Goal: Information Seeking & Learning: Learn about a topic

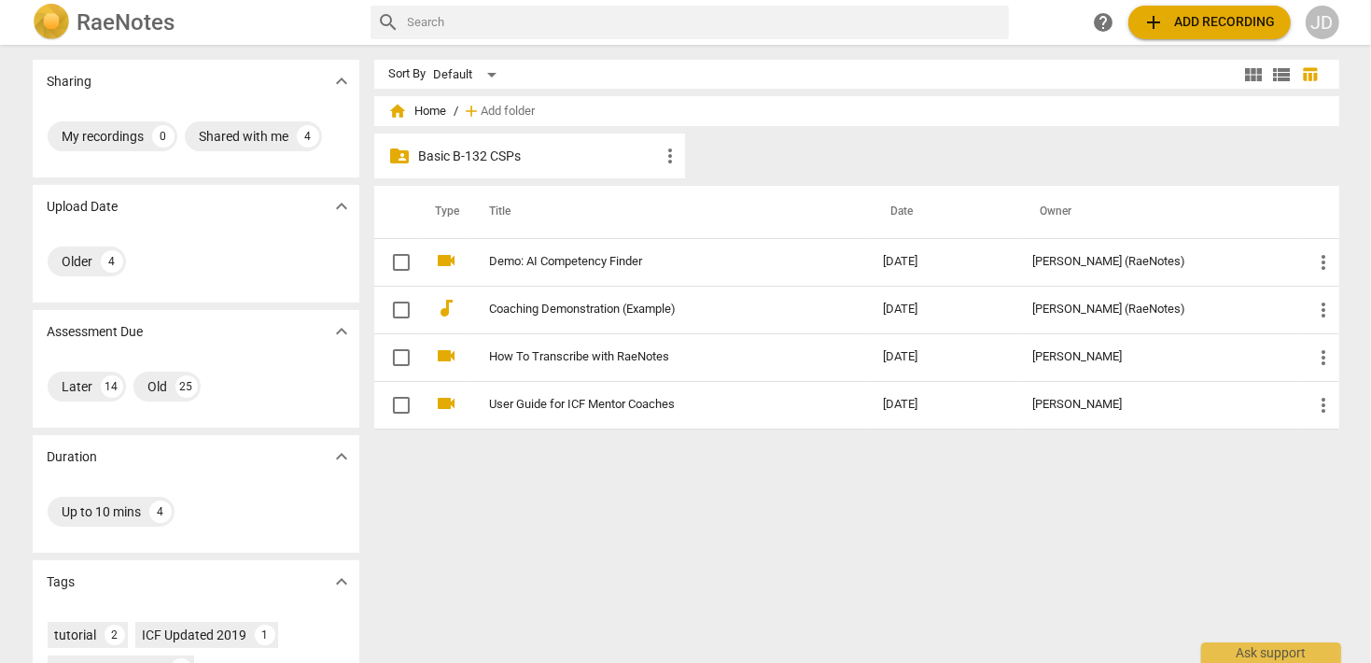
click at [502, 149] on p "Basic B-132 CSPs" at bounding box center [539, 157] width 241 height 20
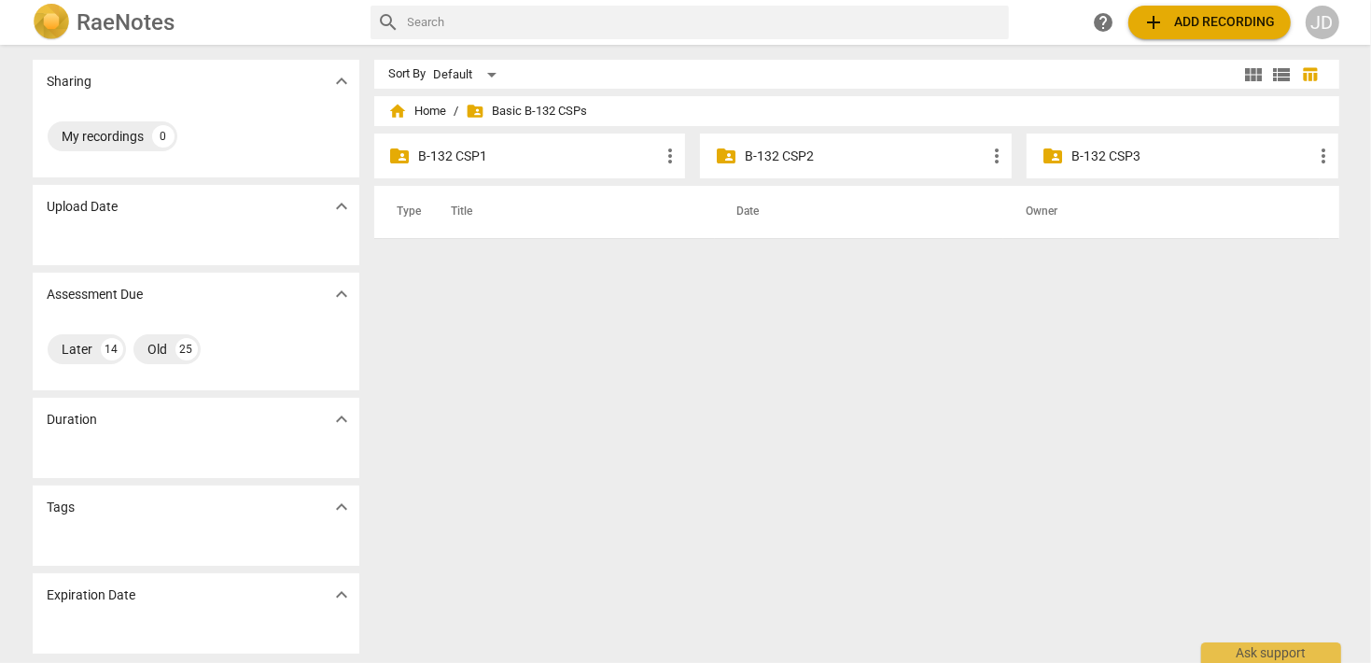
click at [817, 166] on div "folder_shared B-132 CSP2 more_vert" at bounding box center [856, 155] width 312 height 45
click at [798, 156] on p "B-132 CSP2" at bounding box center [865, 157] width 241 height 20
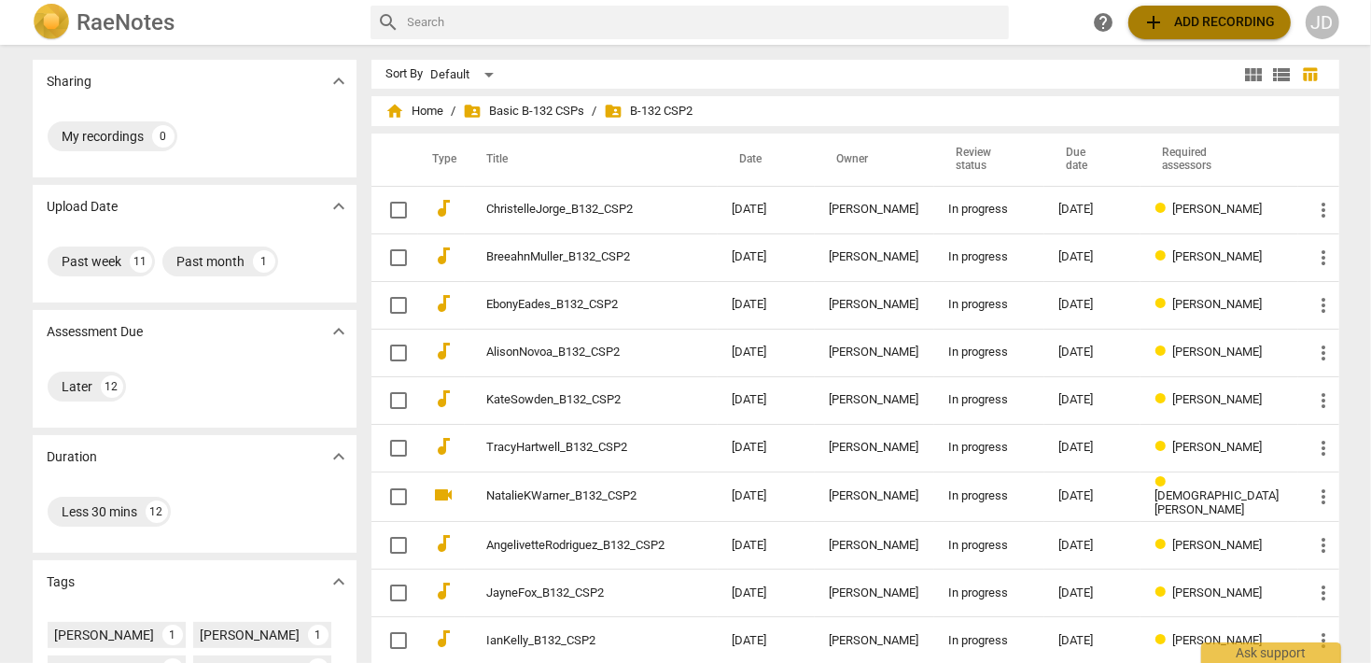
click at [1206, 33] on span "add Add recording" at bounding box center [1210, 22] width 133 height 22
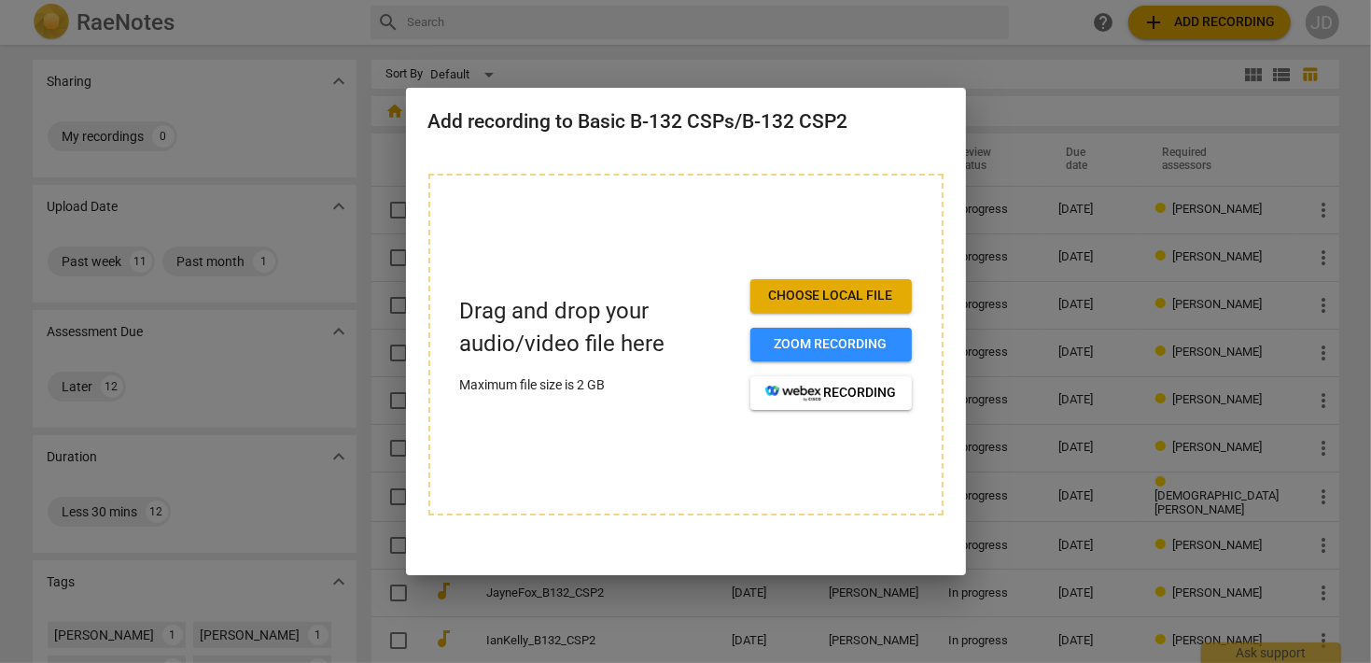
click at [827, 293] on span "Choose local file" at bounding box center [832, 296] width 132 height 19
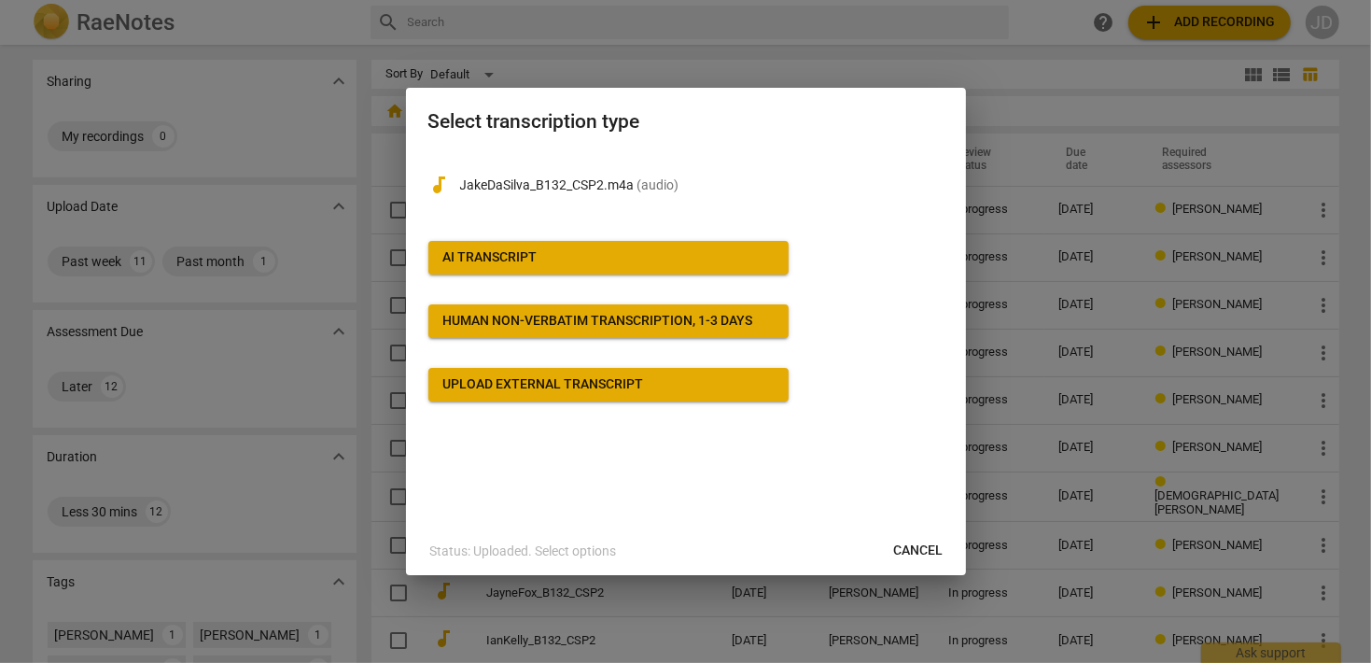
click at [541, 257] on span "AI Transcript" at bounding box center [608, 257] width 330 height 19
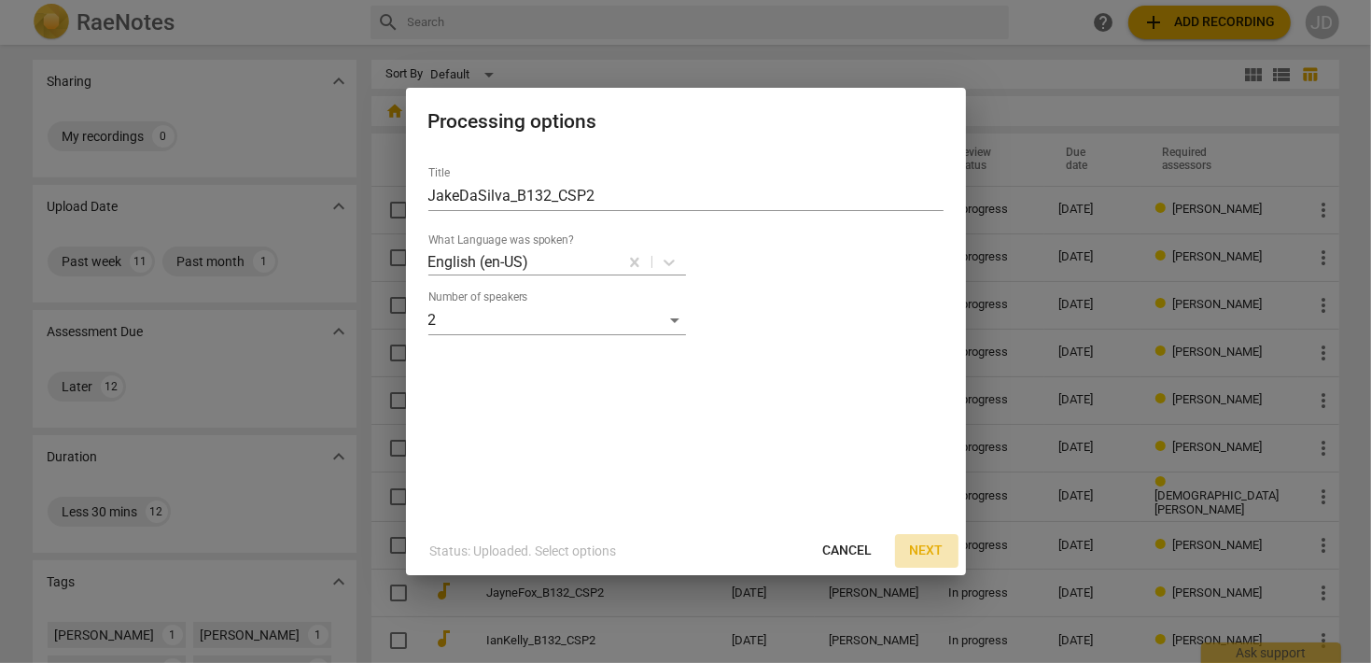
click at [930, 554] on span "Next" at bounding box center [927, 550] width 34 height 19
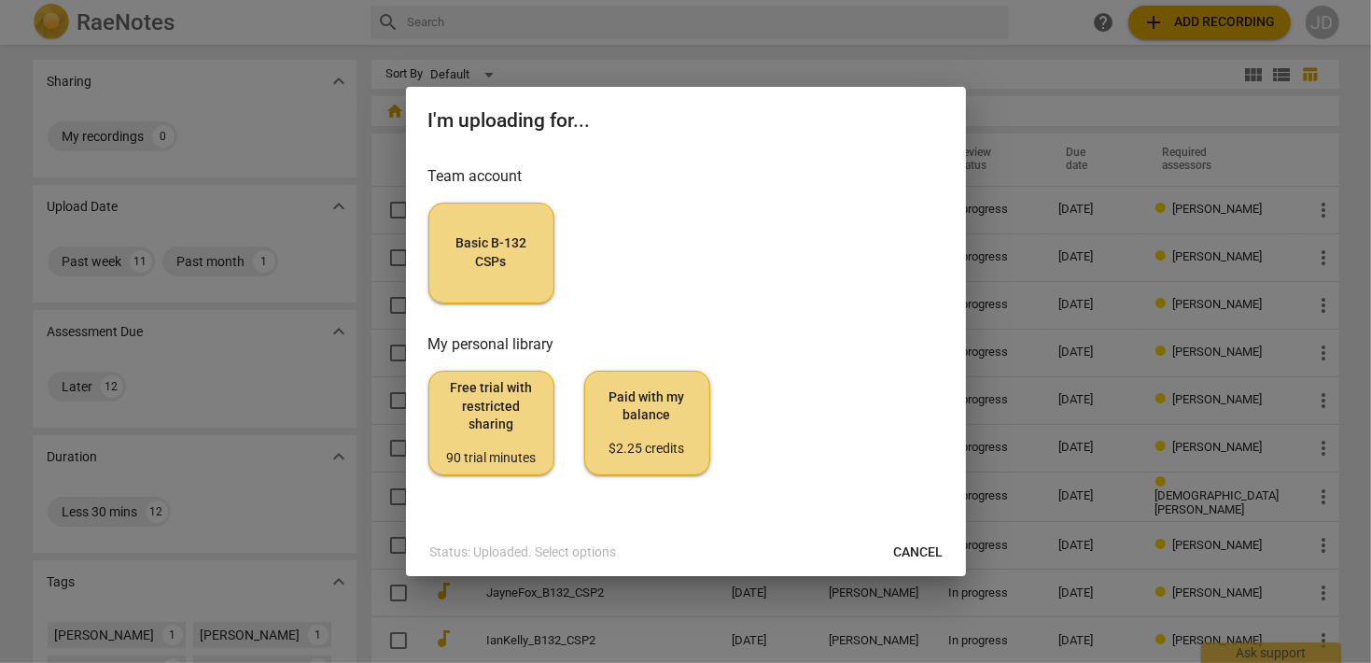
click at [478, 253] on span "Basic B-132 CSPs" at bounding box center [491, 252] width 94 height 36
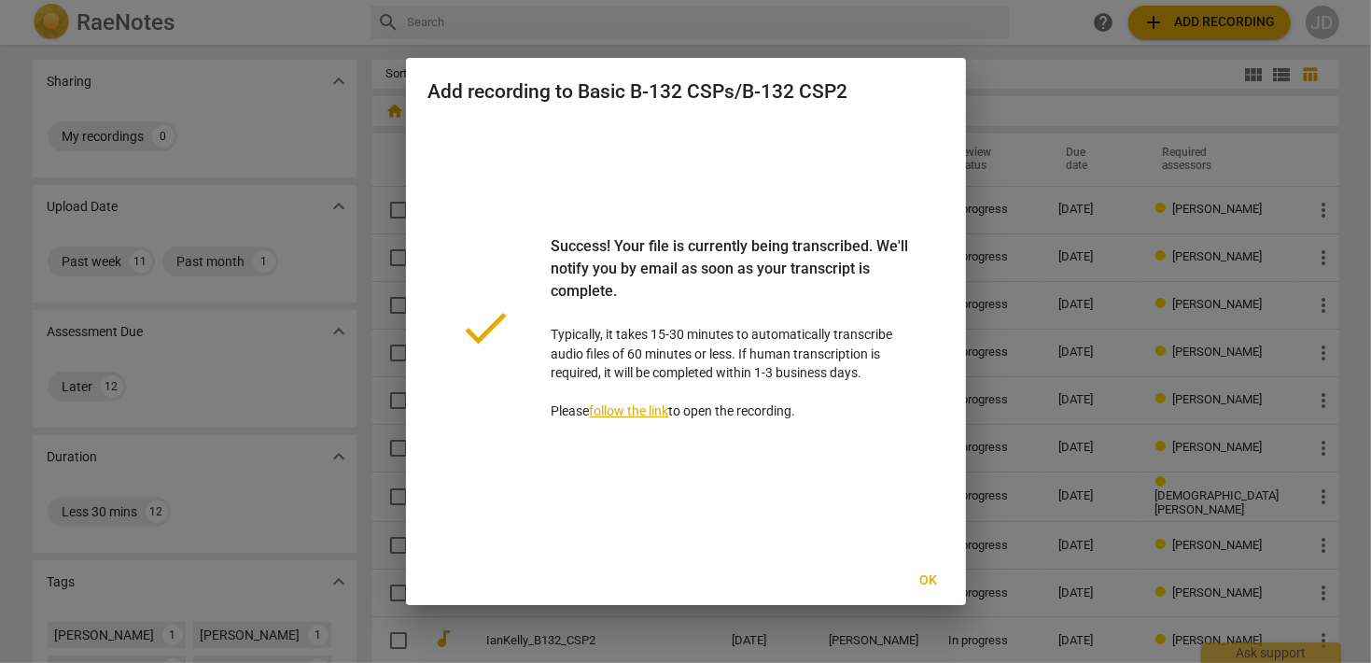
click at [933, 587] on span "Ok" at bounding box center [929, 580] width 30 height 19
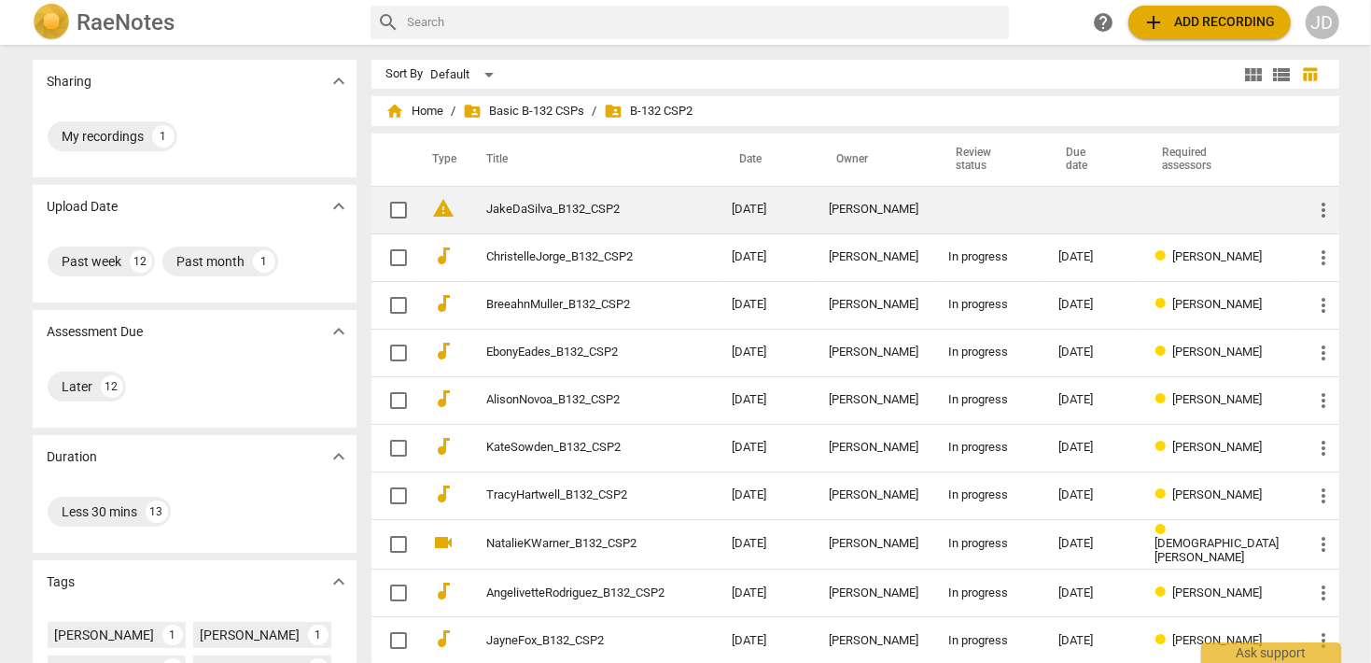
click at [445, 213] on span "warning" at bounding box center [444, 208] width 22 height 22
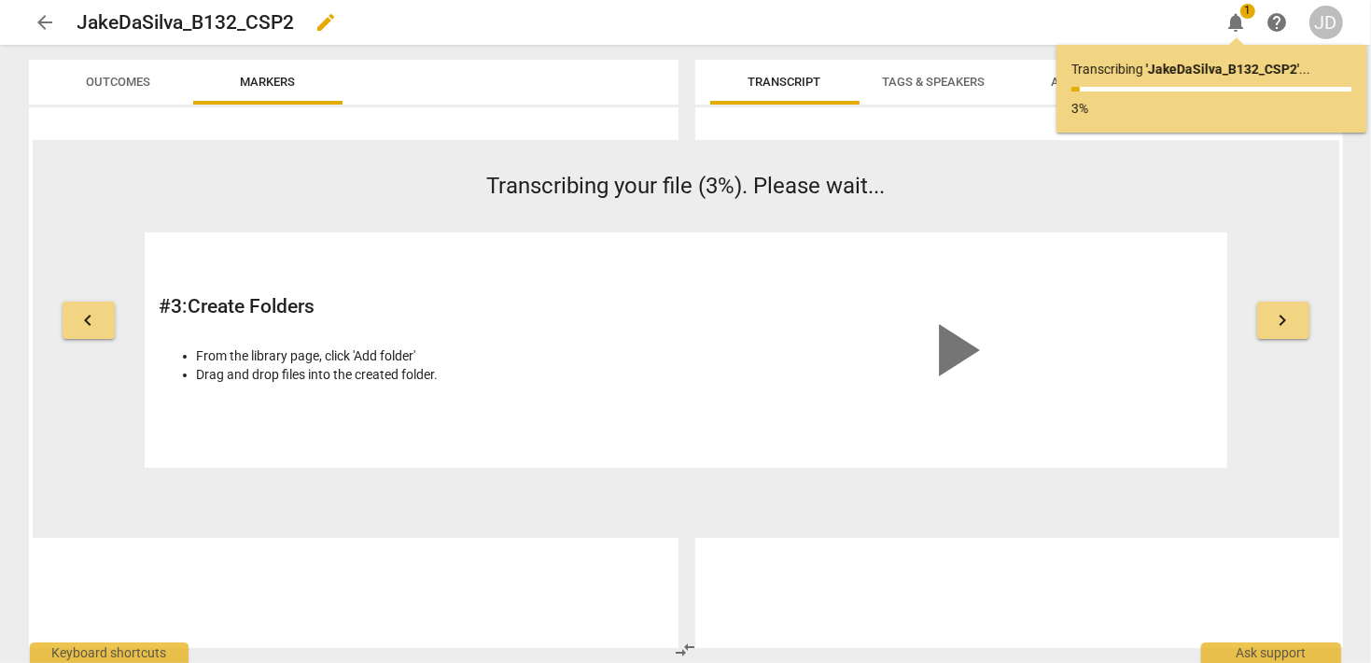
click at [968, 16] on div "JakeDaSilva_B132_CSP2 edit" at bounding box center [641, 23] width 1128 height 34
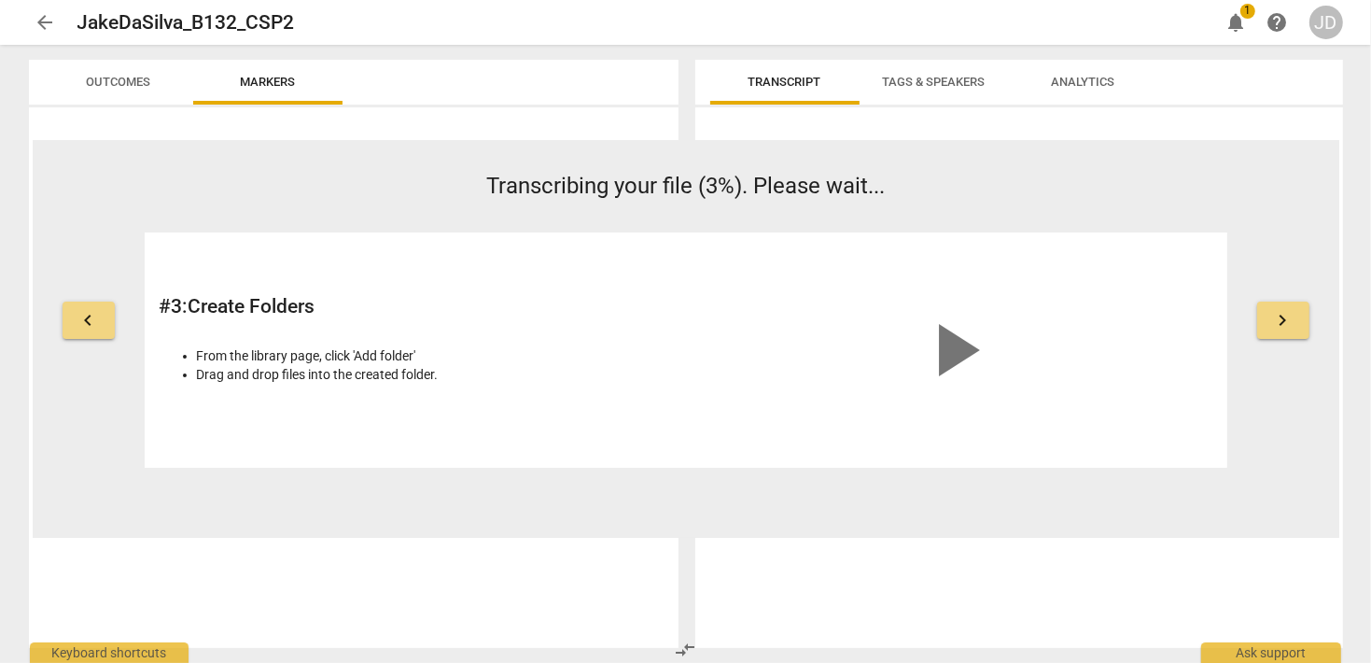
click at [962, 73] on span "Tags & Speakers" at bounding box center [934, 82] width 147 height 25
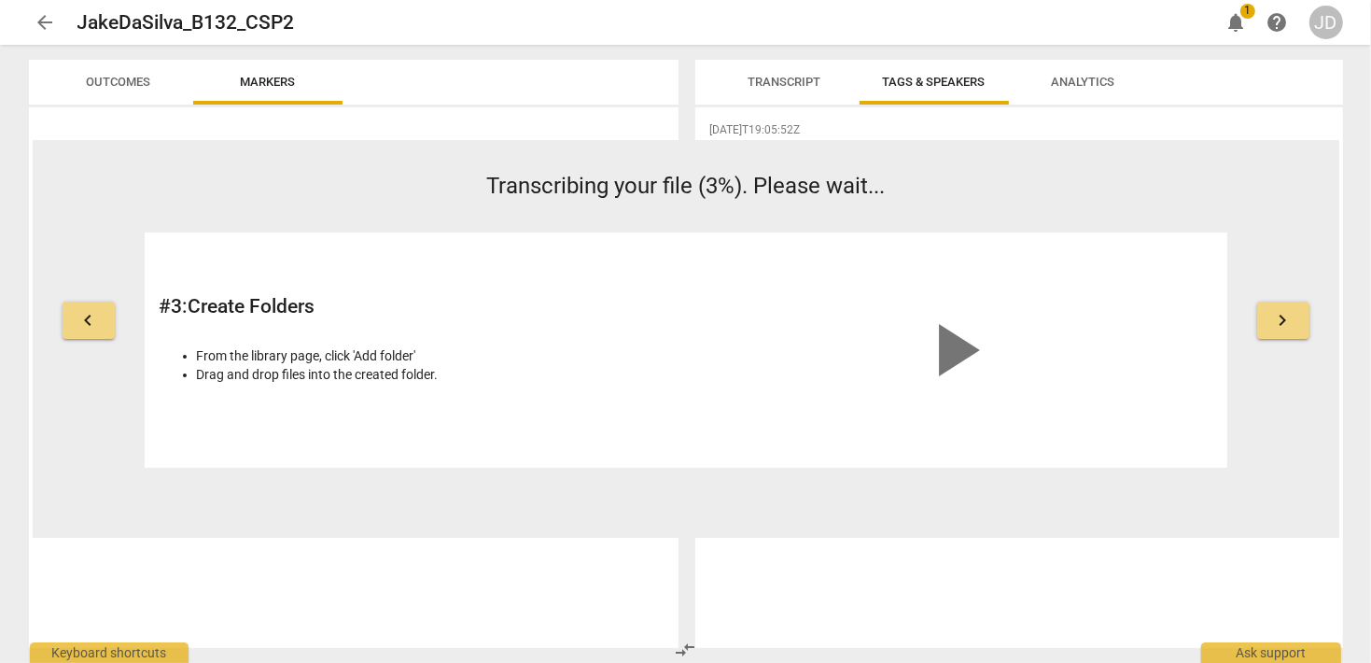
click at [788, 75] on span "Transcript" at bounding box center [785, 82] width 73 height 14
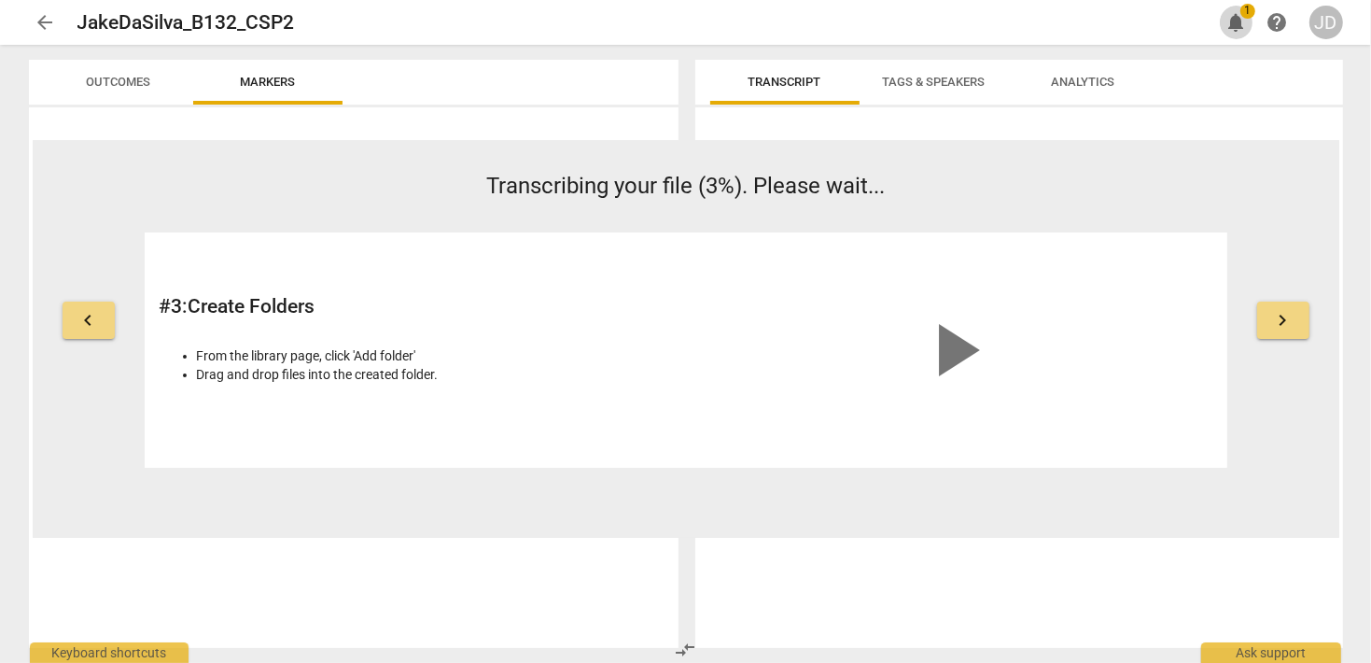
click at [1233, 26] on span "notifications" at bounding box center [1237, 22] width 22 height 22
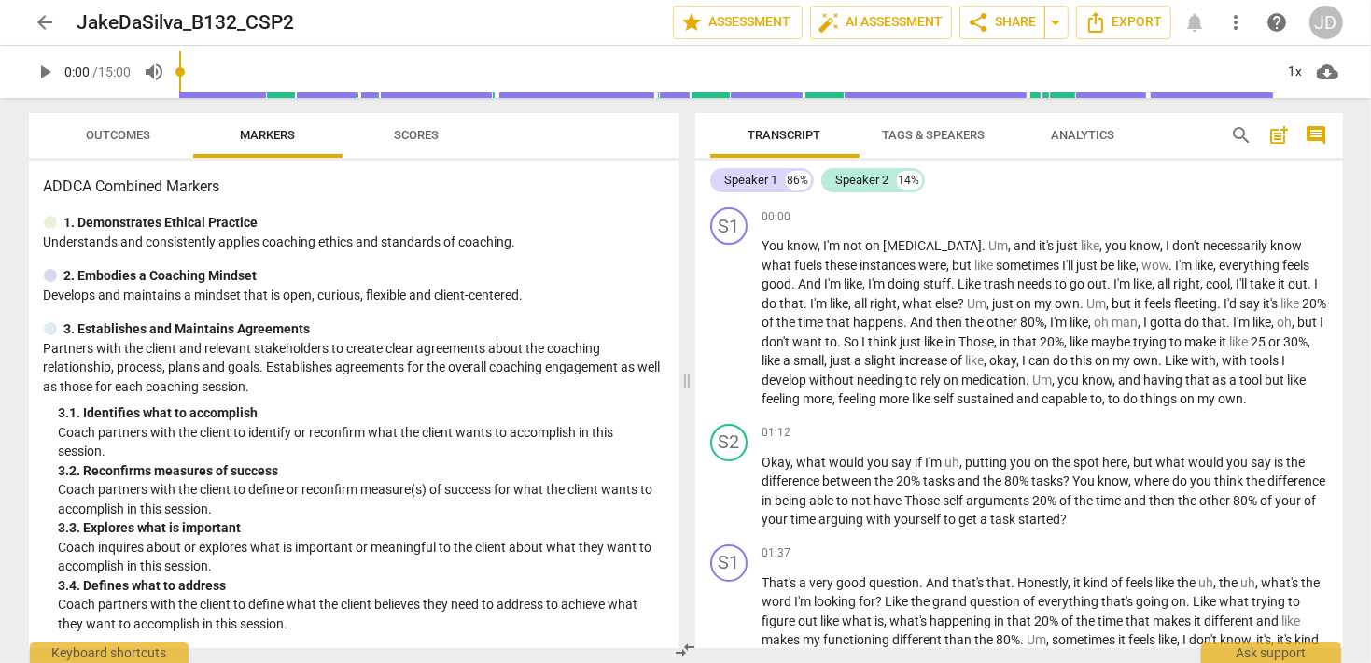
click at [1275, 137] on span "post_add" at bounding box center [1280, 135] width 22 height 22
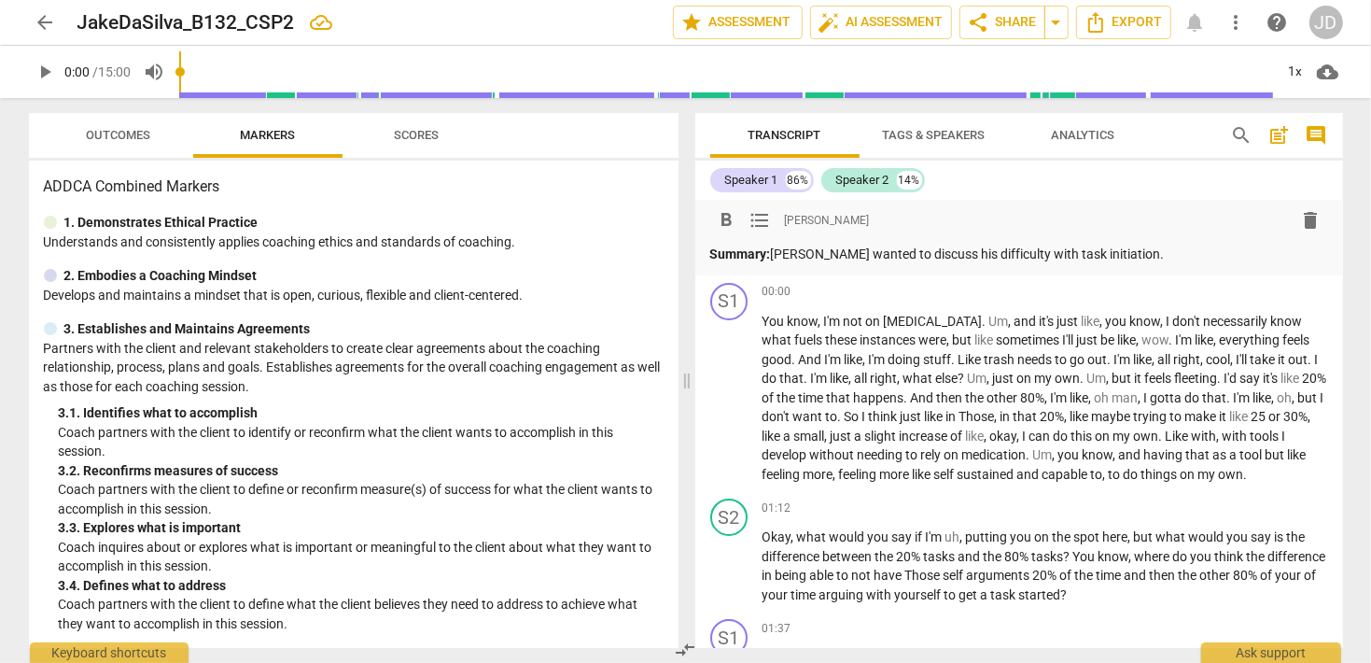
click at [1121, 251] on p "Summary: [PERSON_NAME] wanted to discuss his difficulty with task initiation." at bounding box center [1019, 255] width 618 height 20
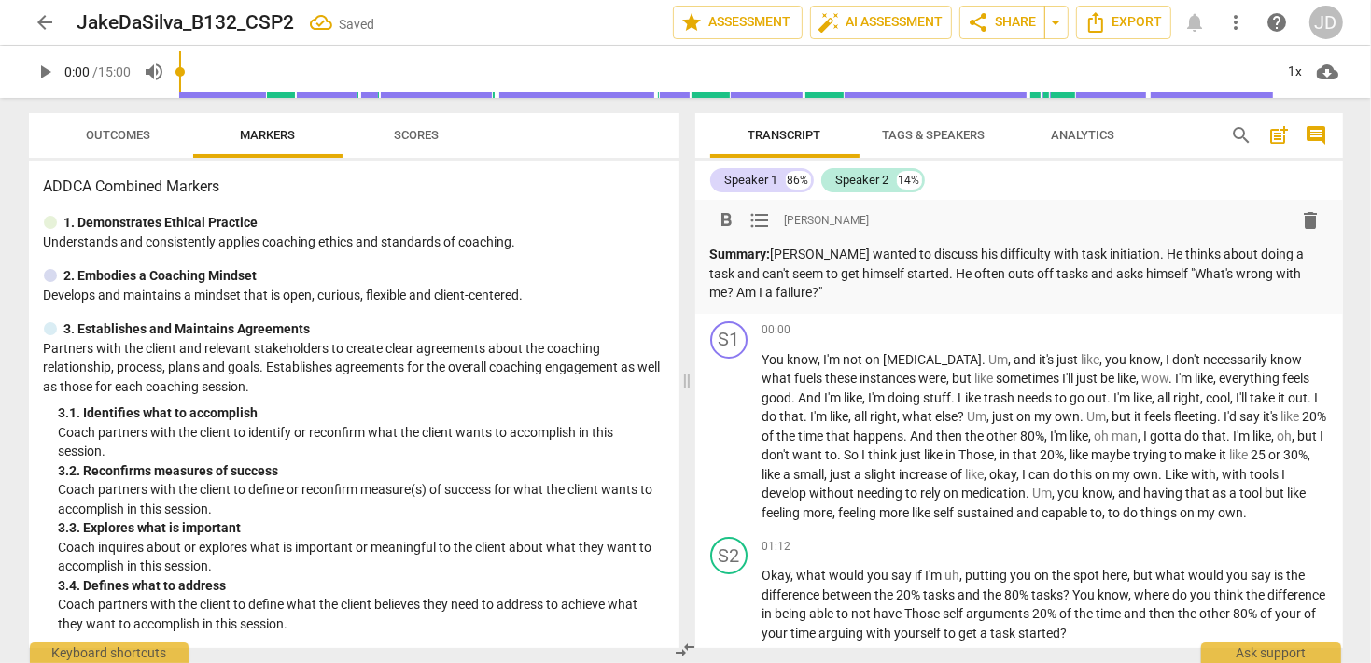
click at [832, 289] on p "Summary: [PERSON_NAME] wanted to discuss his difficulty with task initiation. H…" at bounding box center [1019, 274] width 618 height 58
drag, startPoint x: 1061, startPoint y: 292, endPoint x: 773, endPoint y: 306, distance: 288.8
click at [773, 306] on div "format_bold format_list_bulleted [PERSON_NAME] delete Summary: [PERSON_NAME] wa…" at bounding box center [1019, 257] width 648 height 114
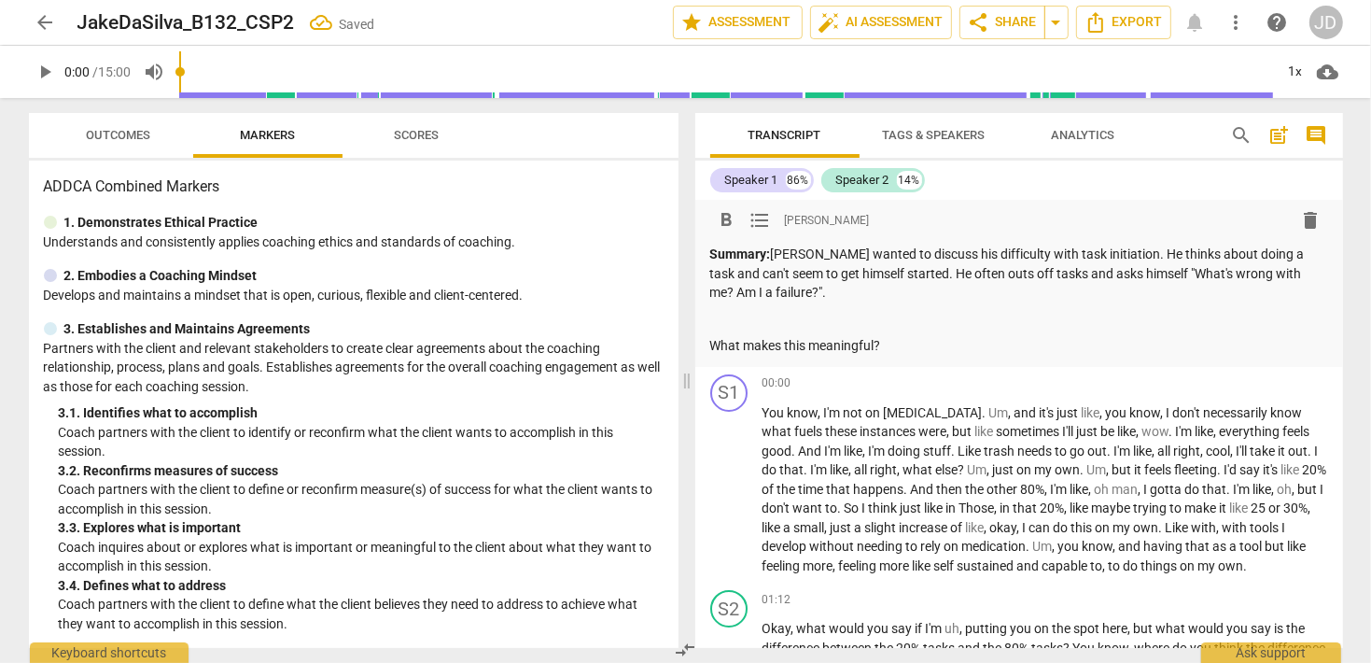
click at [799, 334] on div "Summary: [PERSON_NAME] wanted to discuss his difficulty with task initiation. H…" at bounding box center [1019, 300] width 618 height 111
click at [792, 327] on p at bounding box center [1019, 320] width 618 height 20
click at [912, 353] on p "What makes this meaningful?" at bounding box center [1019, 346] width 618 height 20
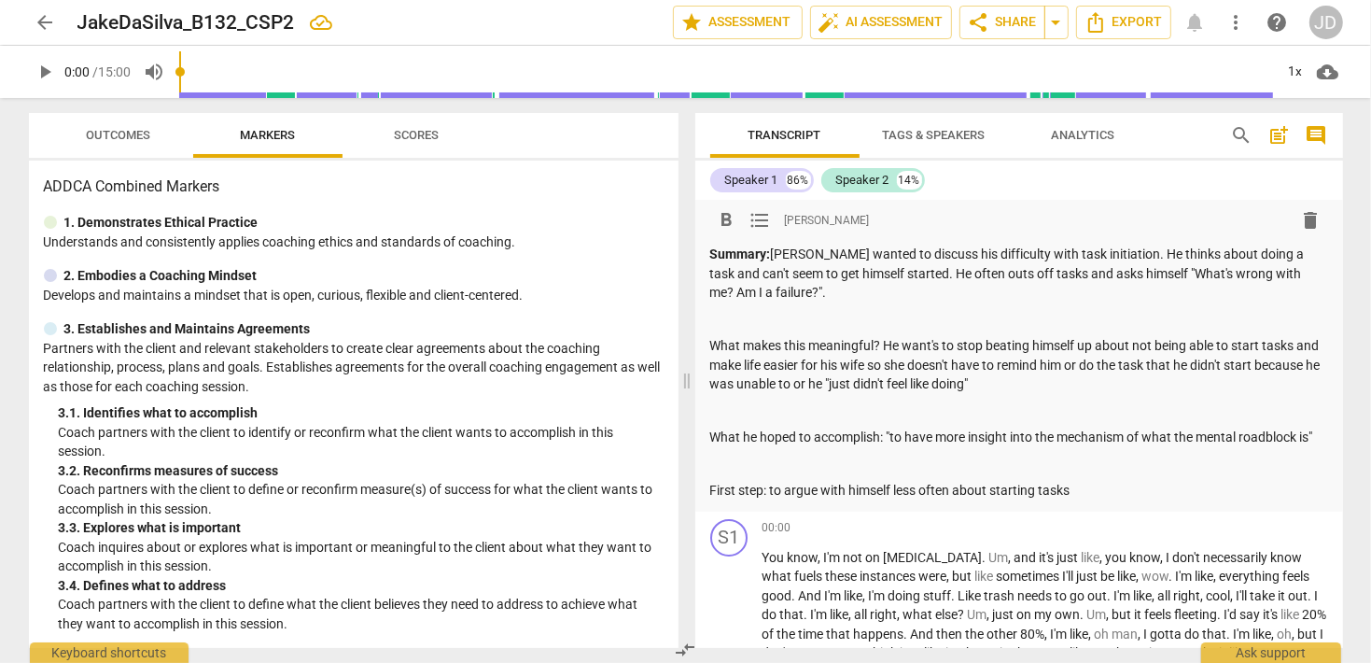
click at [1138, 489] on p "First step: to argue with himself less often about starting tasks" at bounding box center [1019, 491] width 618 height 20
click at [777, 247] on p "Summary: [PERSON_NAME] wanted to discuss his difficulty with task initiation. H…" at bounding box center [1019, 274] width 618 height 58
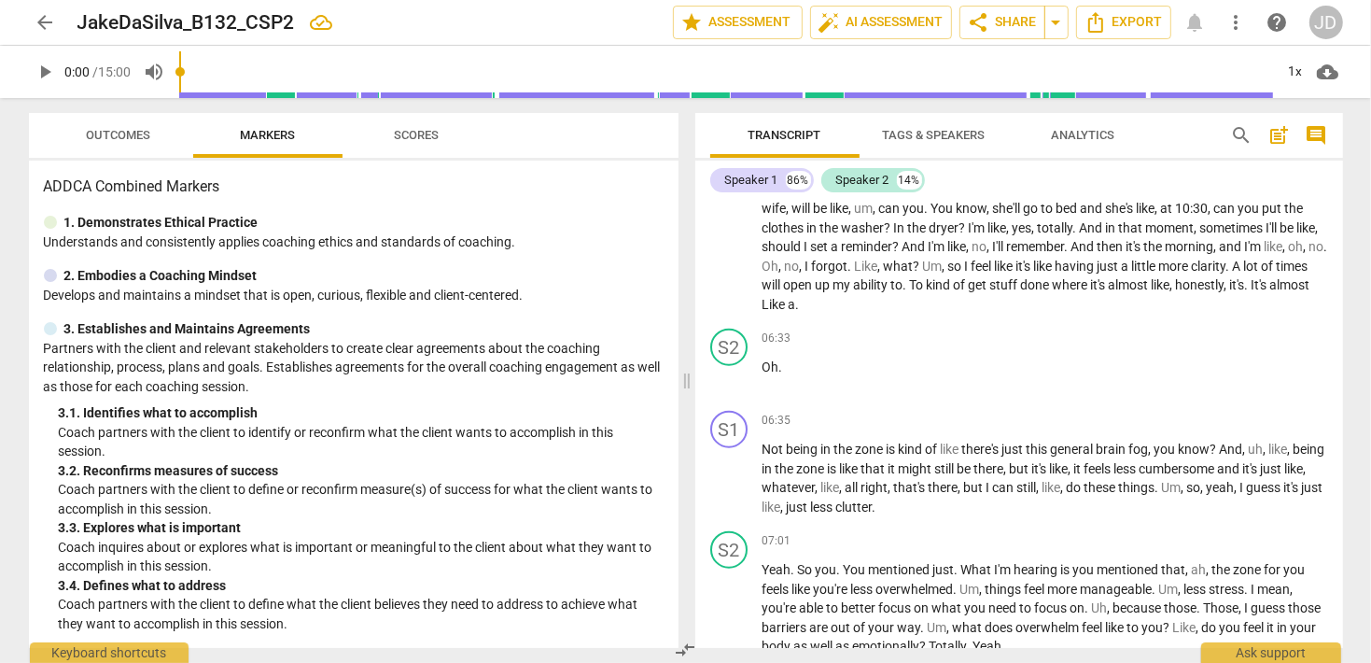
scroll to position [1615, 0]
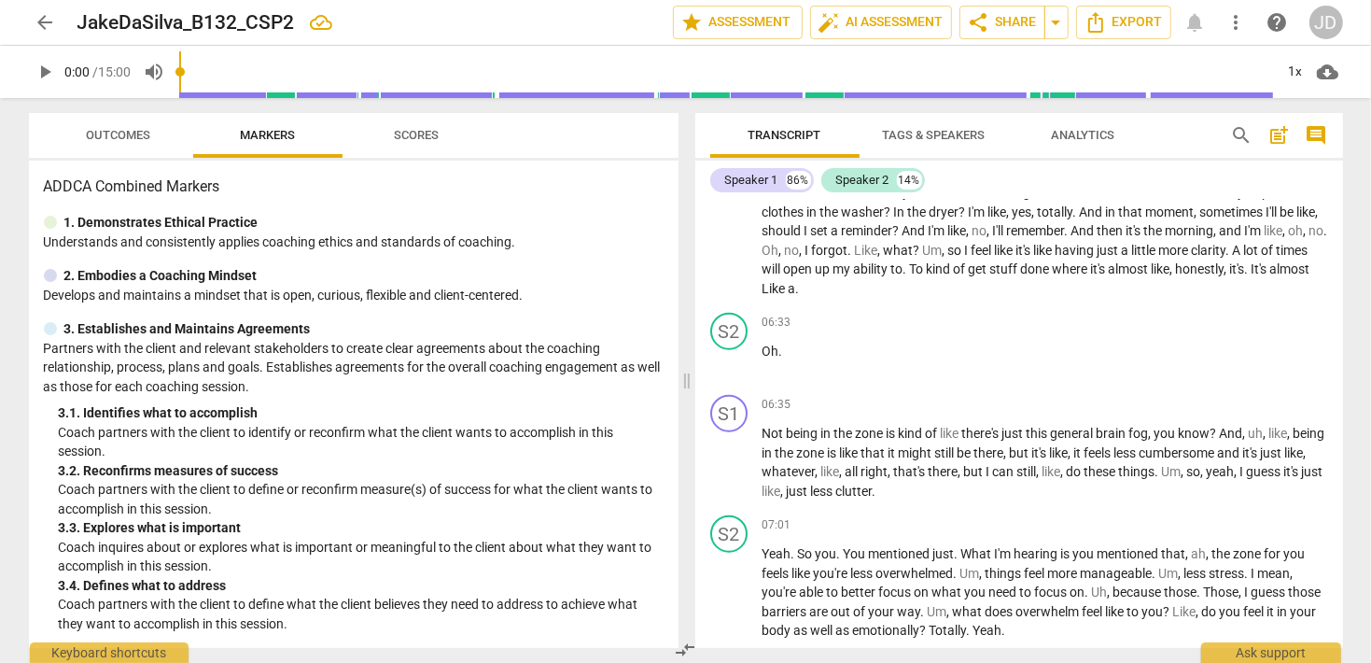
click at [1237, 26] on span "more_vert" at bounding box center [1237, 22] width 22 height 22
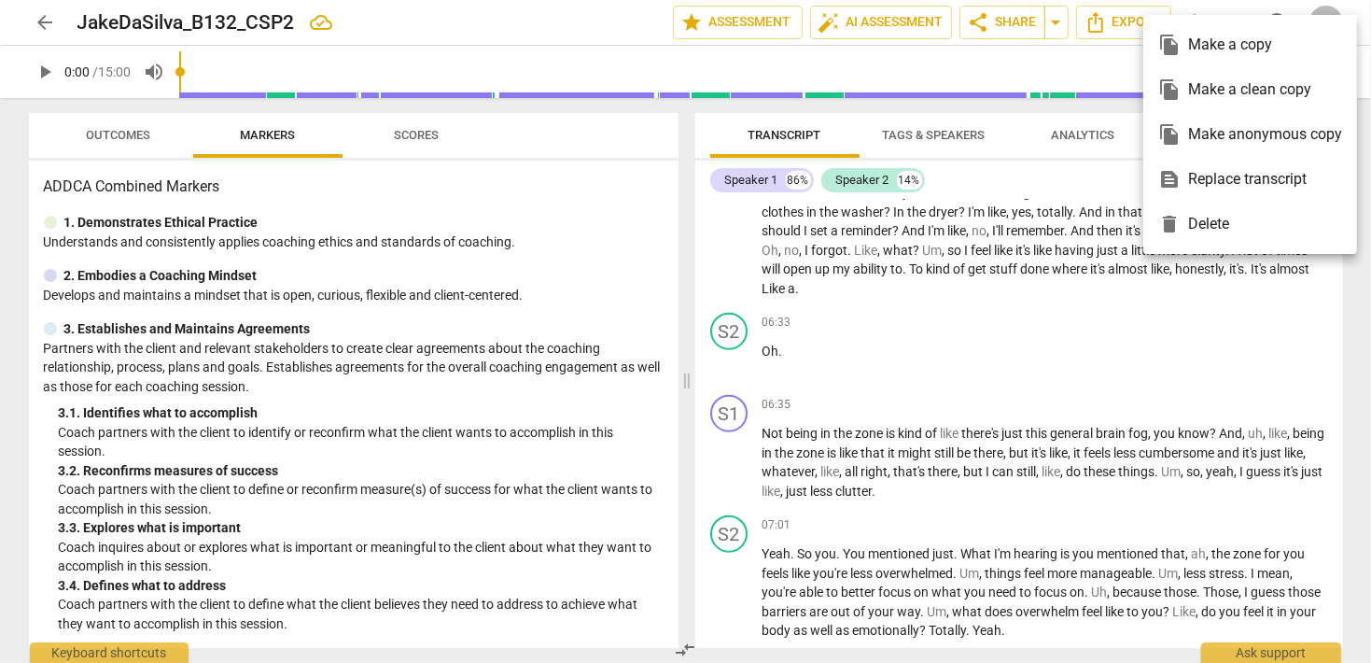
click at [1051, 326] on div at bounding box center [685, 331] width 1371 height 663
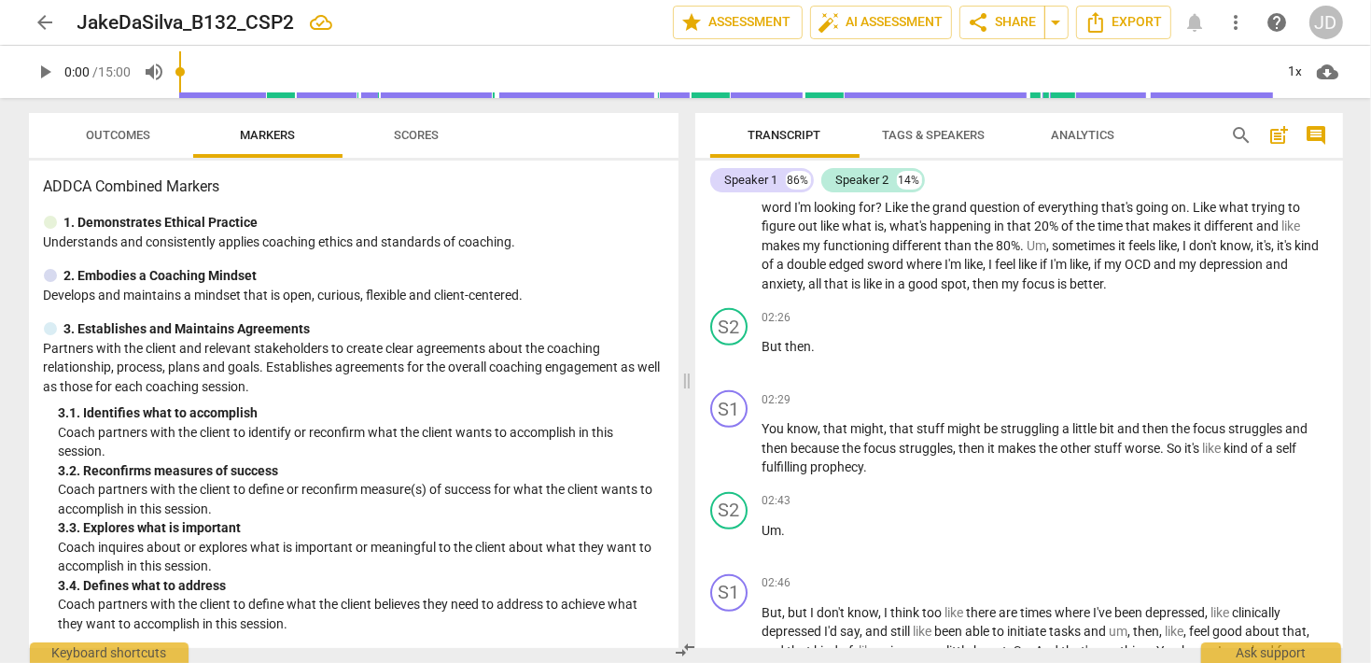
scroll to position [0, 0]
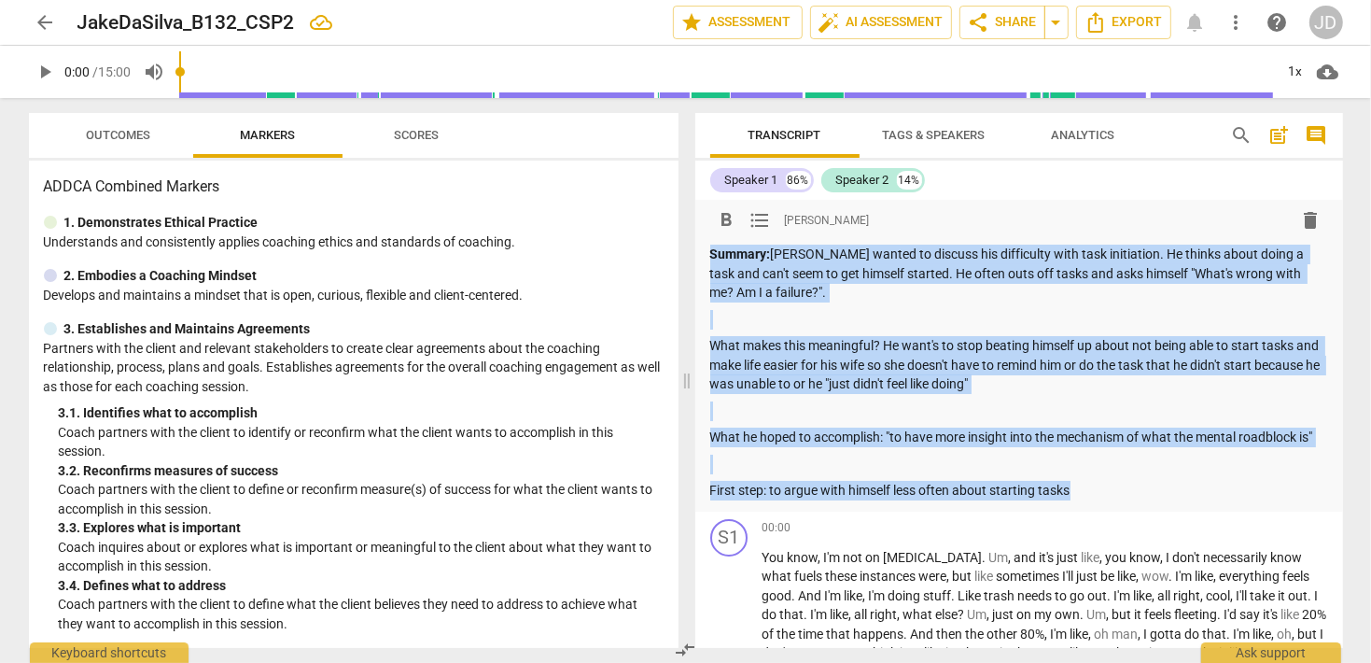
drag, startPoint x: 1093, startPoint y: 494, endPoint x: 676, endPoint y: 215, distance: 502.0
click at [676, 215] on div "Outcomes Markers Scores ADDCA Combined Markers 1. Demonstrates Ethical Practice…" at bounding box center [686, 380] width 1344 height 565
click at [1070, 317] on p at bounding box center [1019, 320] width 618 height 20
drag, startPoint x: 1104, startPoint y: 502, endPoint x: 775, endPoint y: 250, distance: 414.9
click at [775, 250] on div "format_bold format_list_bulleted [PERSON_NAME] delete Summary: [PERSON_NAME] wa…" at bounding box center [1019, 356] width 648 height 312
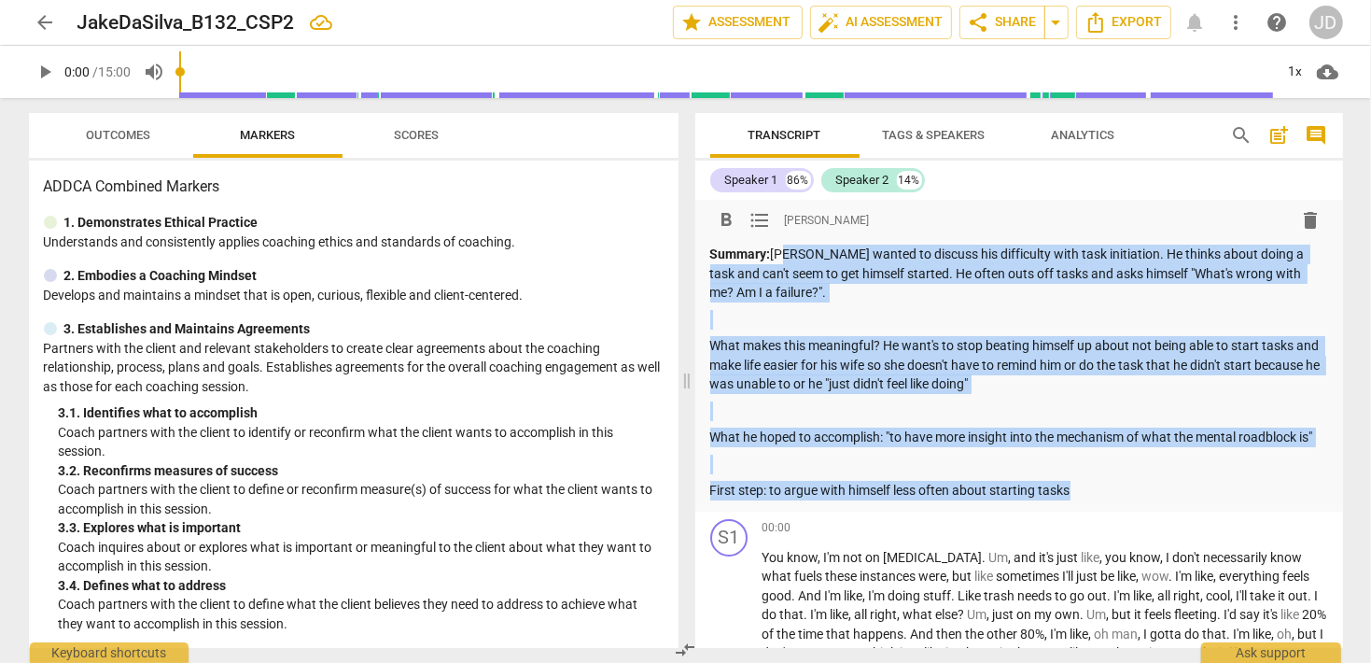
copy div "[PERSON_NAME] wanted to discuss his difficulty with task initiation. He thinks …"
click at [1238, 22] on span "more_vert" at bounding box center [1237, 22] width 22 height 22
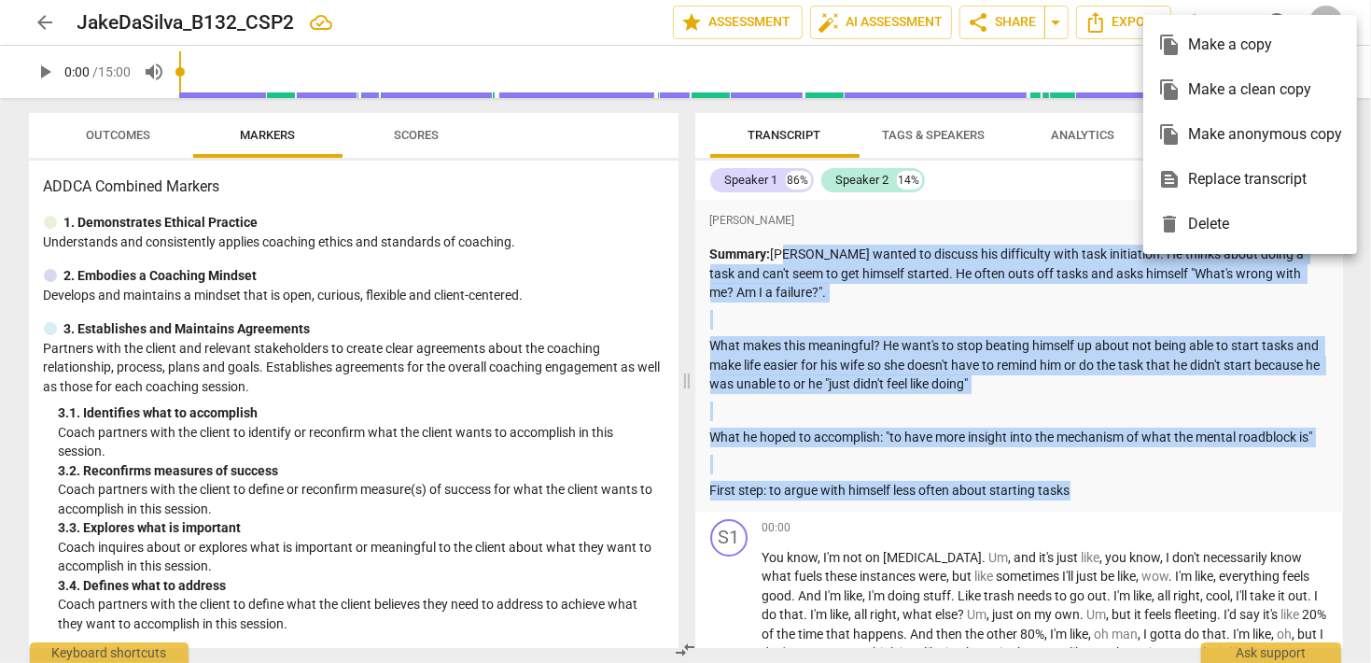
click at [1238, 228] on div "delete Delete" at bounding box center [1251, 224] width 184 height 45
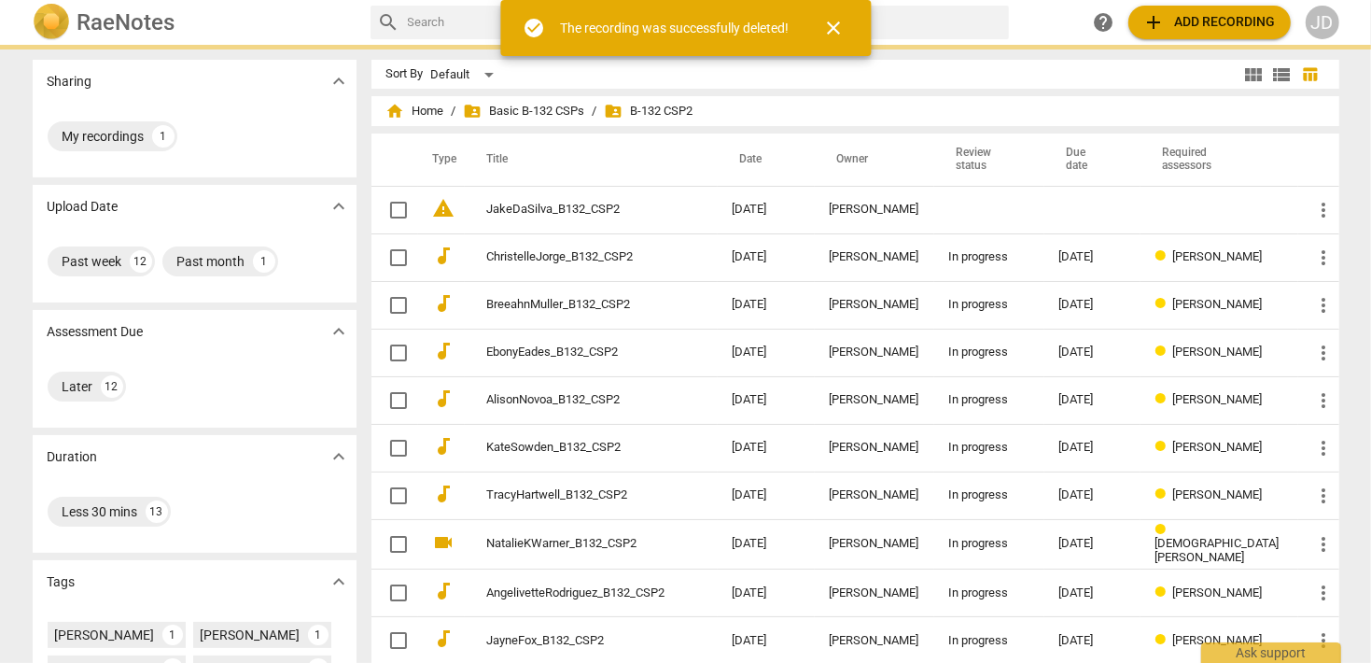
click at [839, 23] on span "close" at bounding box center [833, 28] width 22 height 22
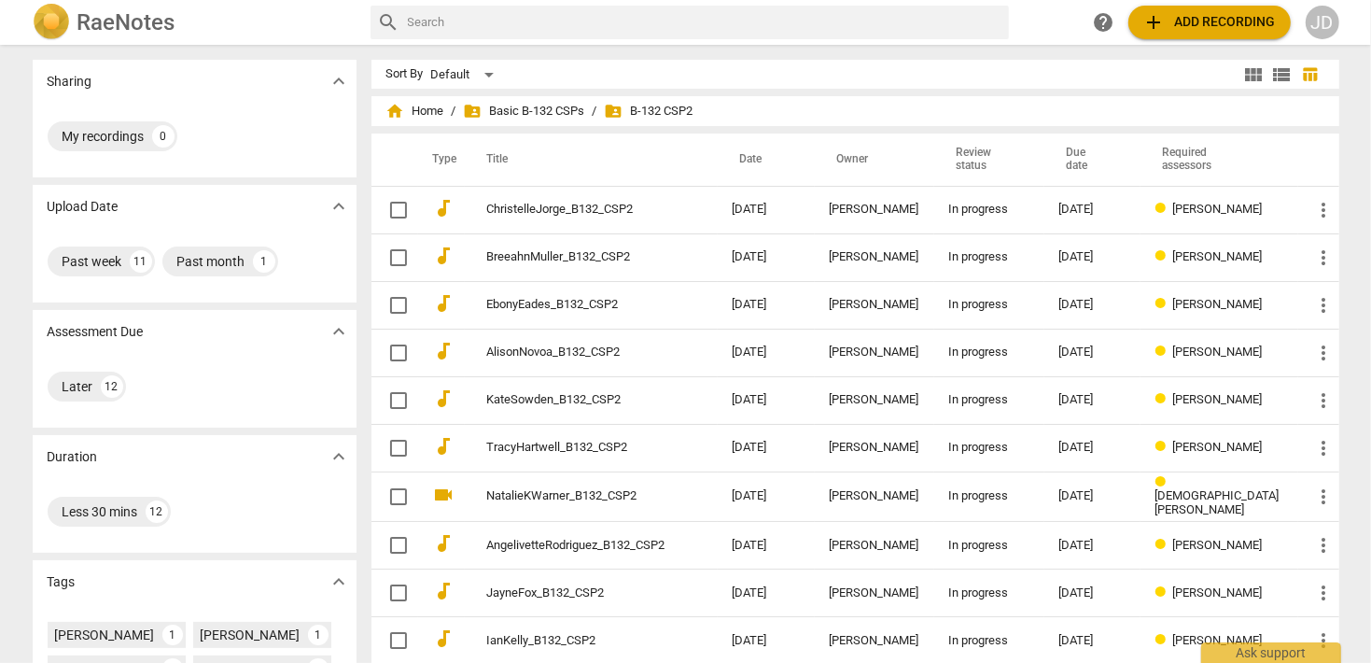
click at [1225, 14] on span "add Add recording" at bounding box center [1210, 22] width 133 height 22
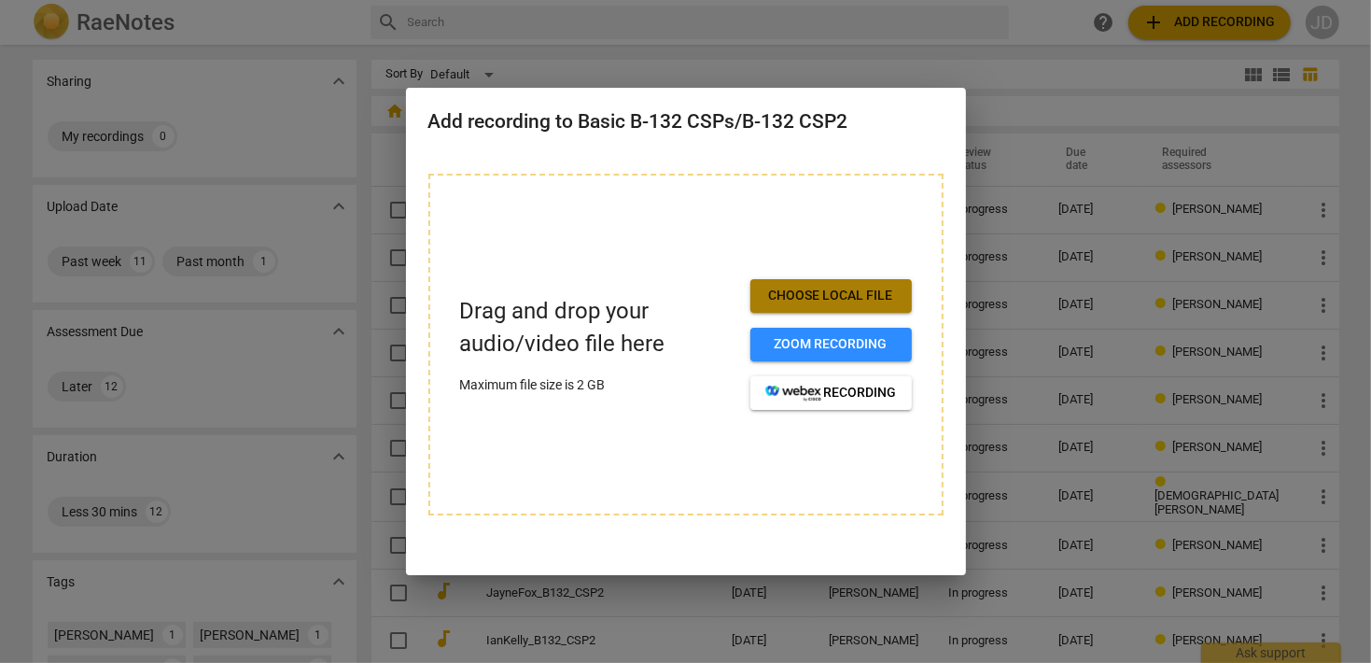
click at [850, 302] on span "Choose local file" at bounding box center [832, 296] width 132 height 19
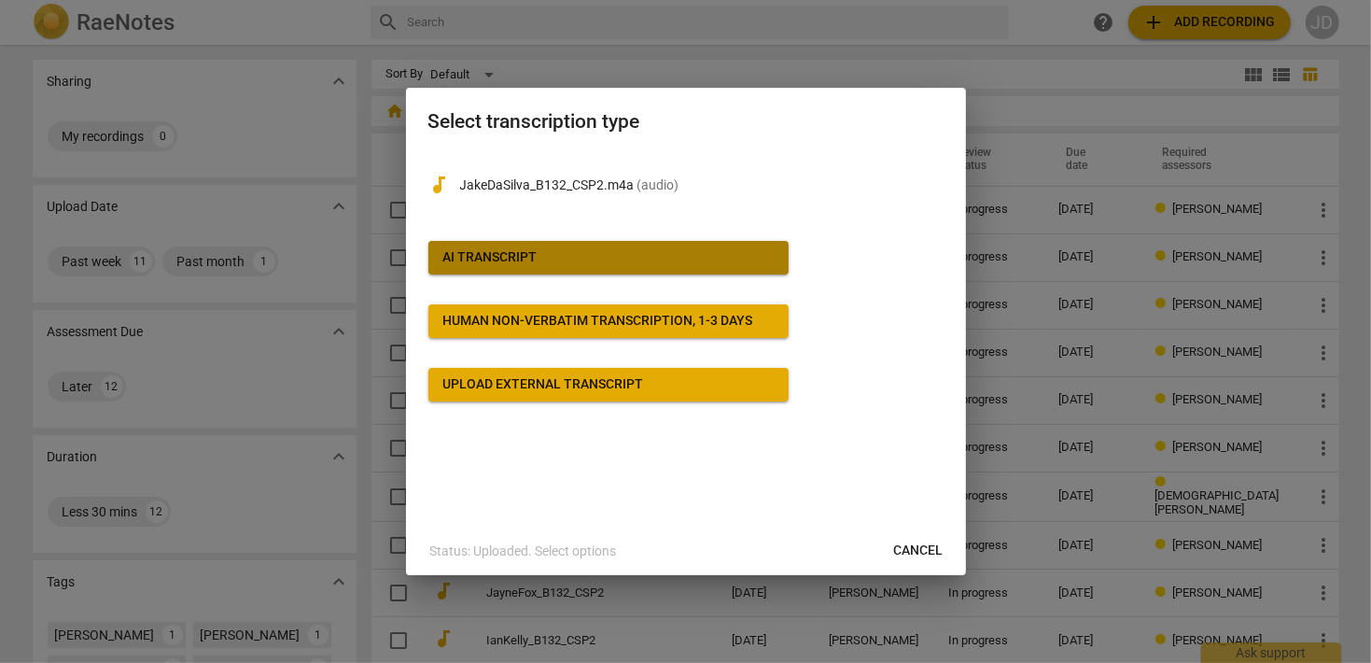
click at [606, 265] on span "AI Transcript" at bounding box center [608, 257] width 330 height 19
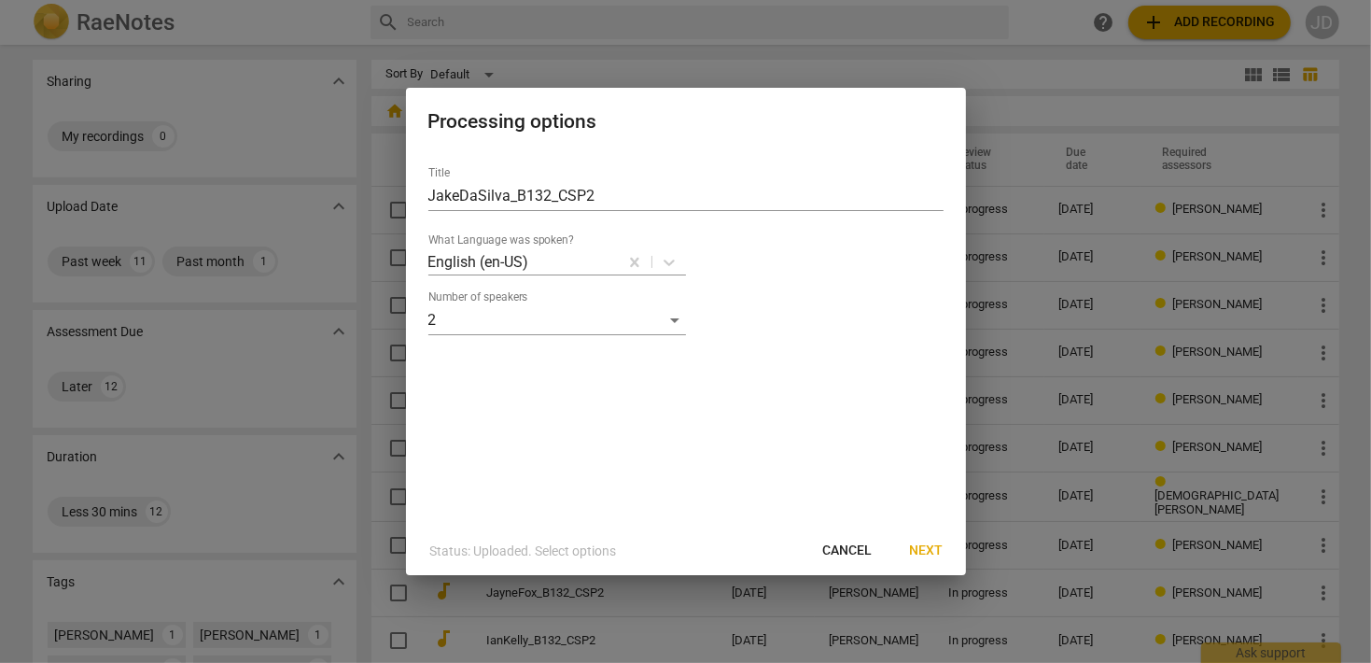
click at [911, 555] on span "Next" at bounding box center [927, 550] width 34 height 19
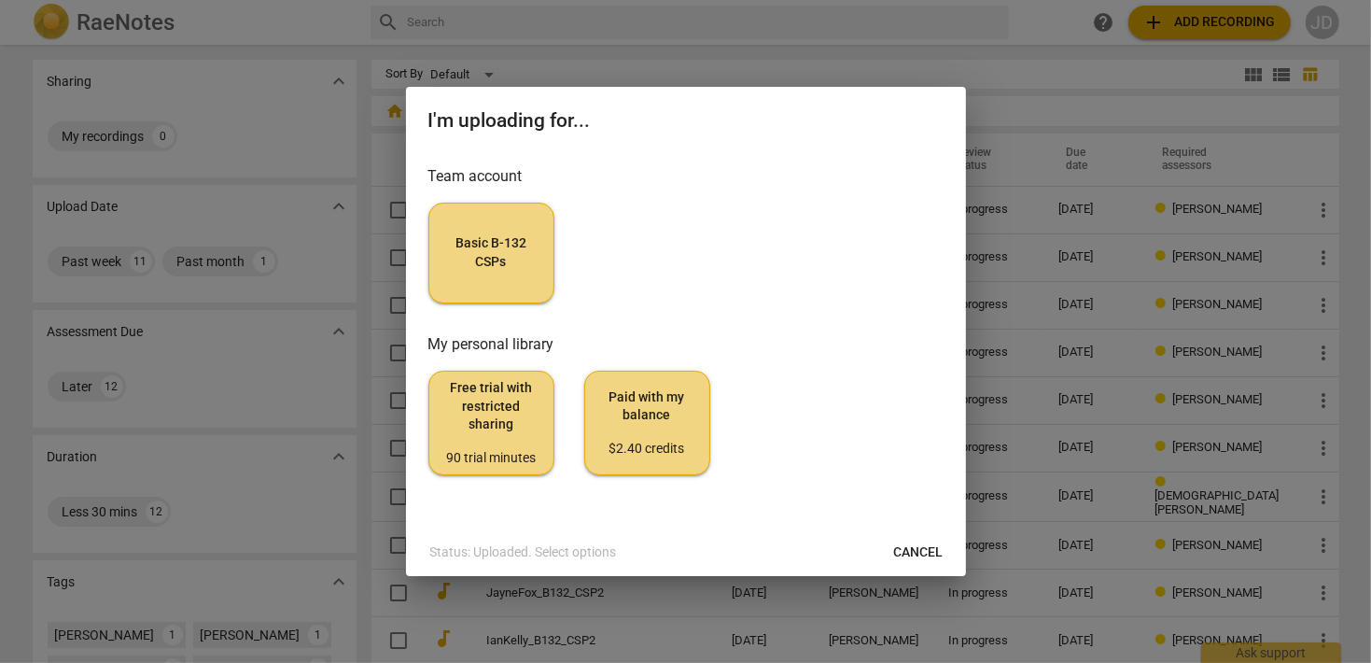
click at [493, 248] on span "Basic B-132 CSPs" at bounding box center [491, 252] width 94 height 36
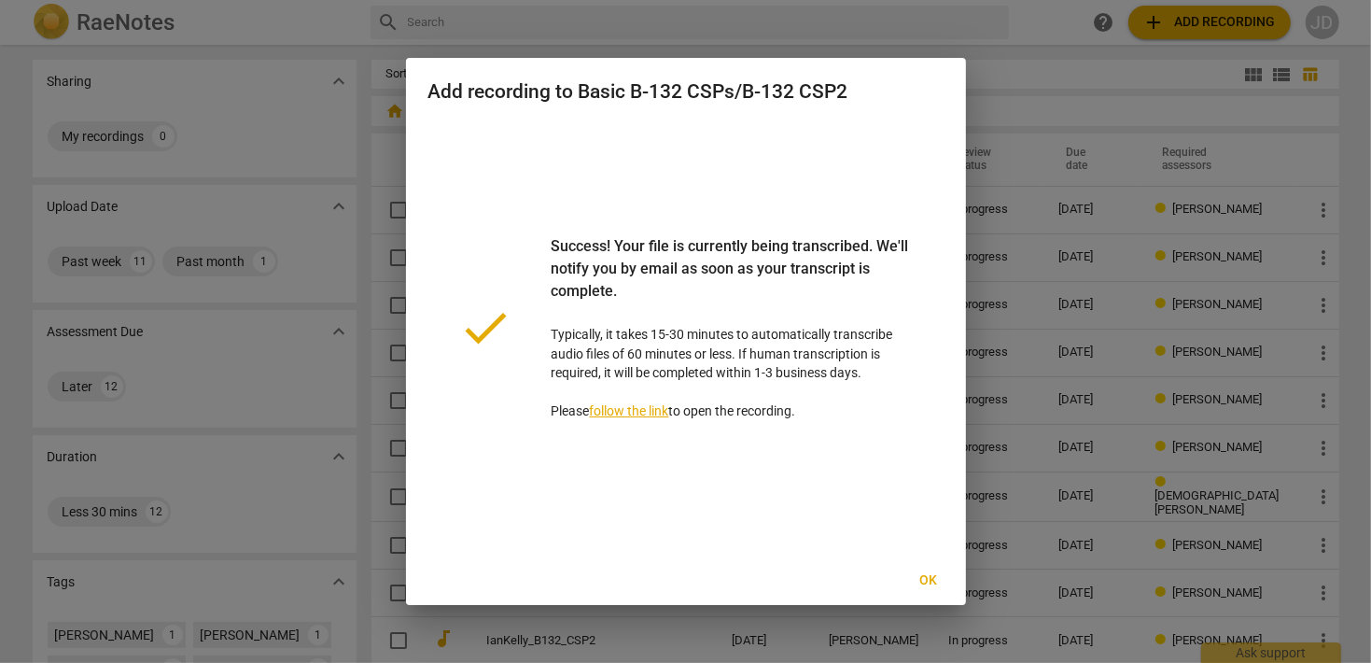
click at [927, 582] on span "Ok" at bounding box center [929, 580] width 30 height 19
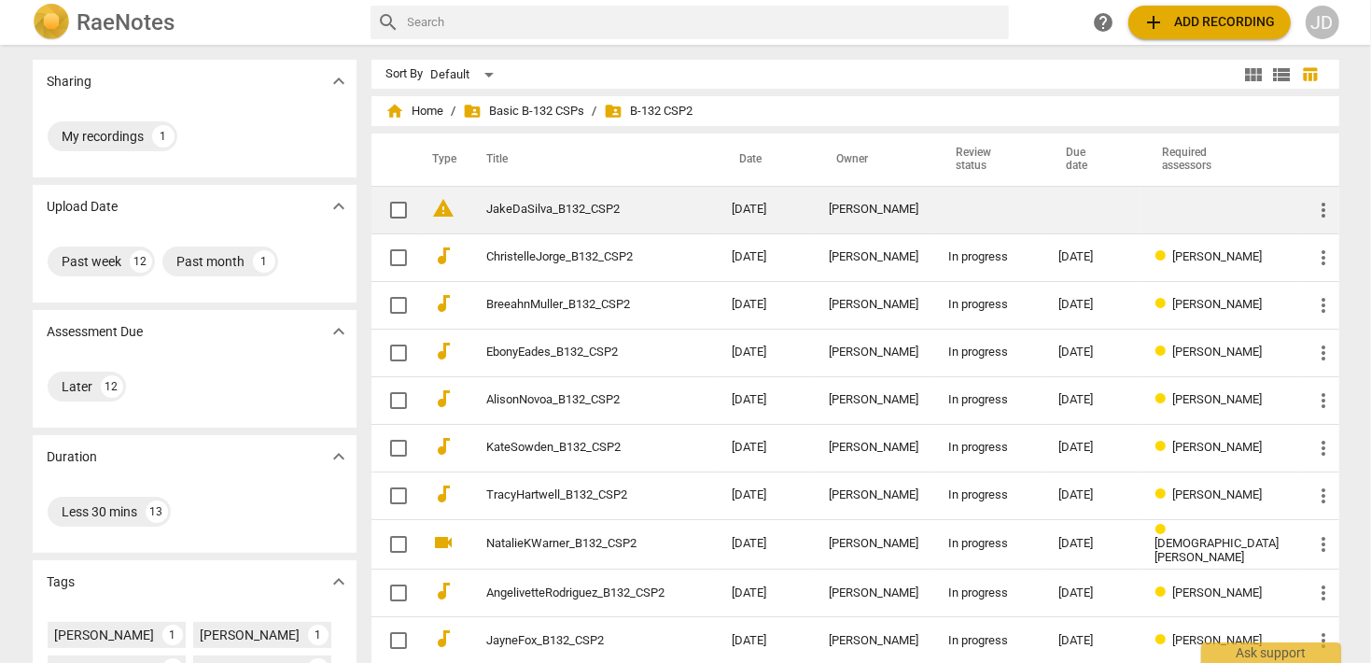
click at [550, 217] on td "JakeDaSilva_B132_CSP2" at bounding box center [591, 210] width 253 height 48
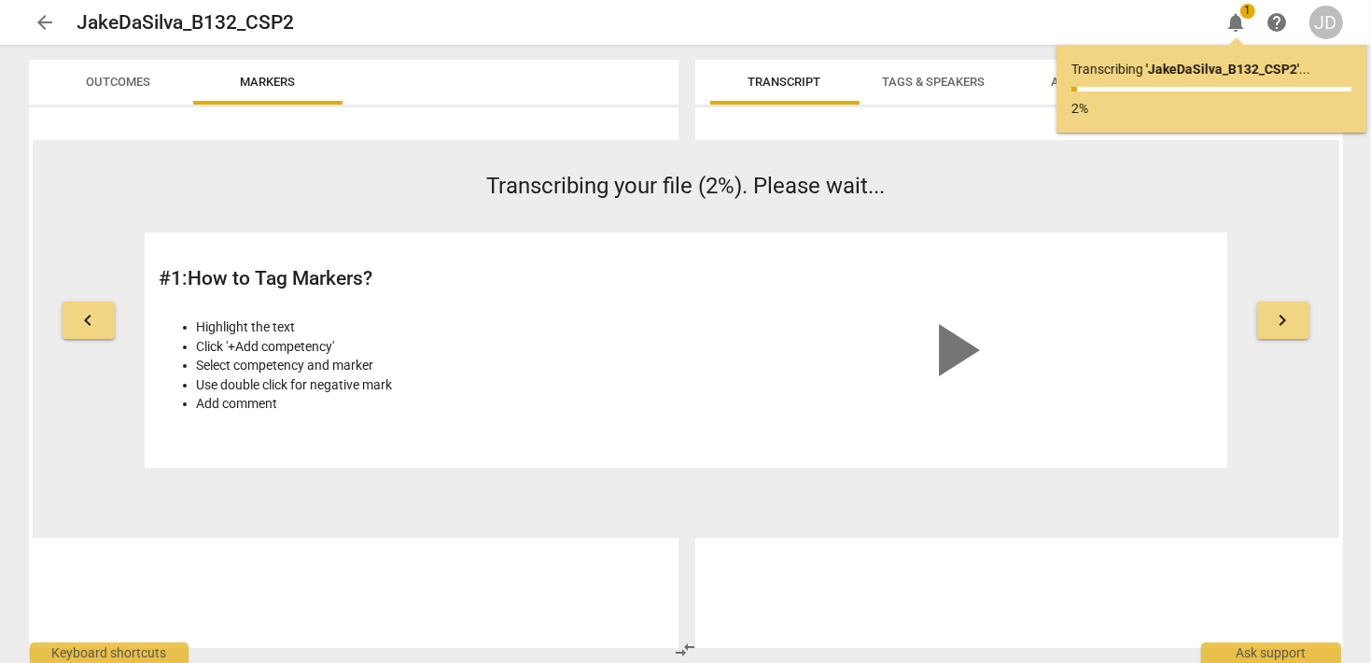
click at [992, 86] on span "Tags & Speakers" at bounding box center [934, 82] width 147 height 25
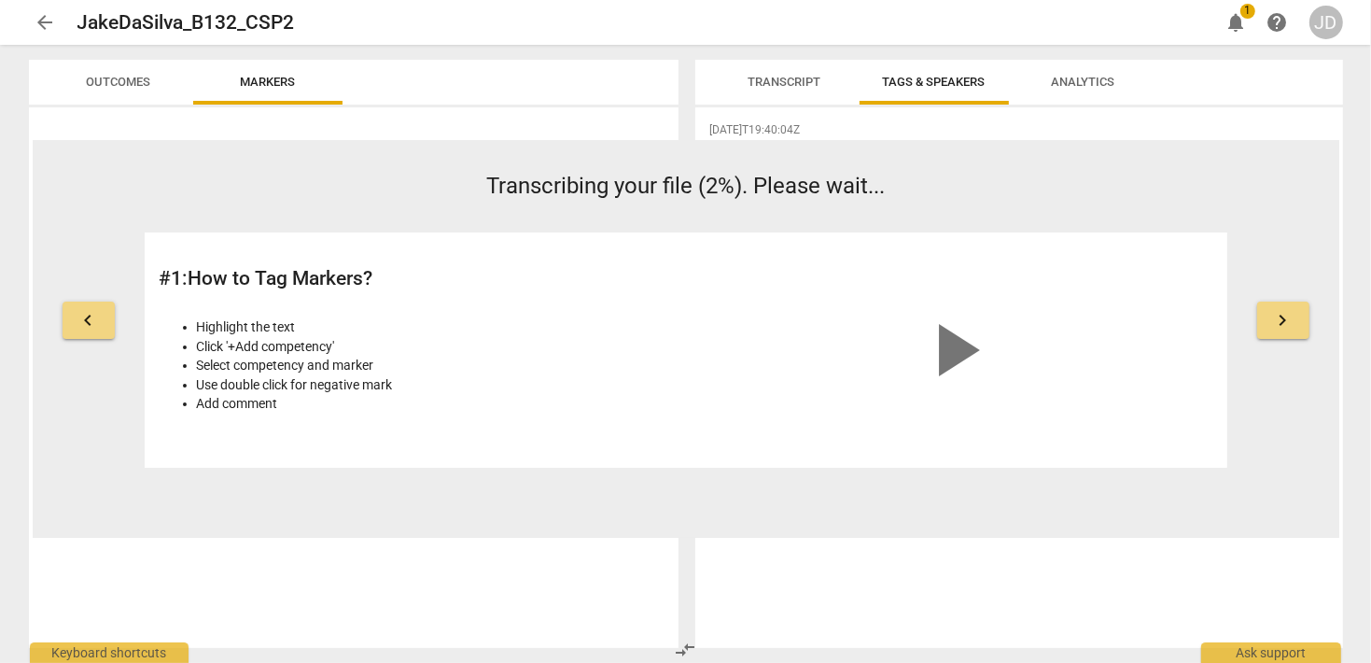
click at [794, 84] on span "Transcript" at bounding box center [785, 82] width 73 height 14
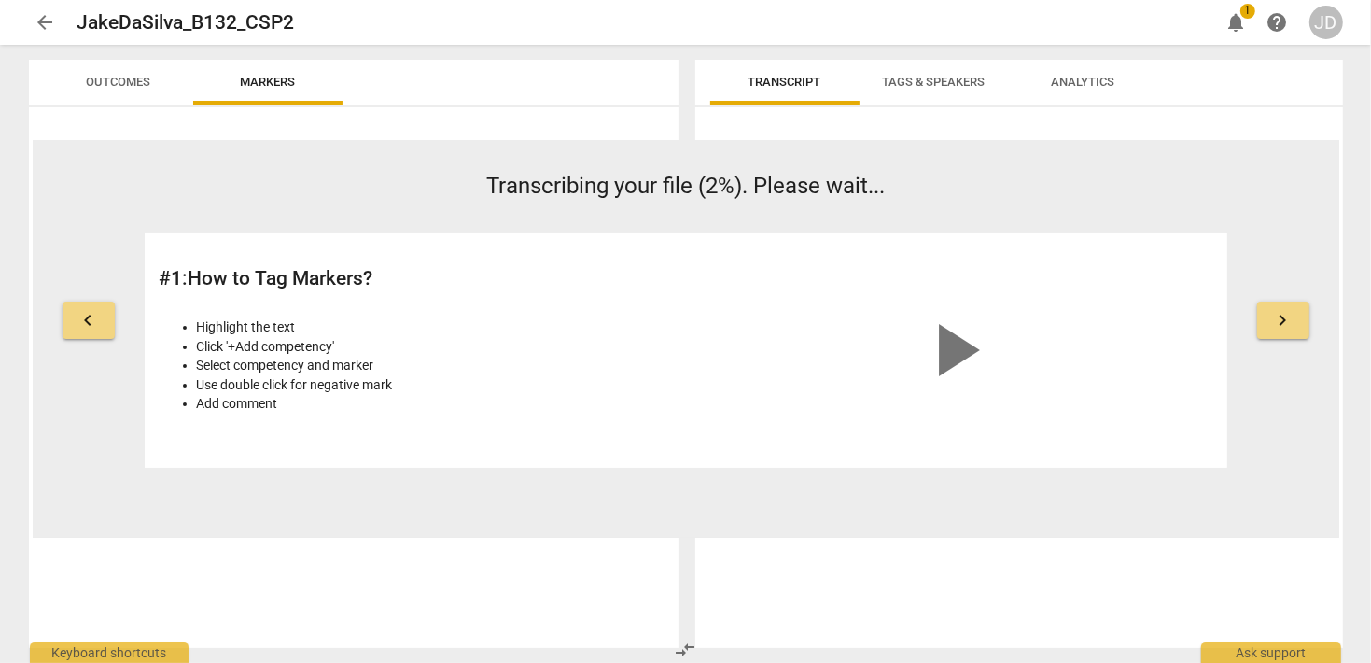
click at [1233, 23] on span "notifications" at bounding box center [1237, 22] width 22 height 22
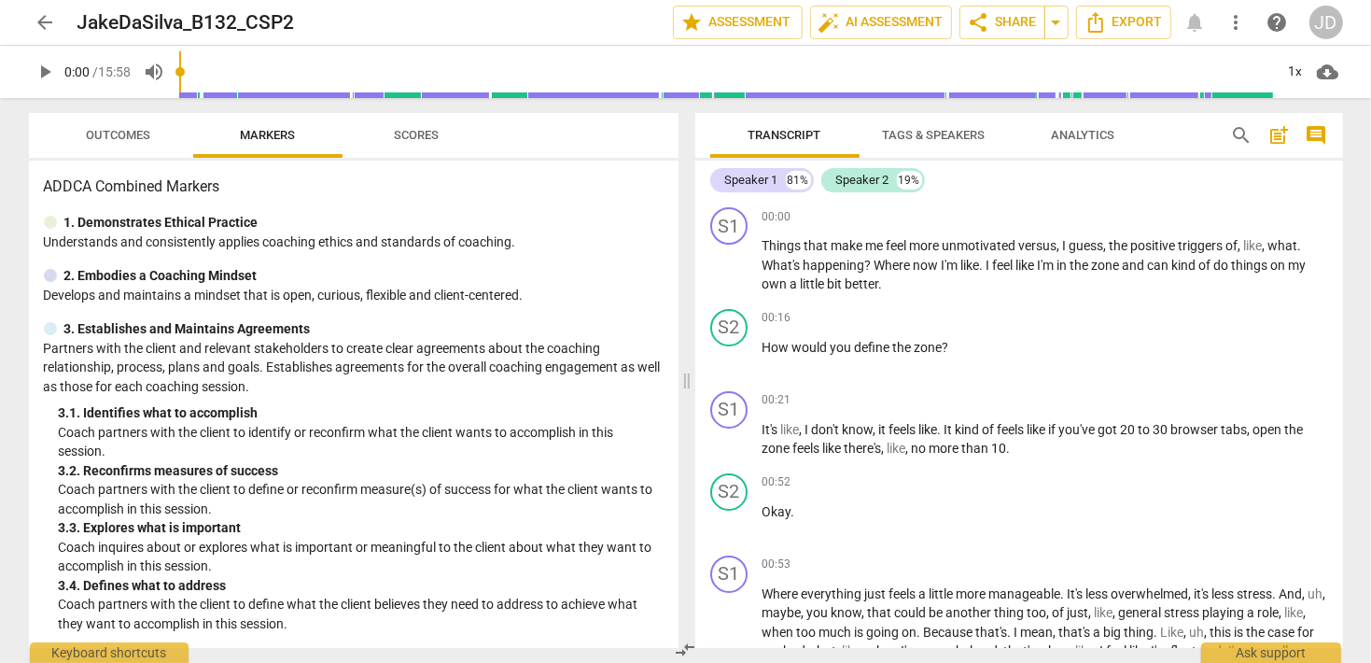
click at [1279, 135] on span "post_add" at bounding box center [1280, 135] width 22 height 22
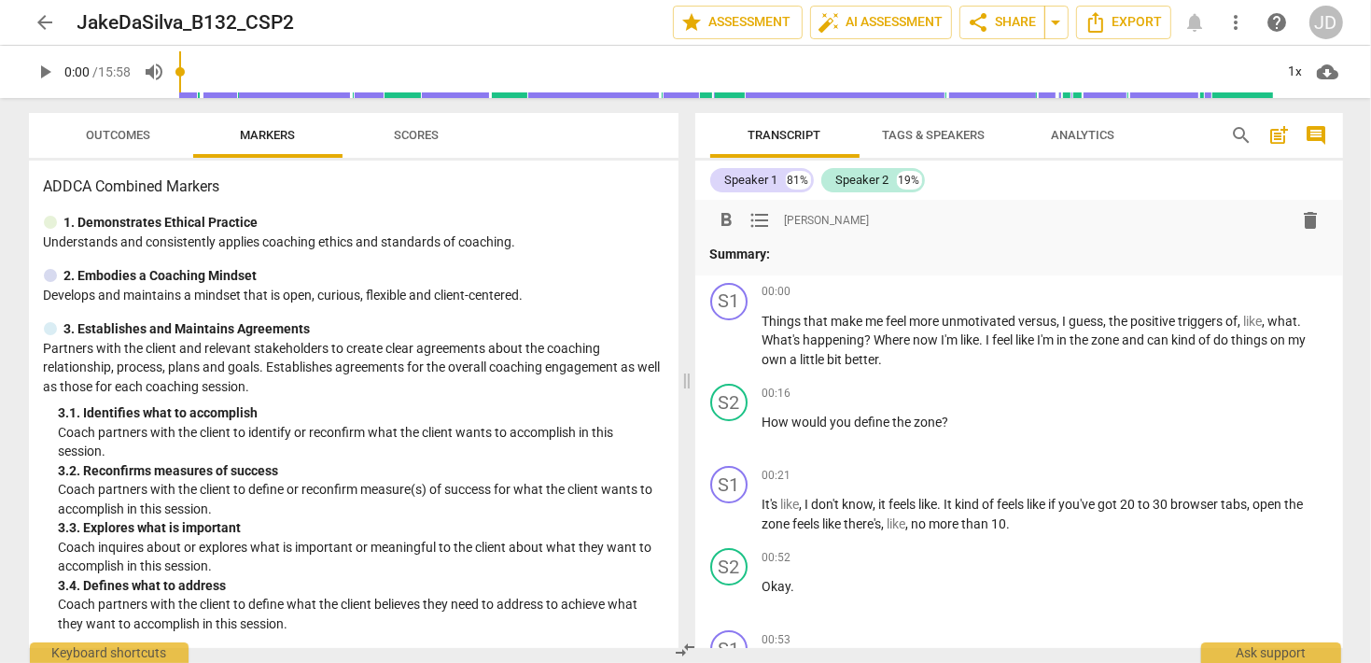
click at [820, 253] on p "Summary:" at bounding box center [1019, 255] width 618 height 20
click at [818, 254] on p "Summary:" at bounding box center [1019, 255] width 618 height 20
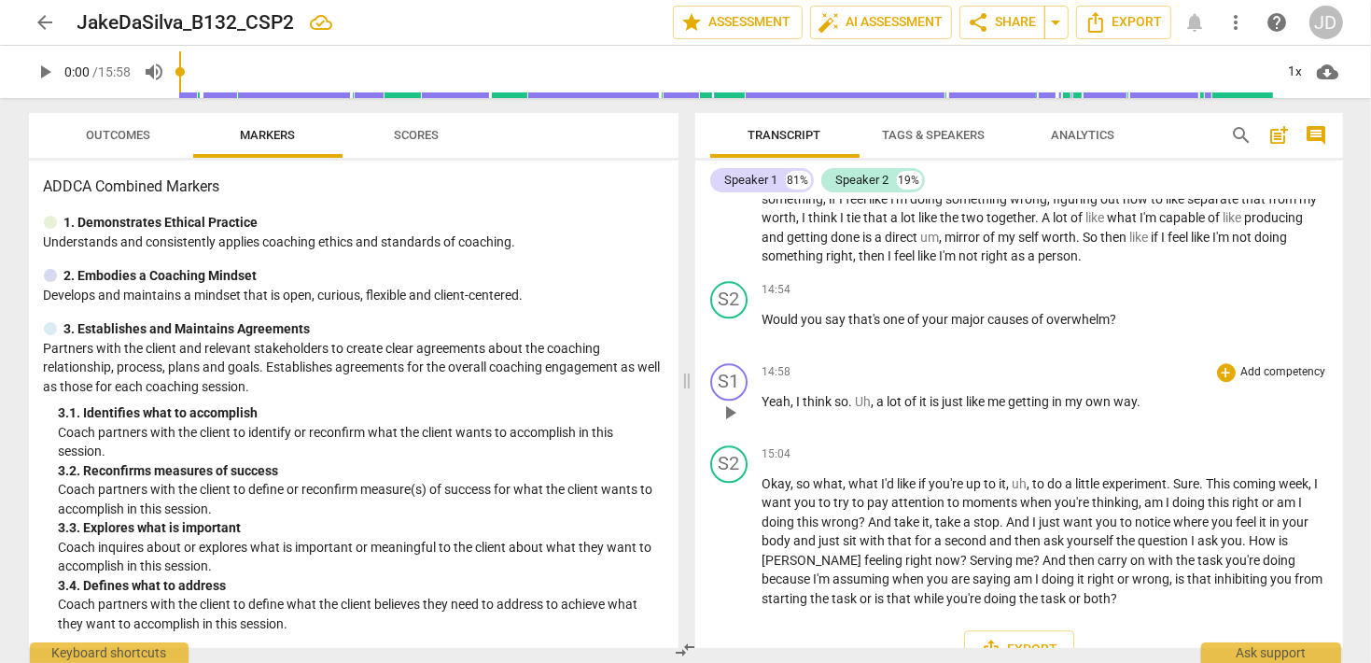
scroll to position [4175, 0]
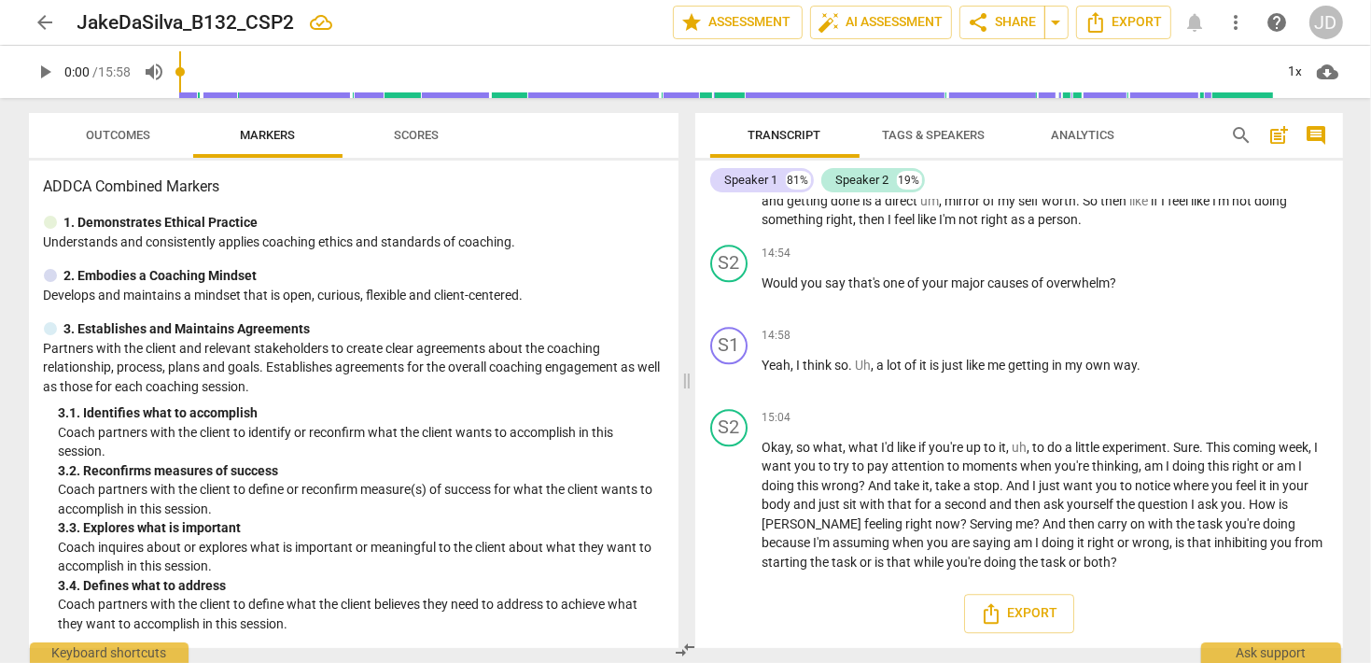
click at [1240, 27] on span "more_vert" at bounding box center [1237, 22] width 22 height 22
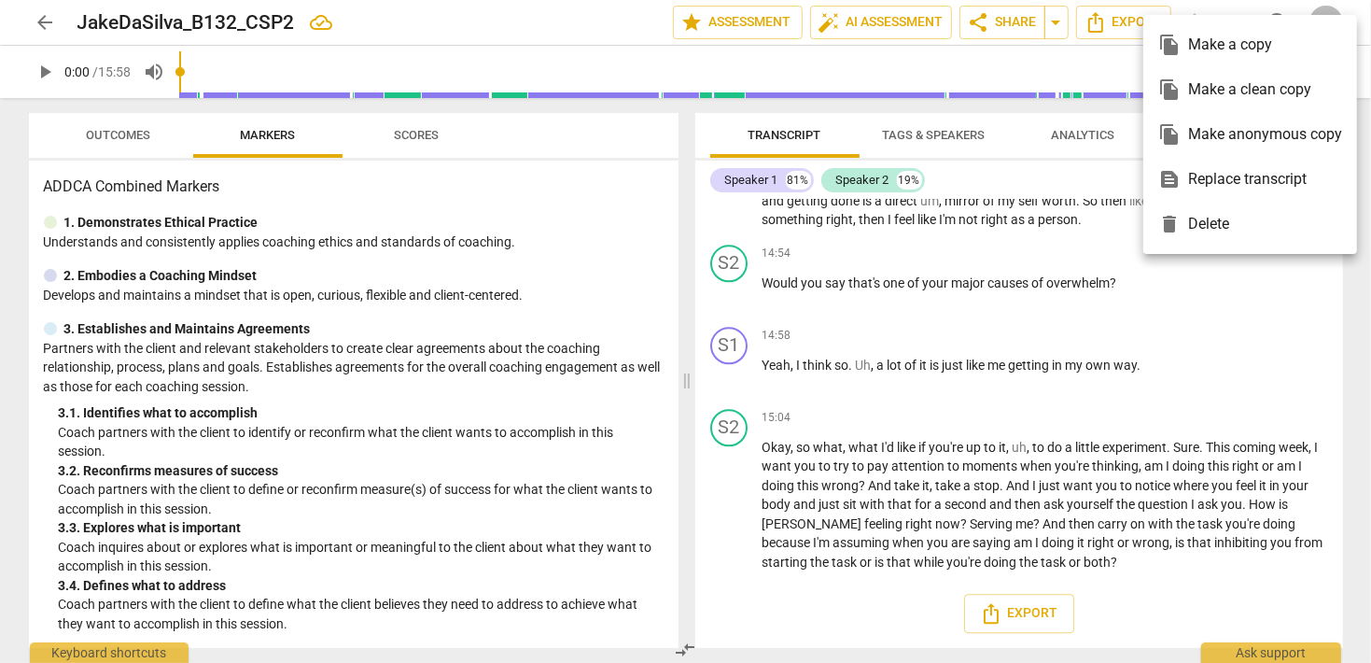
click at [687, 290] on div at bounding box center [685, 331] width 1371 height 663
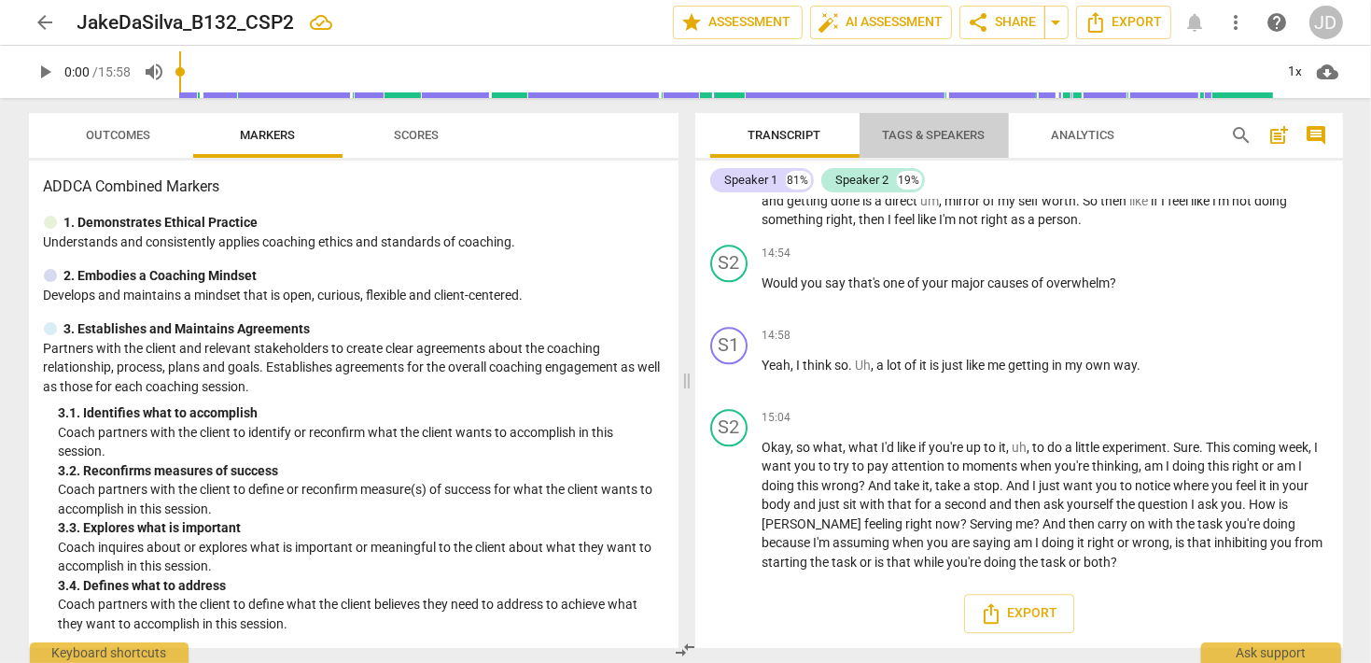
click at [938, 144] on span "Tags & Speakers" at bounding box center [934, 135] width 147 height 25
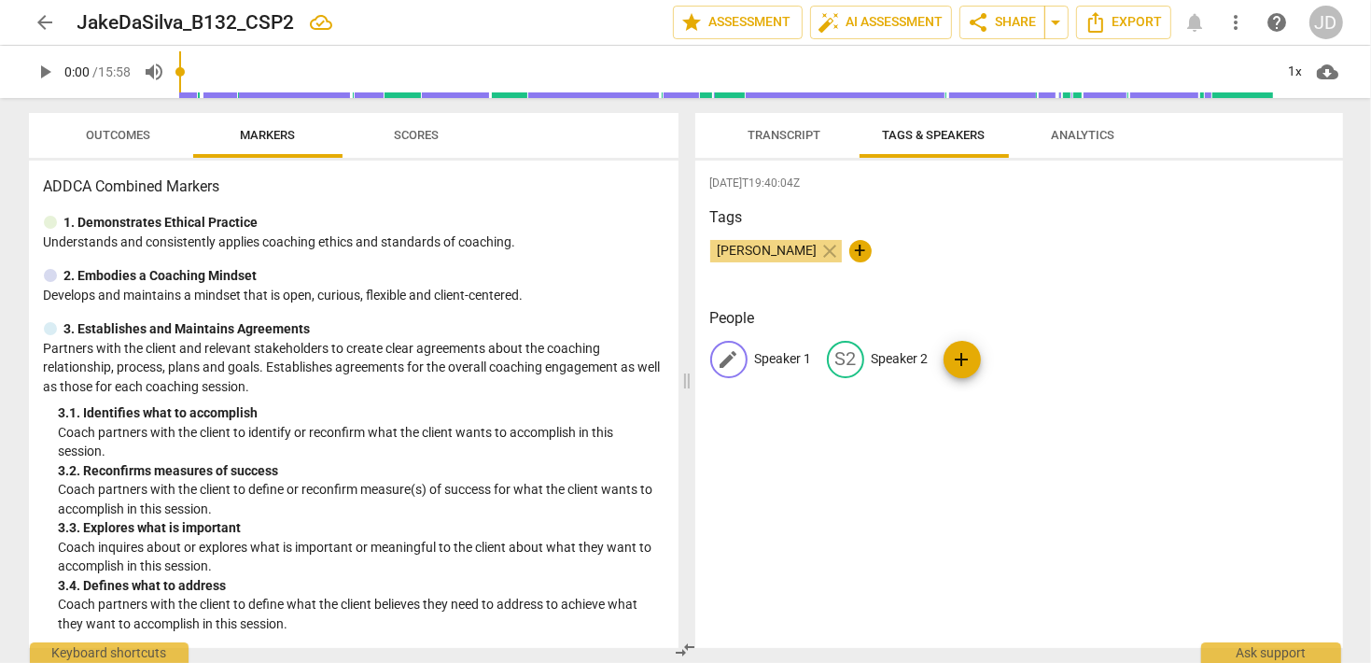
click at [728, 358] on span "edit" at bounding box center [729, 359] width 22 height 22
type input "[PERSON_NAME]"
click at [956, 359] on span "edit" at bounding box center [967, 359] width 22 height 22
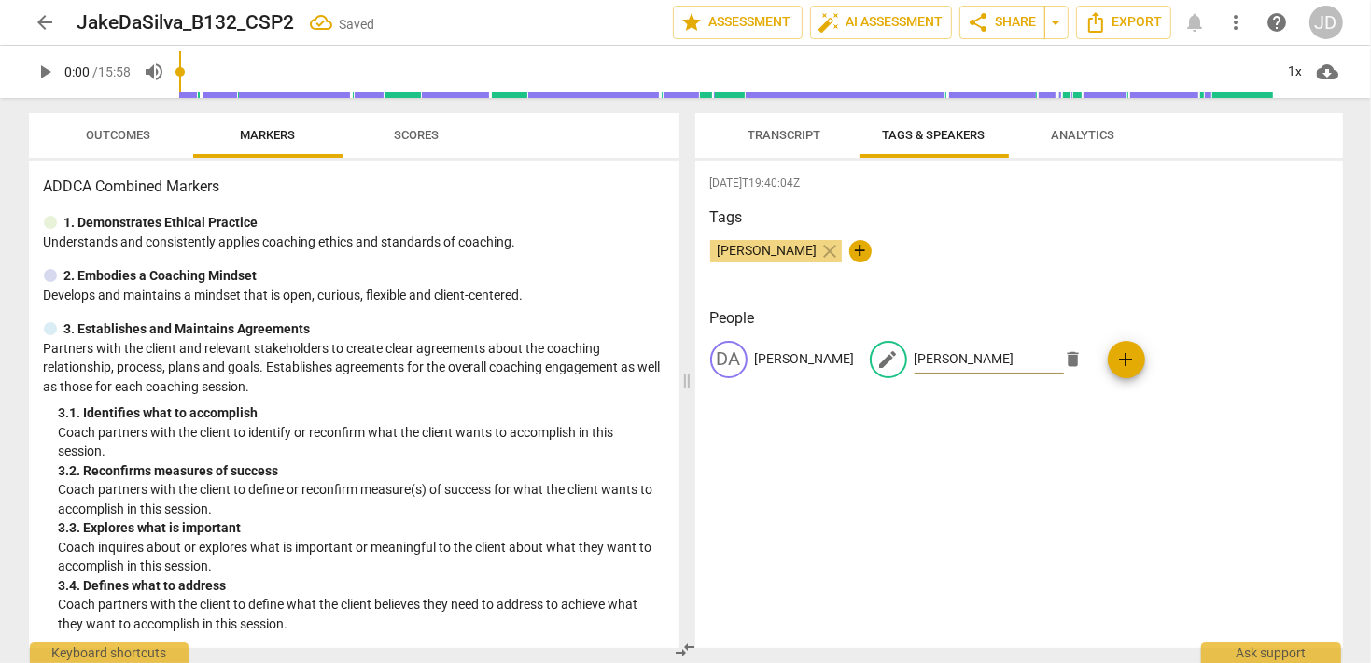
type input "[PERSON_NAME]"
click at [1011, 448] on div "[DATE]T19:40:04Z Tags [PERSON_NAME] close + People DA [PERSON_NAME] edit [PERSO…" at bounding box center [1019, 404] width 648 height 487
click at [870, 362] on div "[PERSON_NAME]" at bounding box center [888, 359] width 37 height 37
click at [819, 393] on div "People DA [PERSON_NAME] edit [PERSON_NAME] delete add" at bounding box center [1019, 357] width 618 height 101
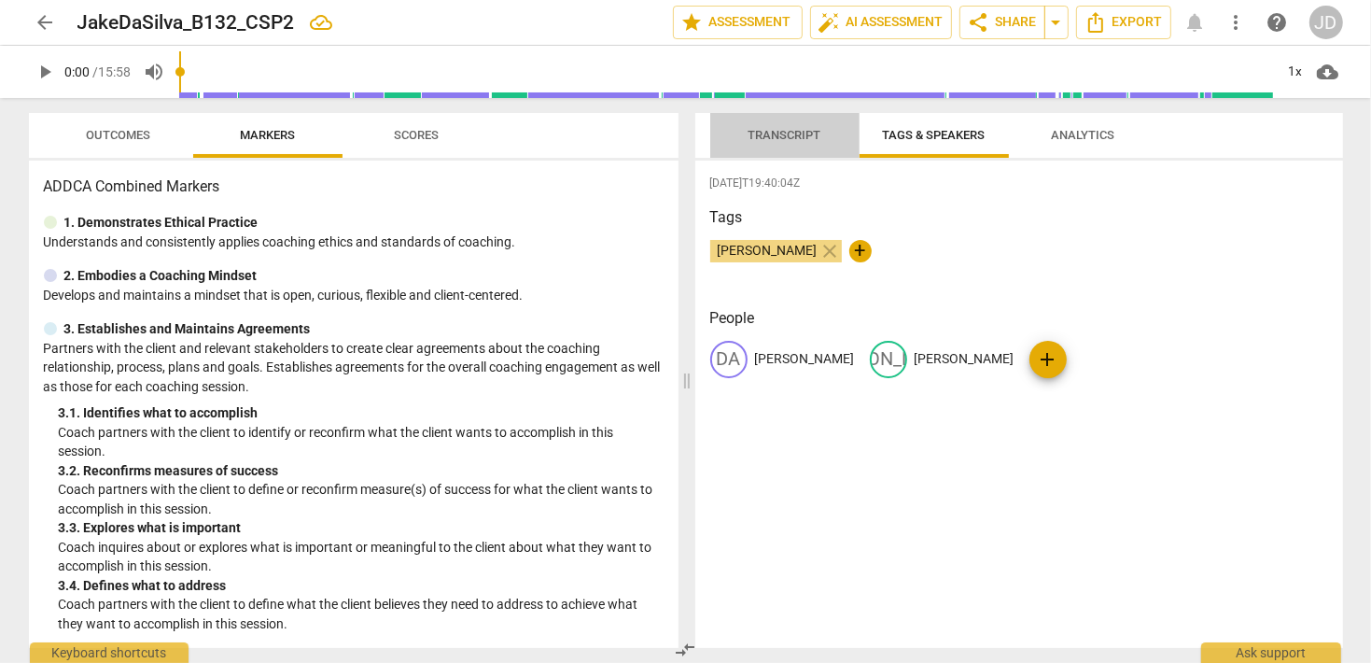
click at [808, 139] on span "Transcript" at bounding box center [785, 135] width 73 height 14
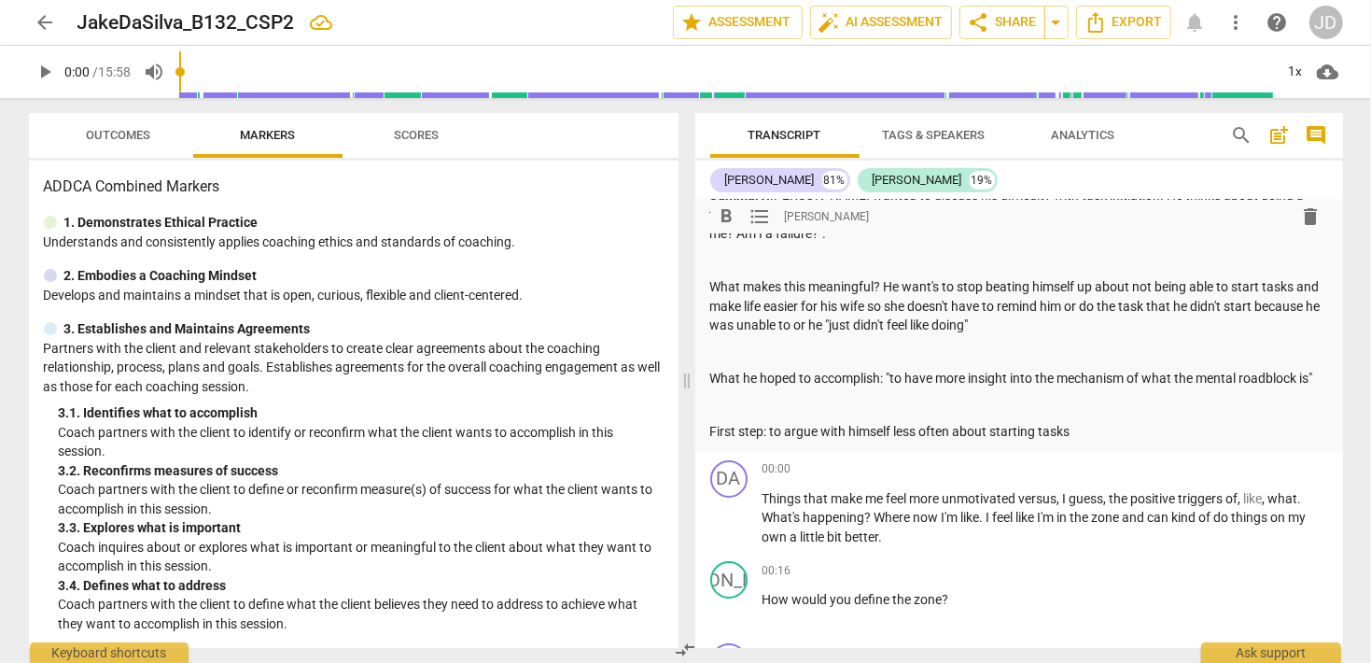
scroll to position [0, 0]
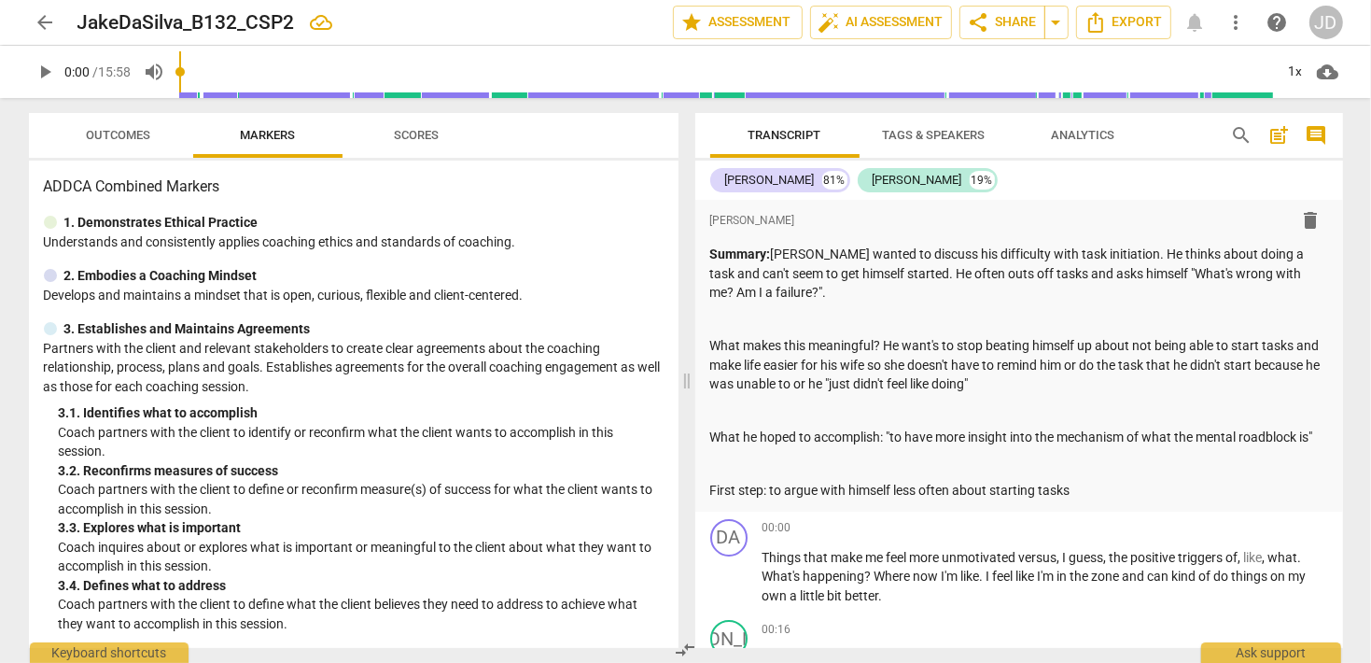
click at [31, 33] on span "arrow_back" at bounding box center [46, 22] width 34 height 22
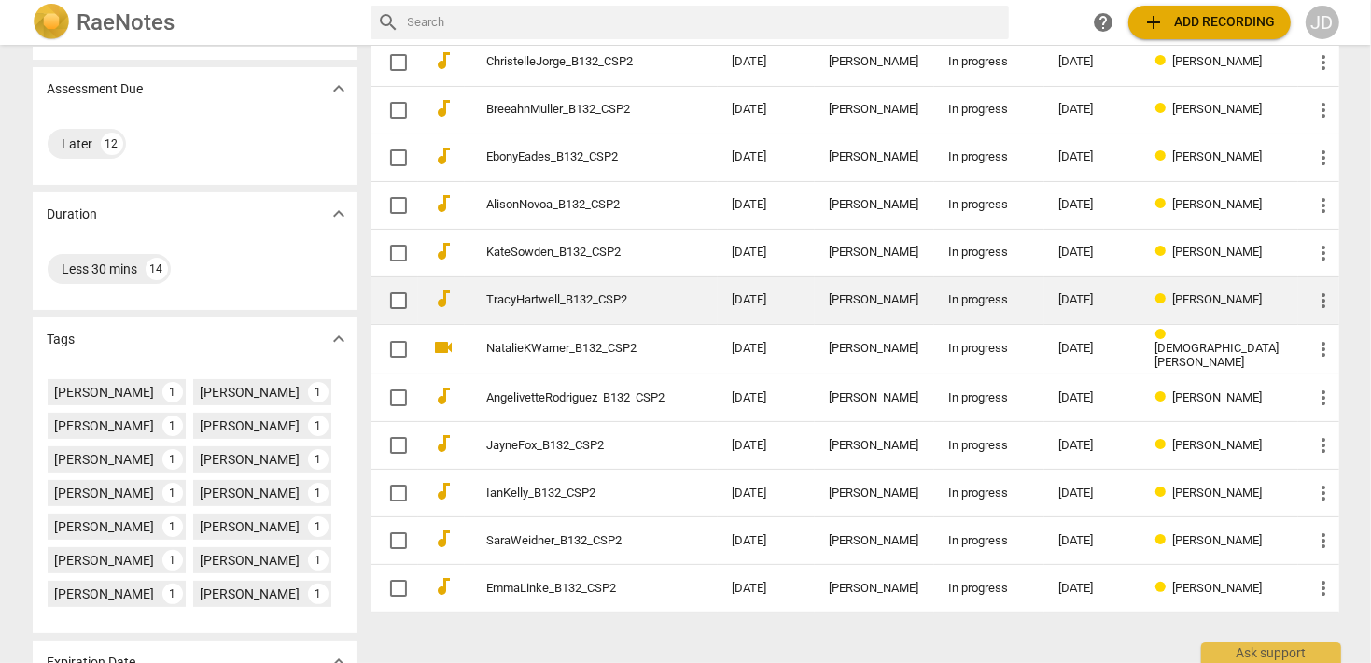
scroll to position [269, 0]
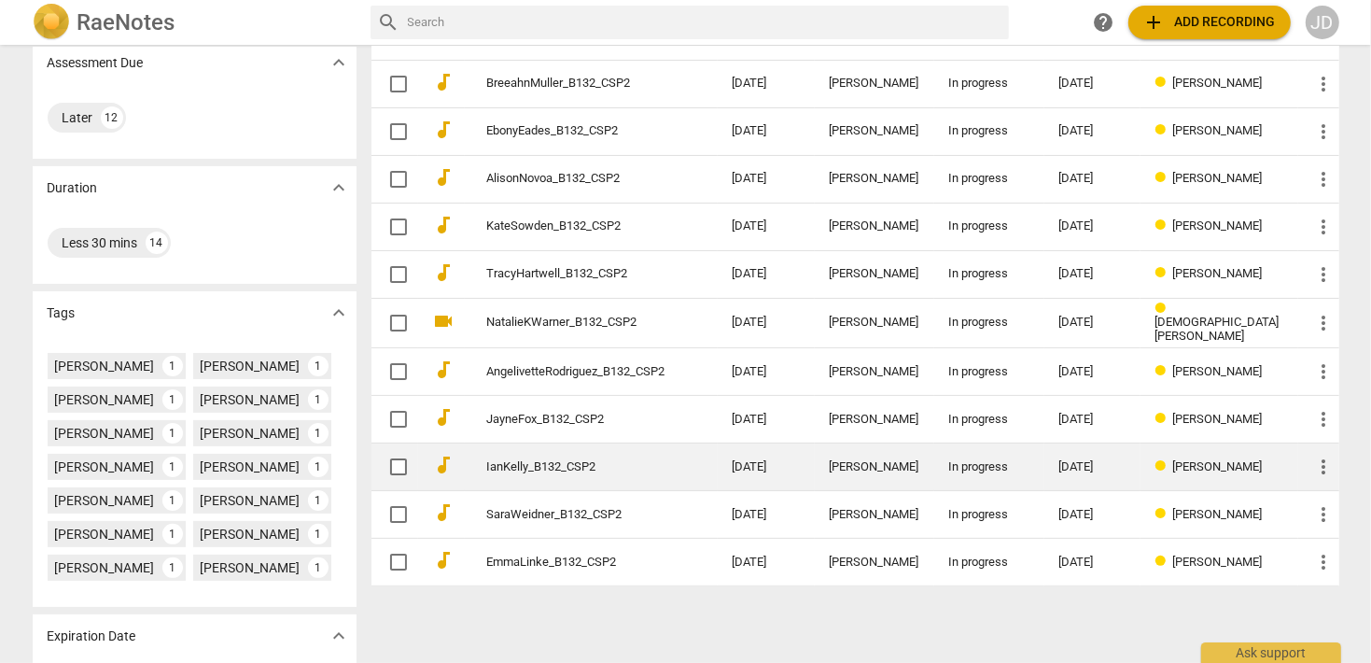
click at [594, 467] on link "IanKelly_B132_CSP2" at bounding box center [576, 467] width 178 height 14
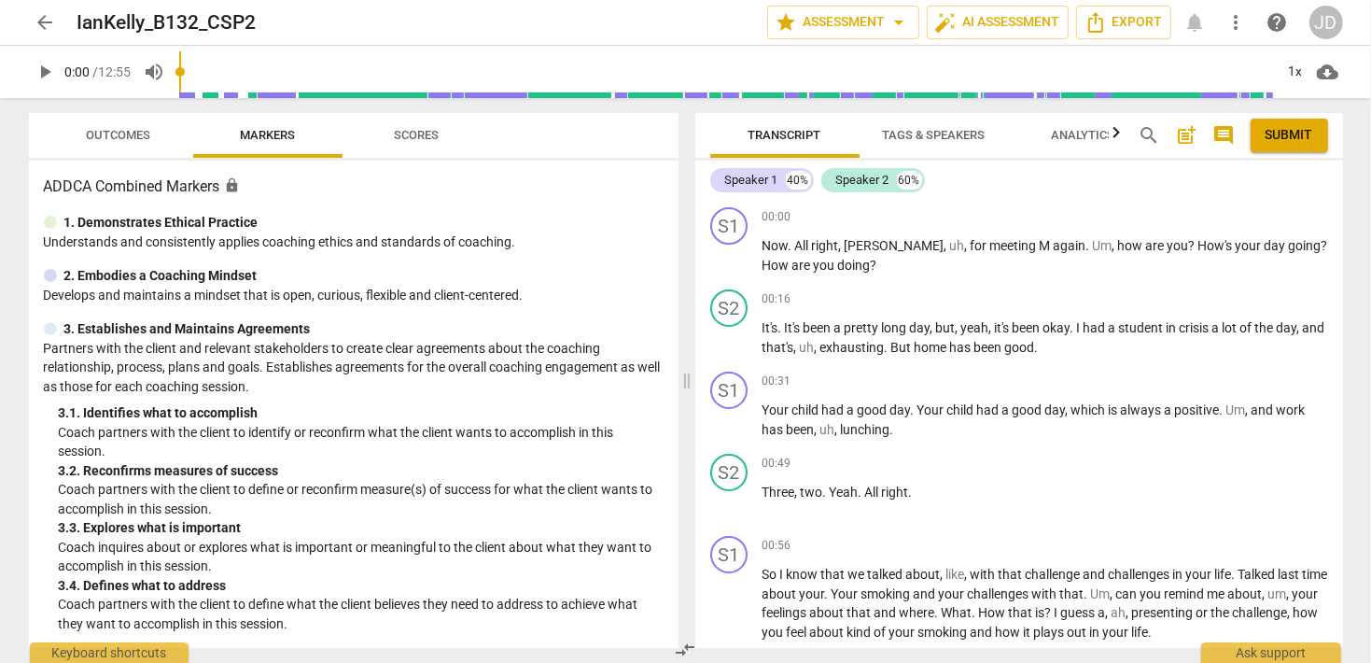
click at [38, 71] on span "play_arrow" at bounding box center [46, 72] width 22 height 22
click at [224, 76] on input "range" at bounding box center [726, 72] width 1095 height 60
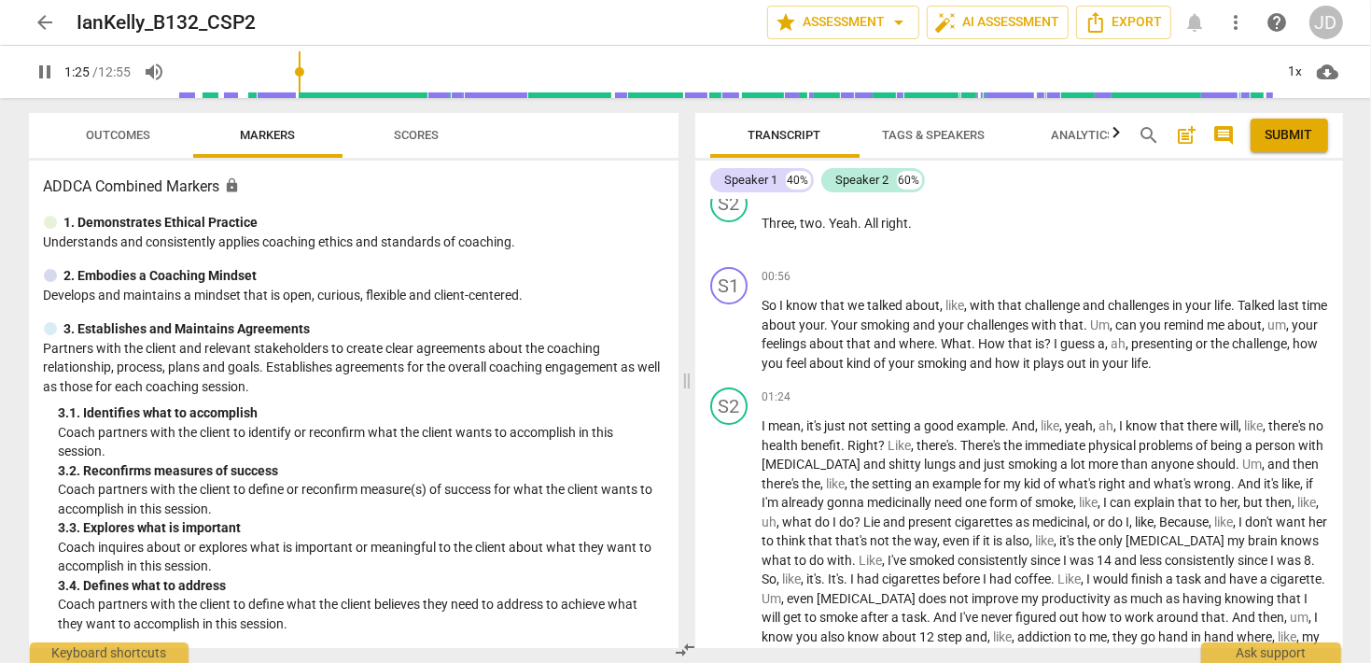
click at [302, 85] on input "range" at bounding box center [726, 72] width 1095 height 60
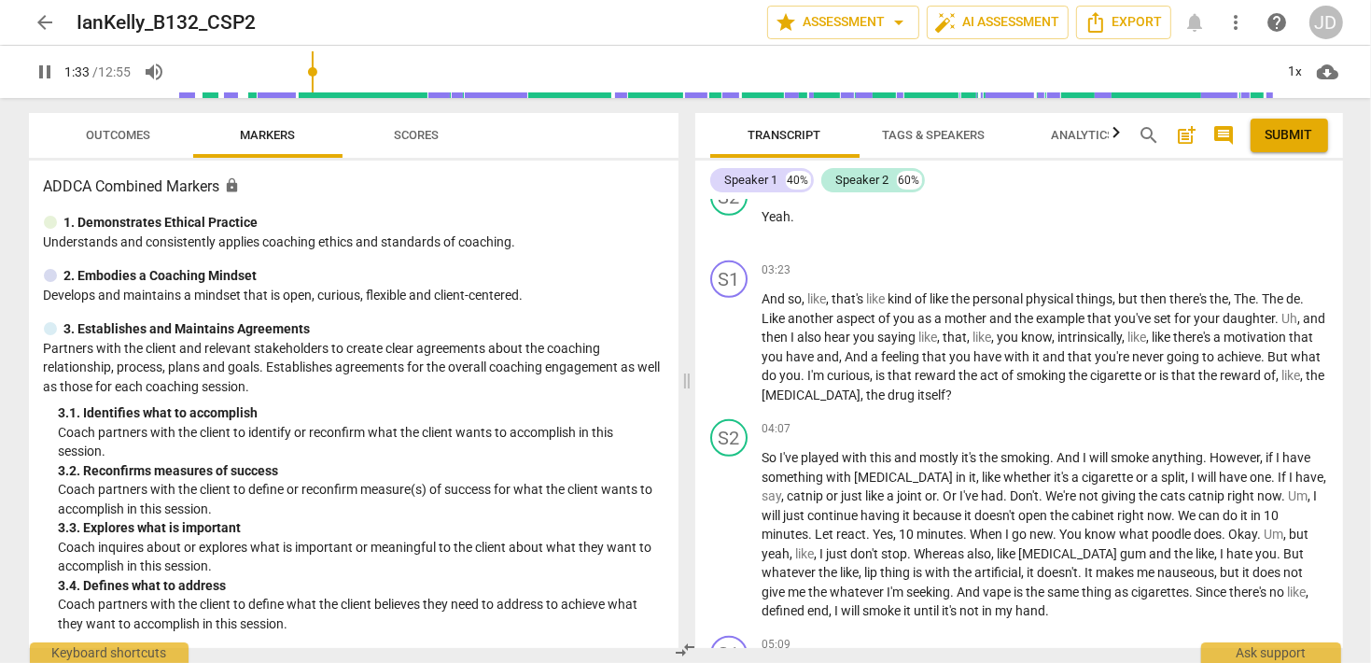
scroll to position [1076, 0]
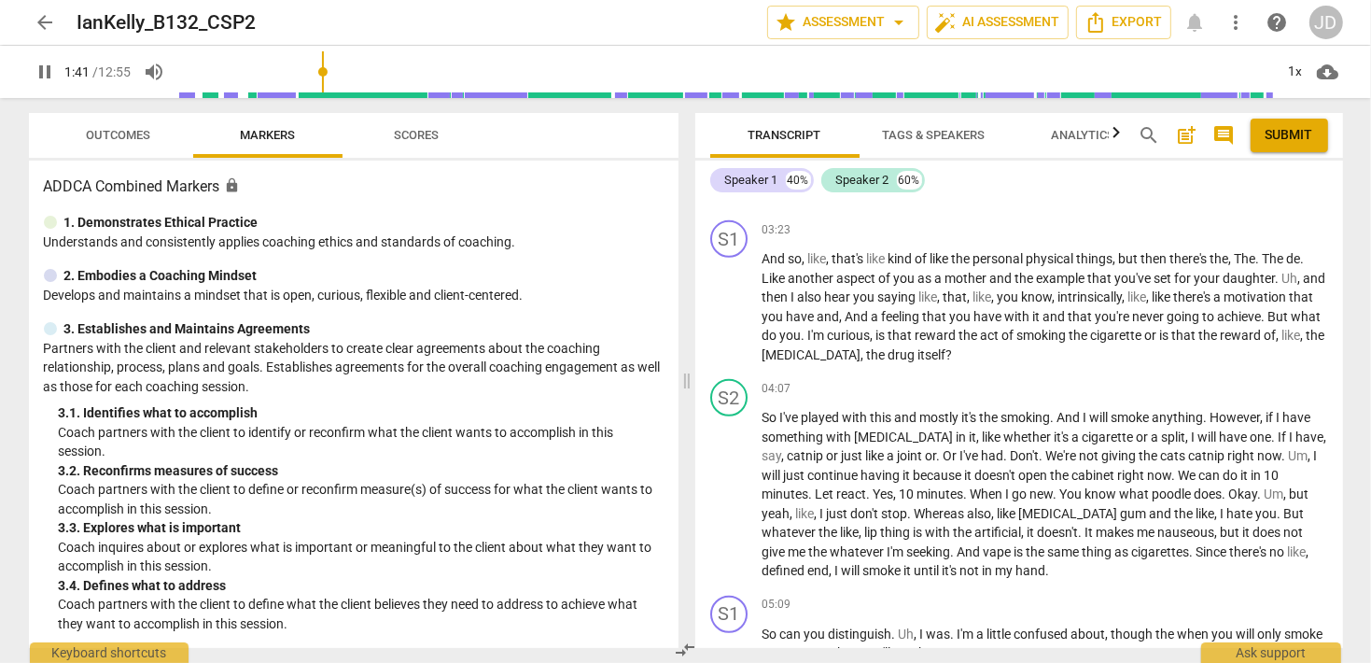
type input "102"
click at [47, 32] on span "arrow_back" at bounding box center [46, 22] width 22 height 22
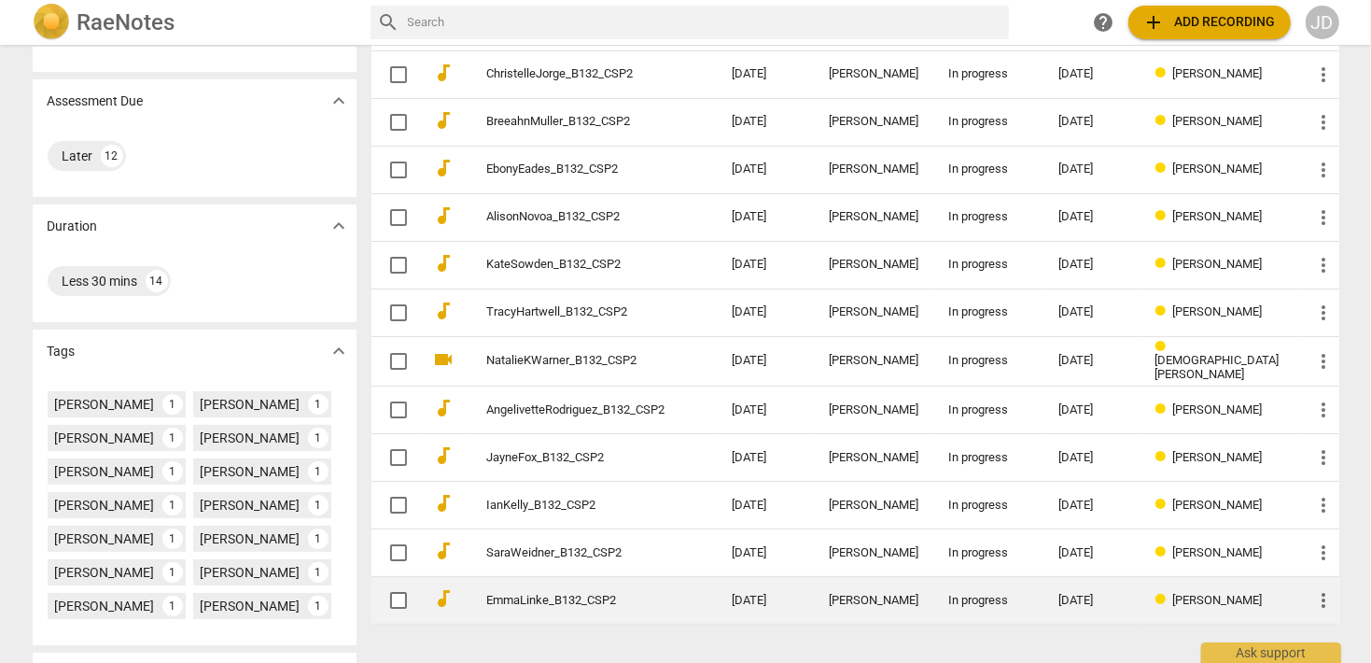
scroll to position [269, 0]
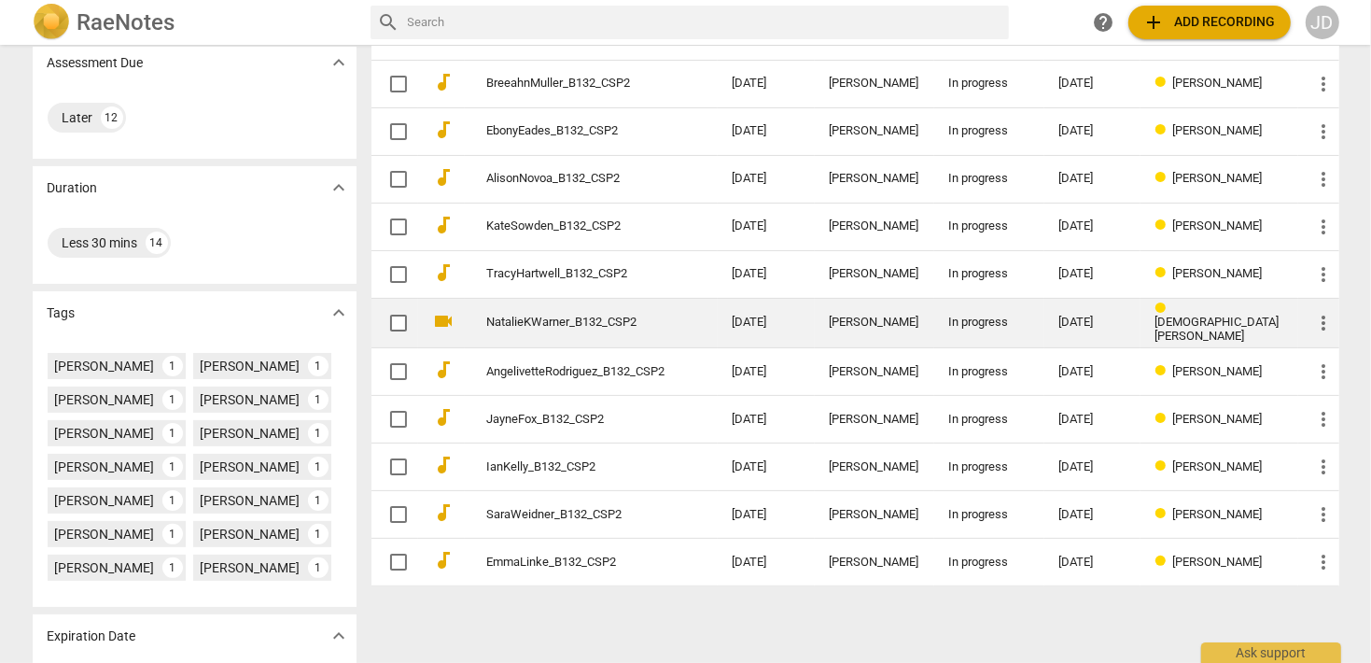
click at [551, 316] on link "NatalieKWarner_B132_CSP2" at bounding box center [576, 323] width 178 height 14
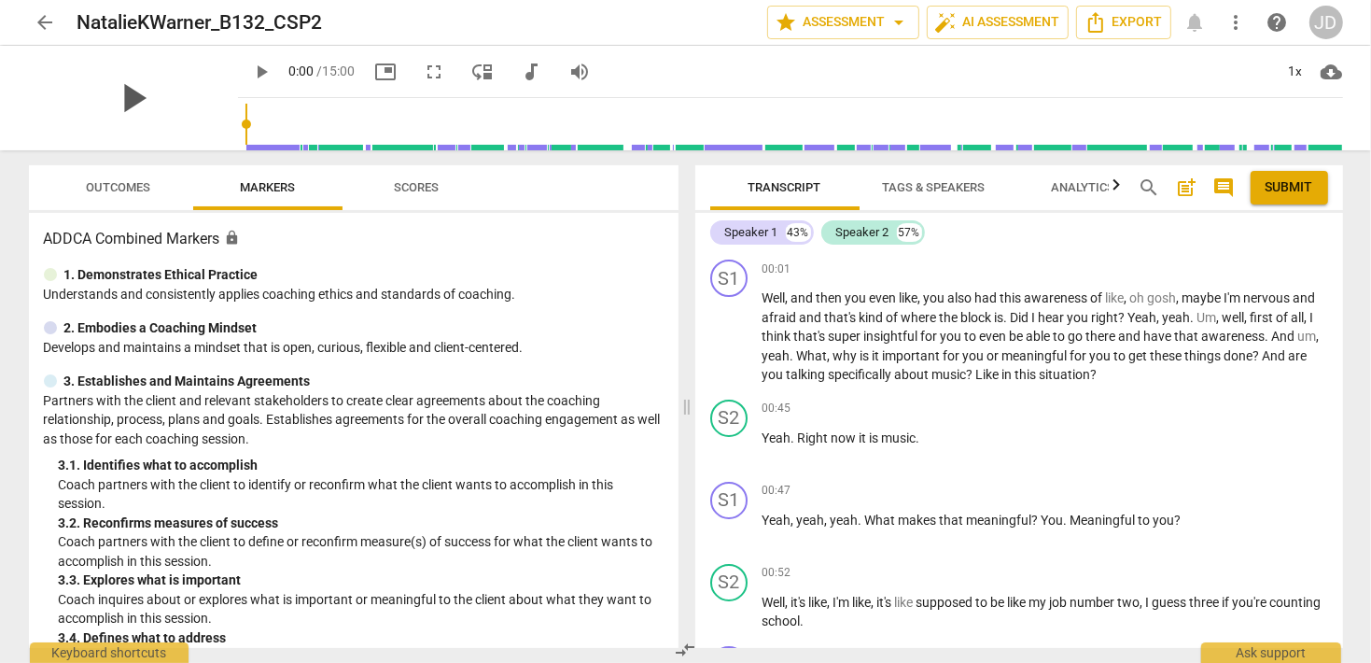
click at [133, 94] on span "play_arrow" at bounding box center [133, 98] width 49 height 49
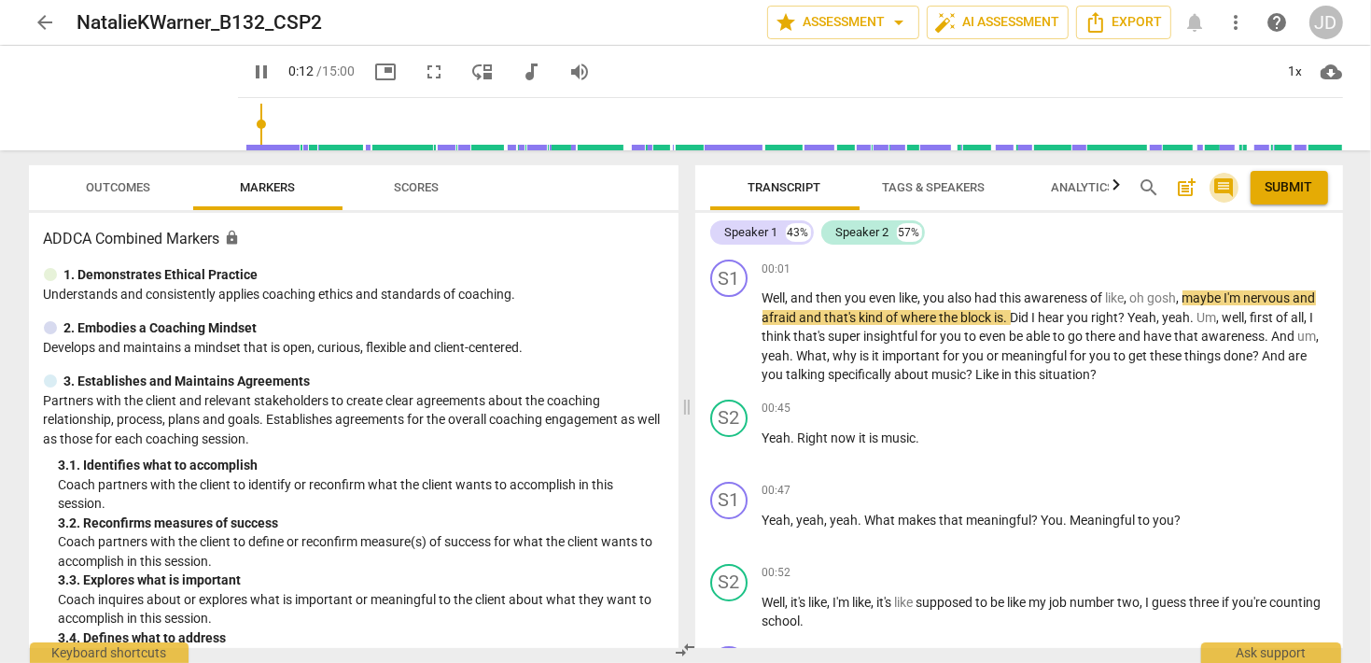
click at [1223, 191] on span "comment" at bounding box center [1225, 187] width 22 height 22
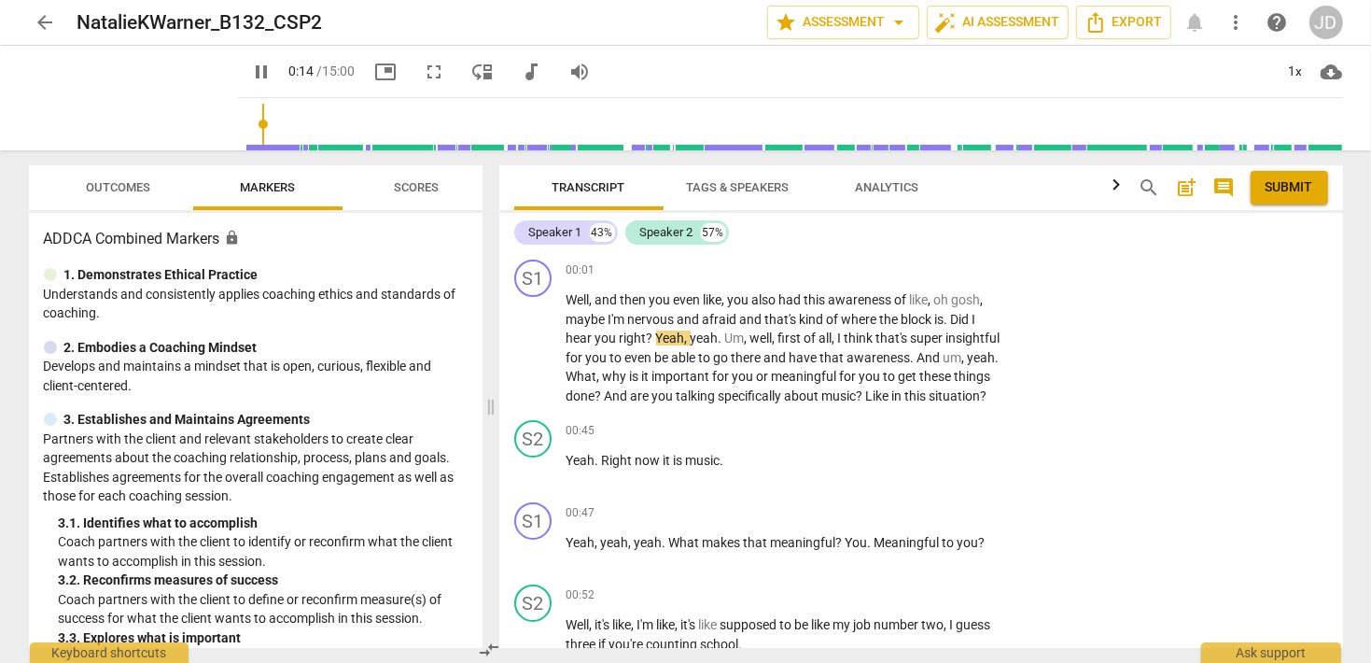
click at [1224, 191] on span "comment" at bounding box center [1225, 187] width 22 height 22
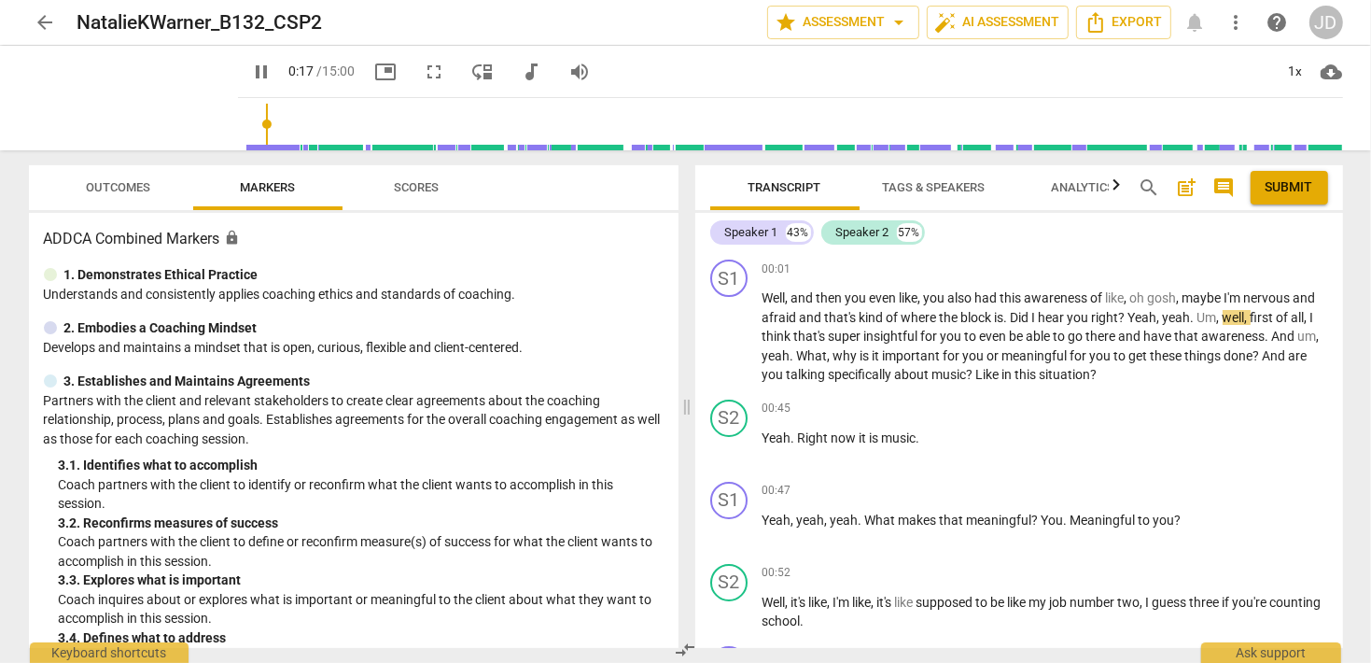
type input "18"
click at [51, 28] on span "arrow_back" at bounding box center [46, 22] width 22 height 22
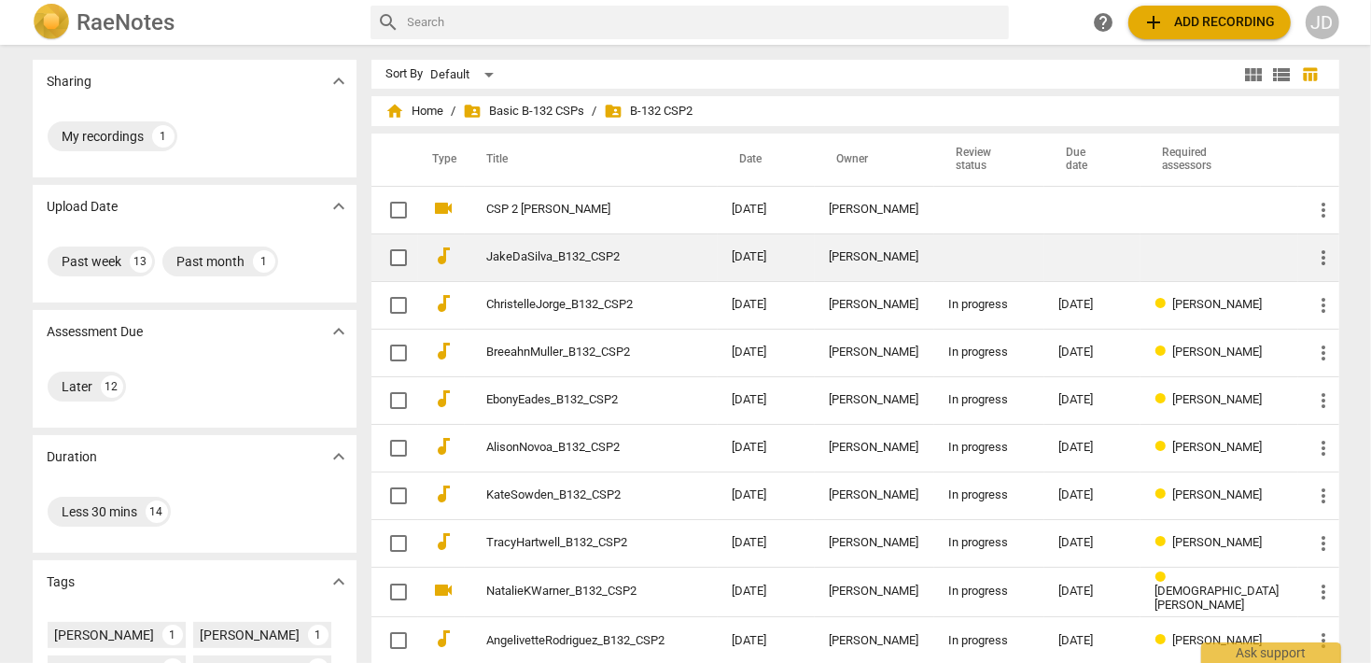
click at [529, 250] on link "JakeDaSilva_B132_CSP2" at bounding box center [576, 257] width 178 height 14
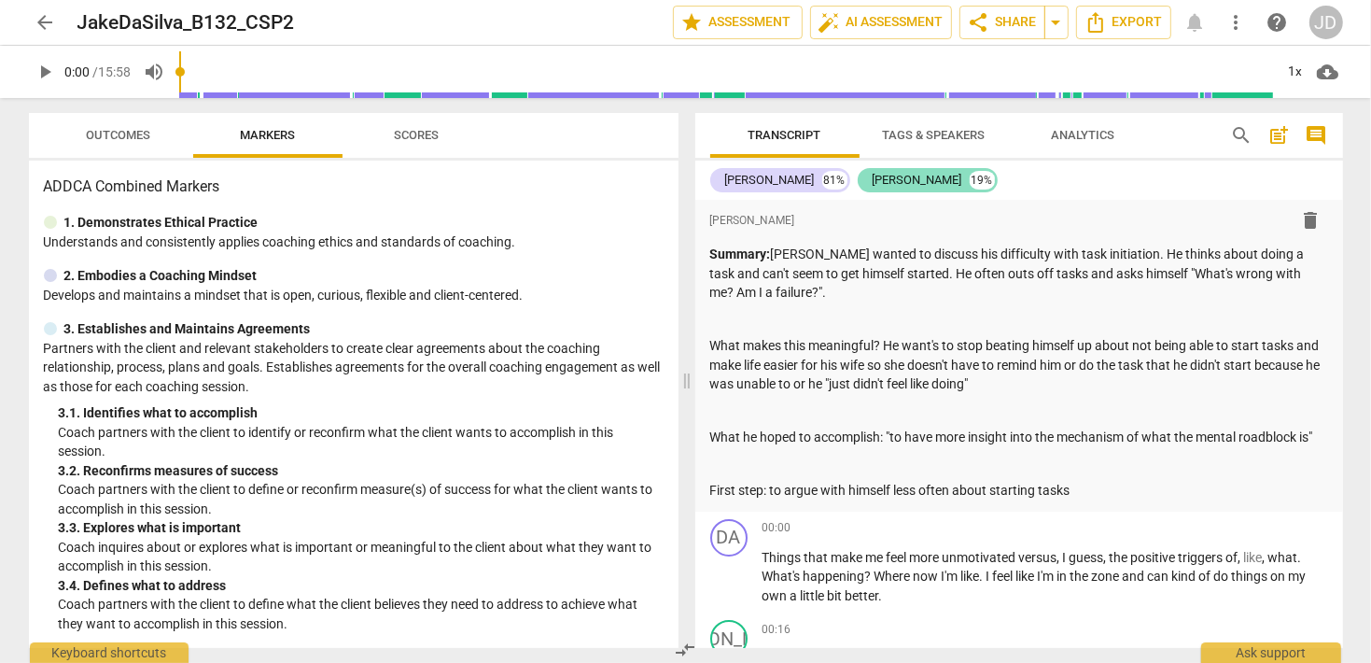
click at [873, 182] on div "[PERSON_NAME]" at bounding box center [918, 180] width 90 height 19
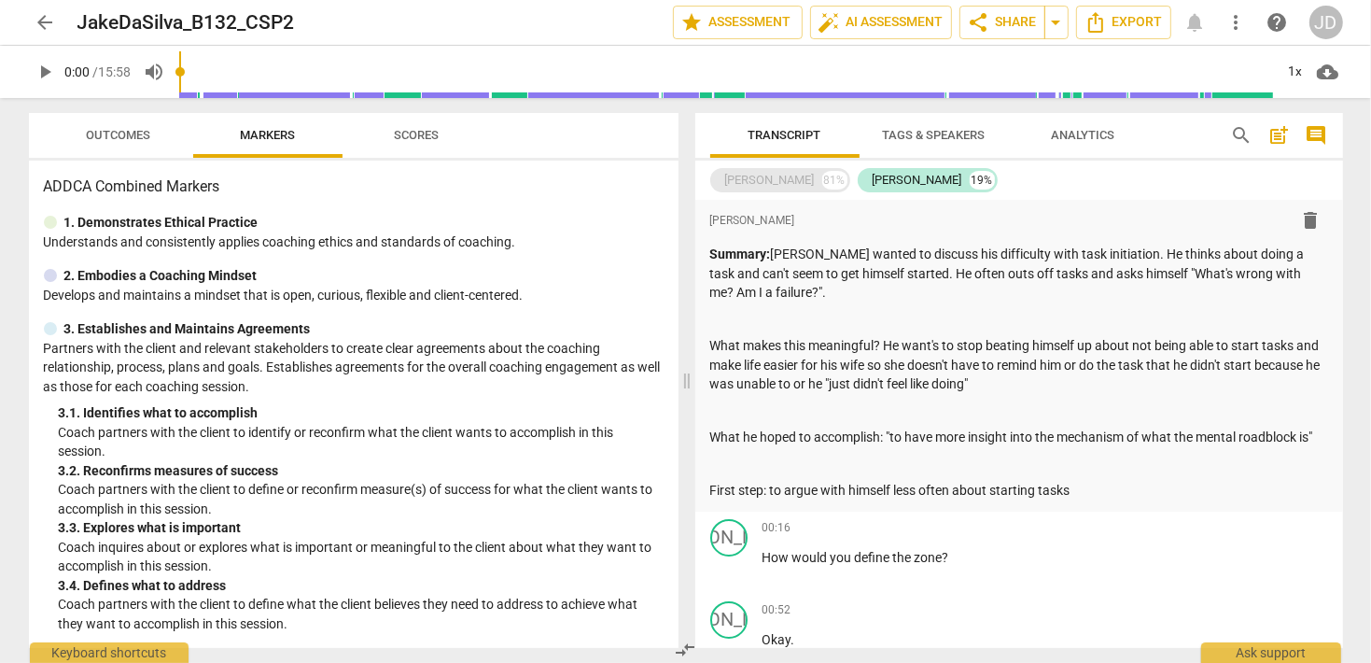
click at [822, 184] on div "81%" at bounding box center [834, 180] width 25 height 19
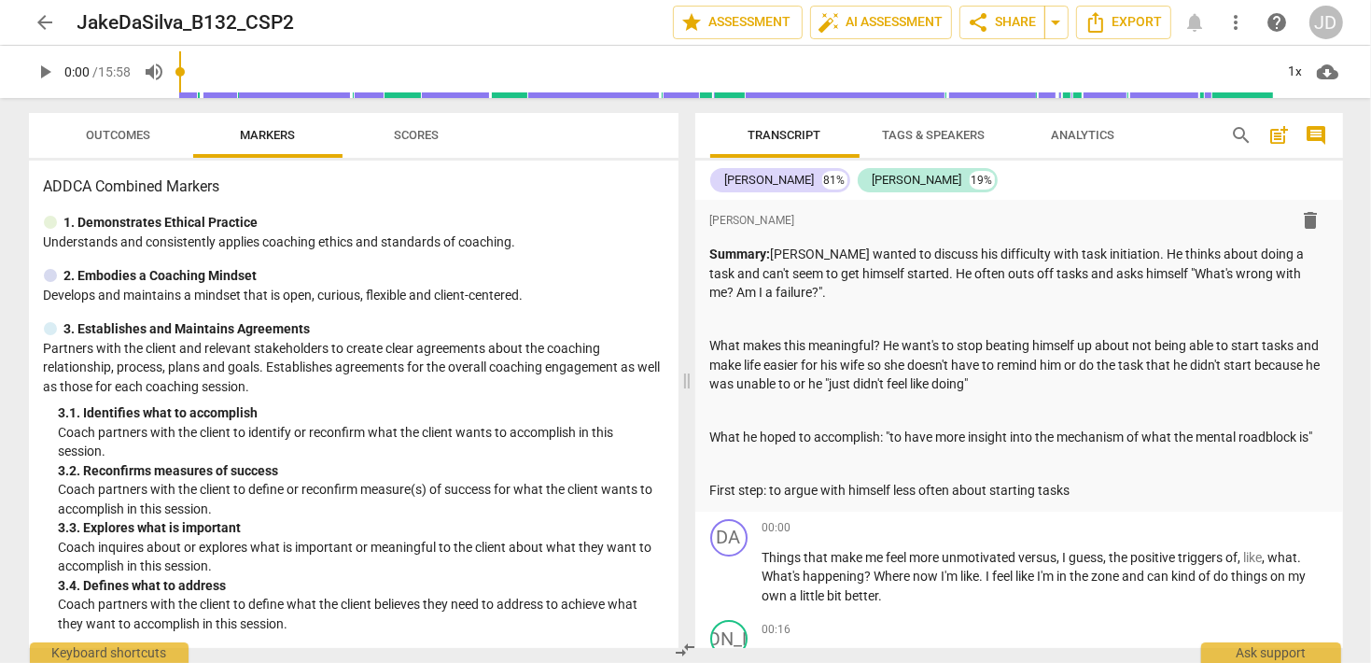
click at [926, 145] on span "Tags & Speakers" at bounding box center [934, 135] width 147 height 25
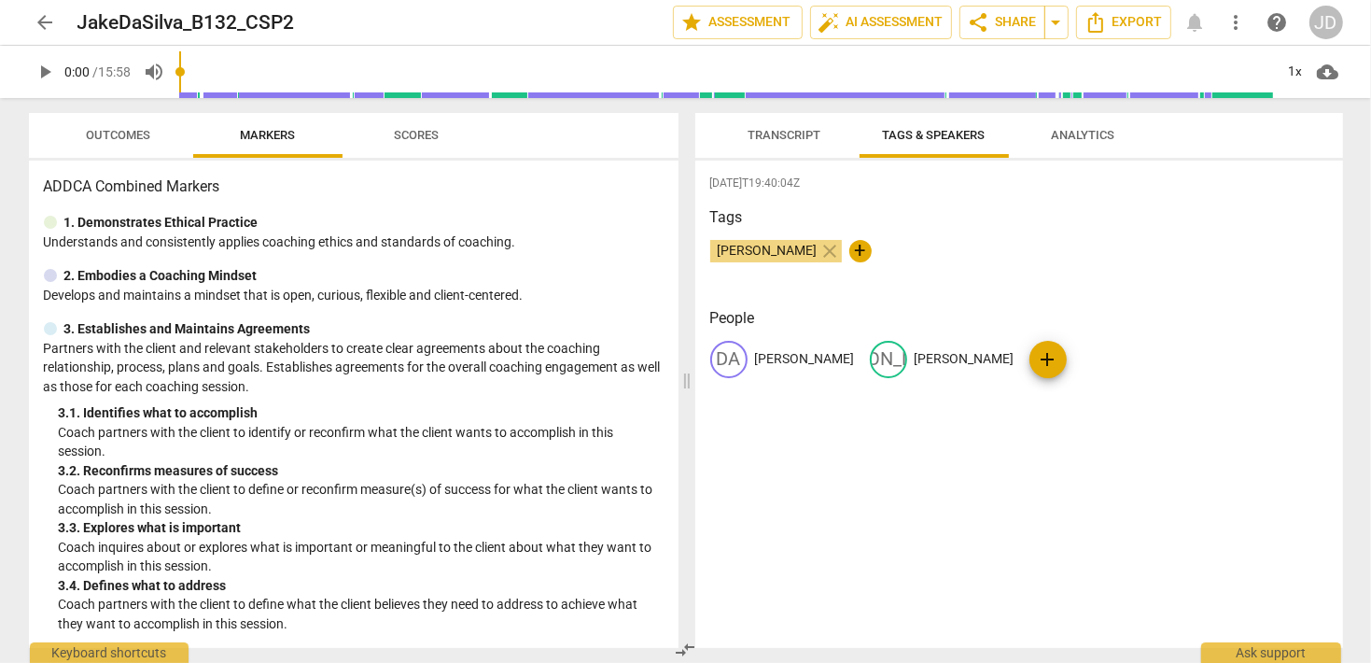
click at [915, 358] on p "[PERSON_NAME]" at bounding box center [965, 359] width 100 height 20
click at [870, 359] on div "edit [PERSON_NAME]" at bounding box center [981, 359] width 223 height 37
click at [915, 359] on input "[PERSON_NAME]" at bounding box center [989, 359] width 149 height 30
click at [915, 358] on input "[PERSON_NAME]" at bounding box center [989, 359] width 149 height 30
type input "Coach [PERSON_NAME]"
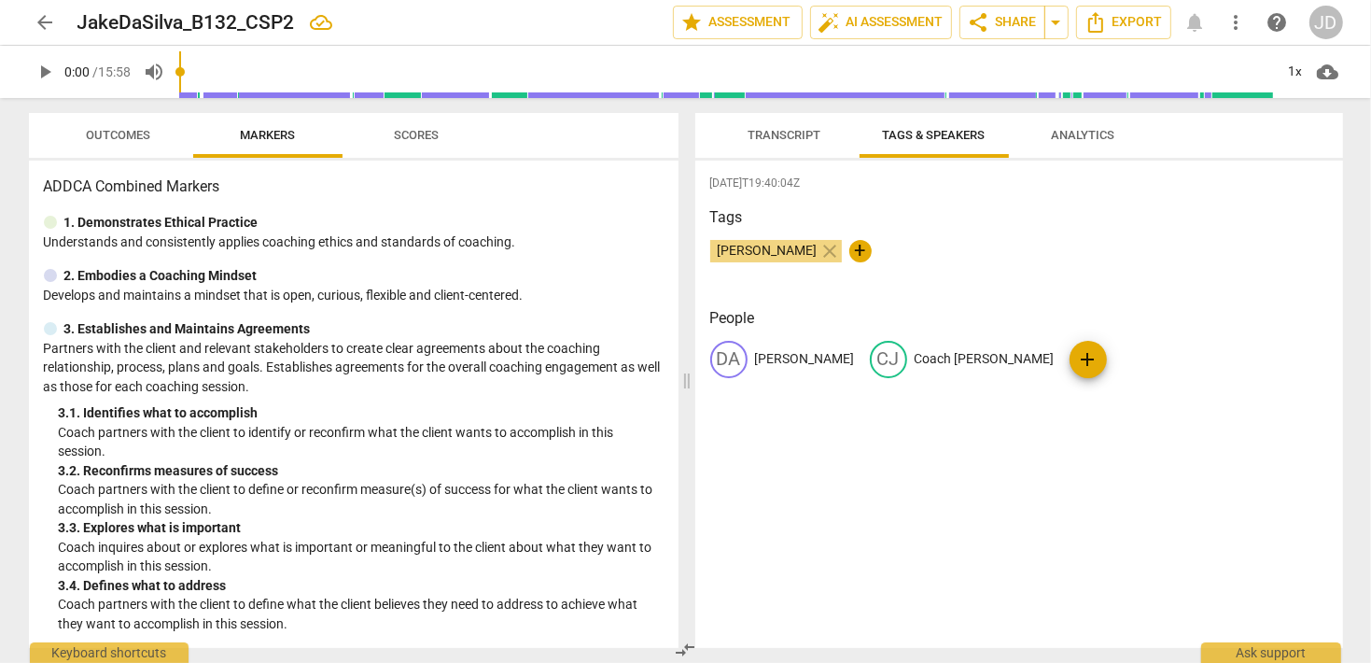
click at [769, 145] on span "Transcript" at bounding box center [785, 135] width 118 height 25
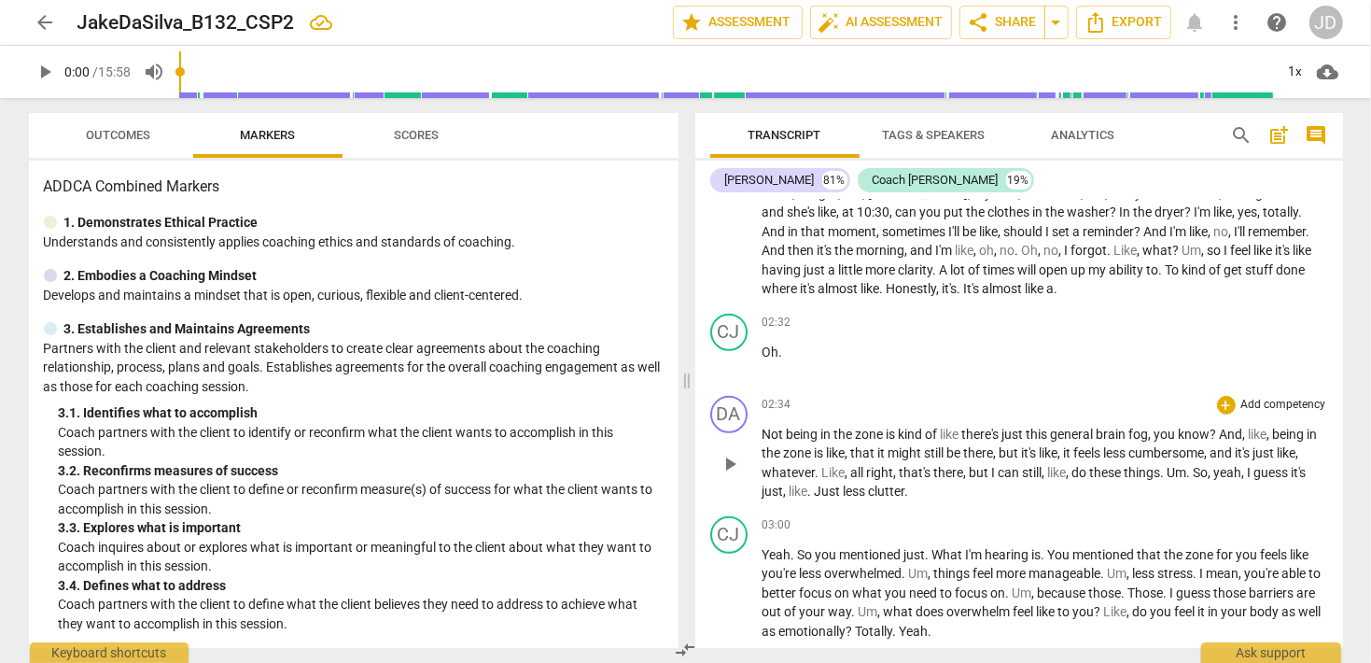
scroll to position [1076, 0]
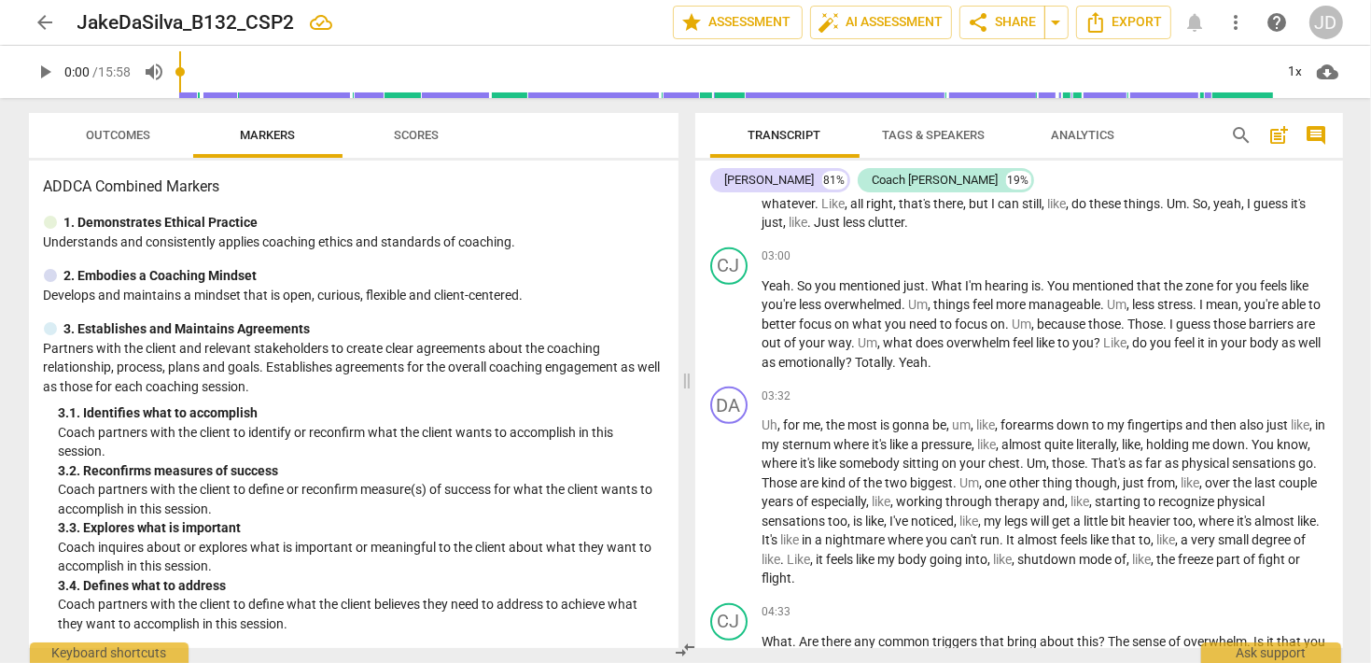
click at [42, 23] on span "arrow_back" at bounding box center [46, 22] width 22 height 22
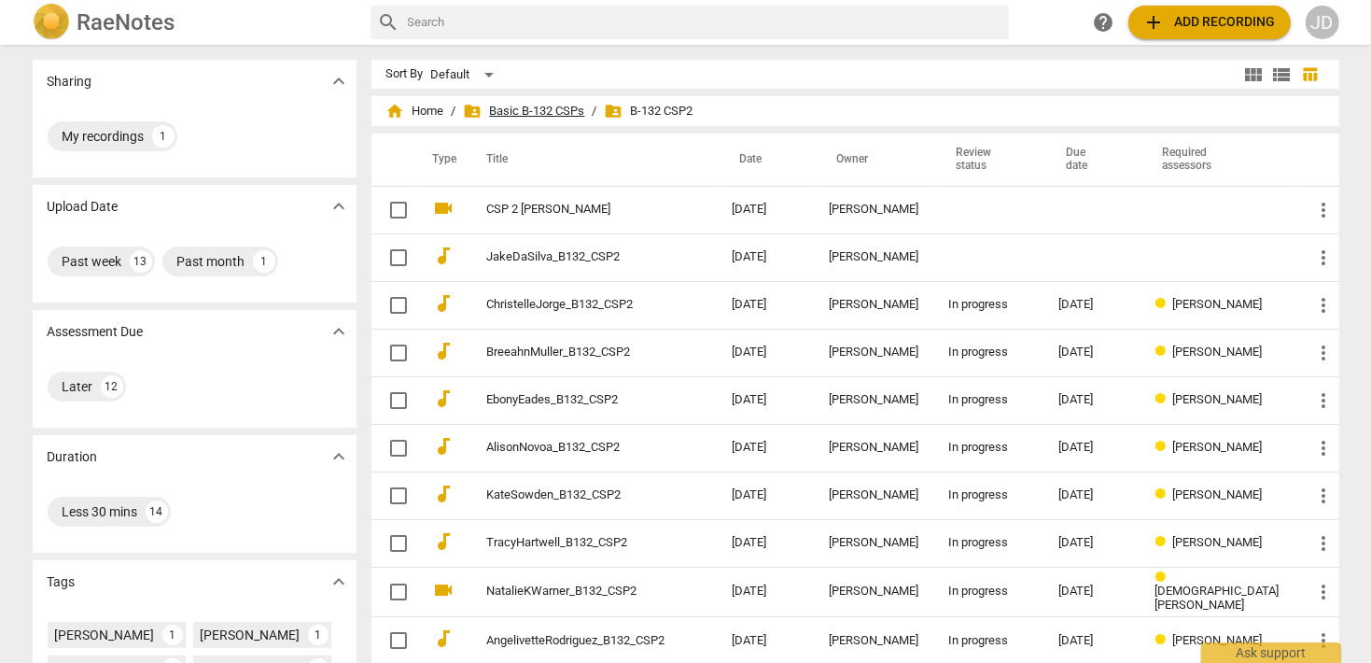
click at [526, 119] on span "folder_shared Basic B-132 CSPs" at bounding box center [524, 111] width 121 height 19
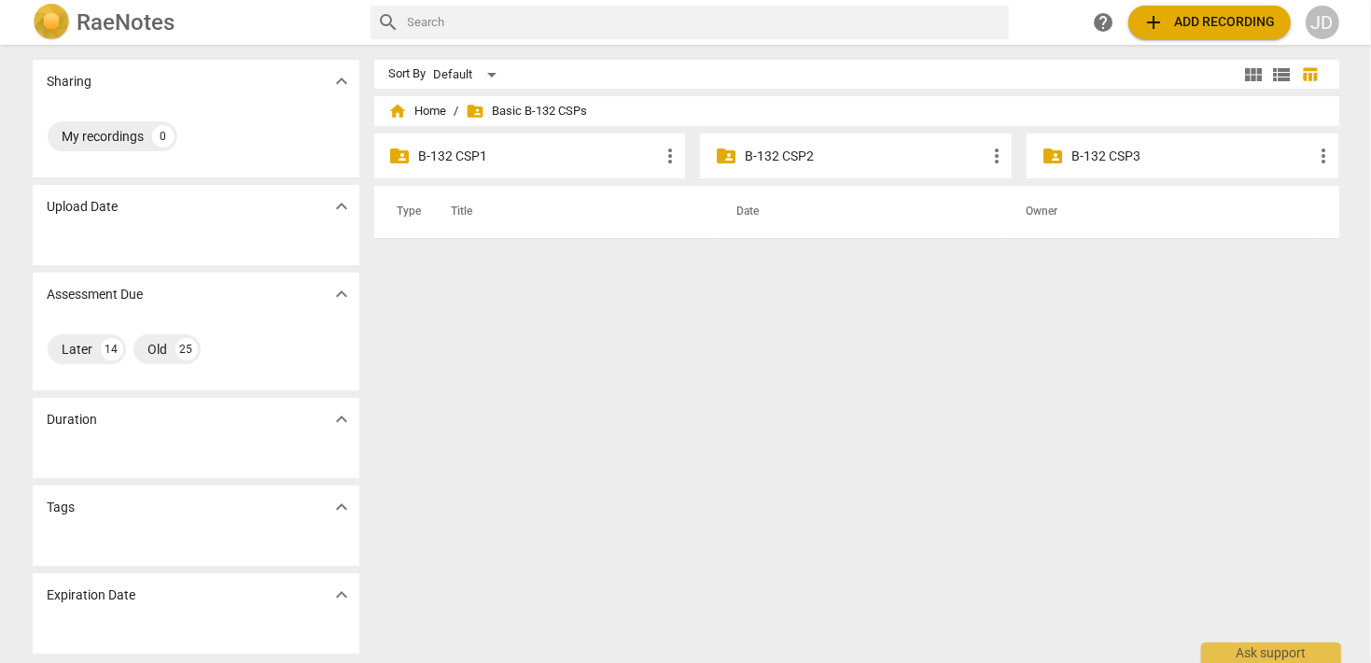
click at [476, 154] on p "B-132 CSP1" at bounding box center [539, 157] width 241 height 20
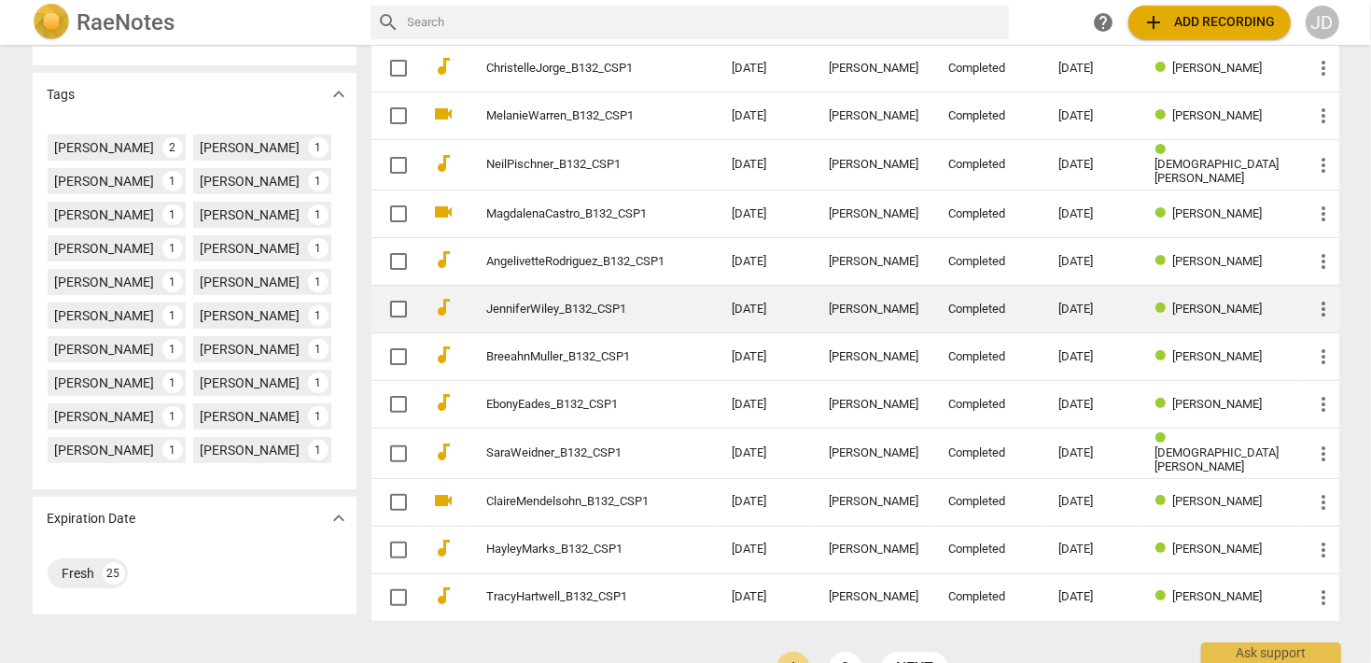
scroll to position [538, 0]
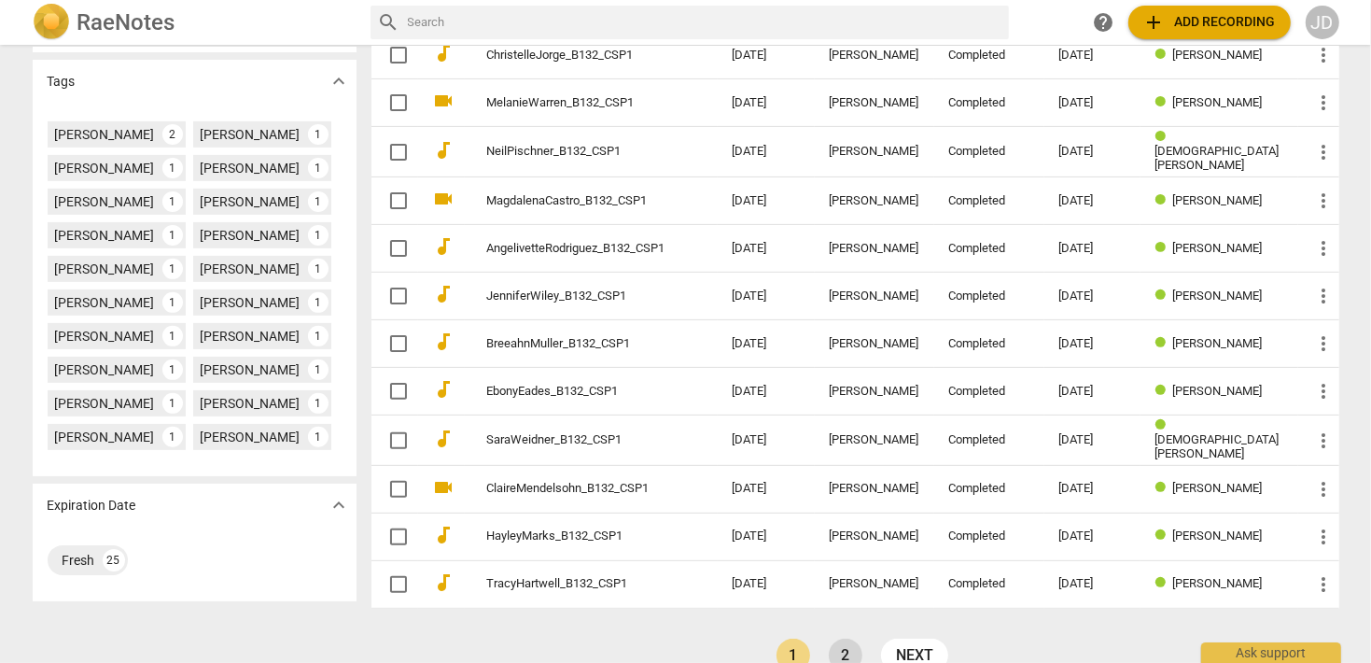
click at [849, 645] on link "2" at bounding box center [846, 656] width 34 height 34
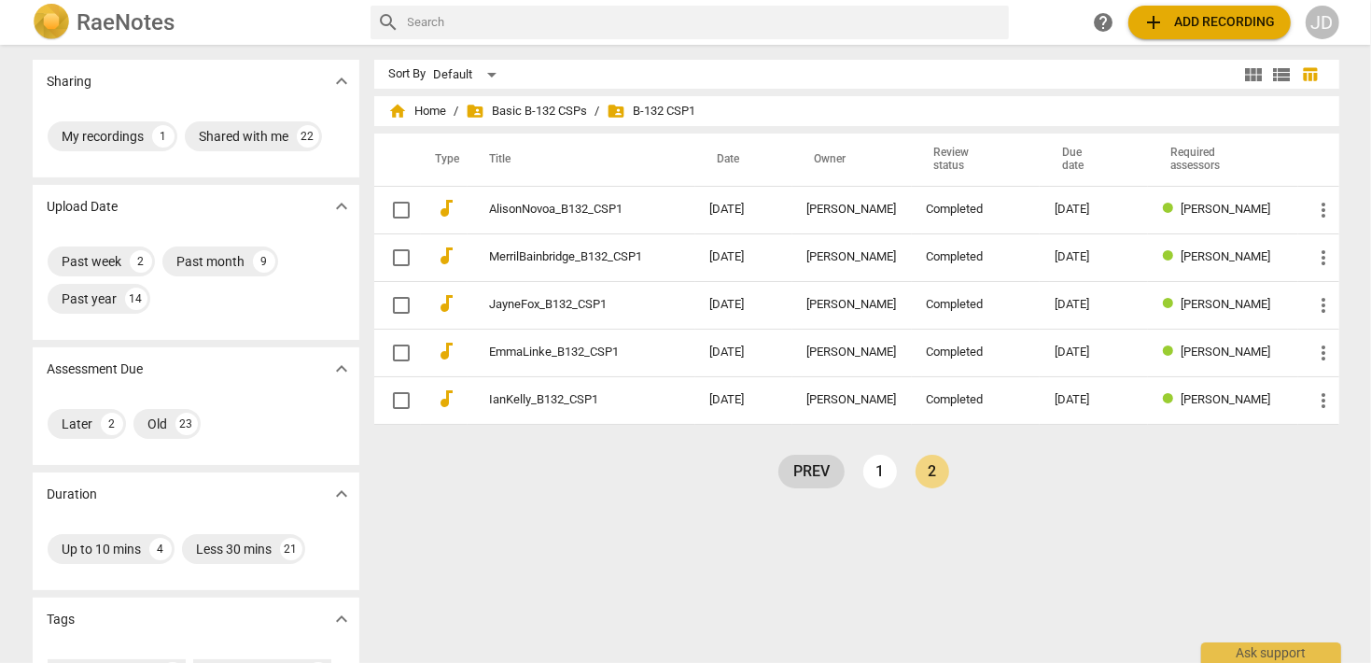
click at [816, 478] on link "prev" at bounding box center [812, 472] width 66 height 34
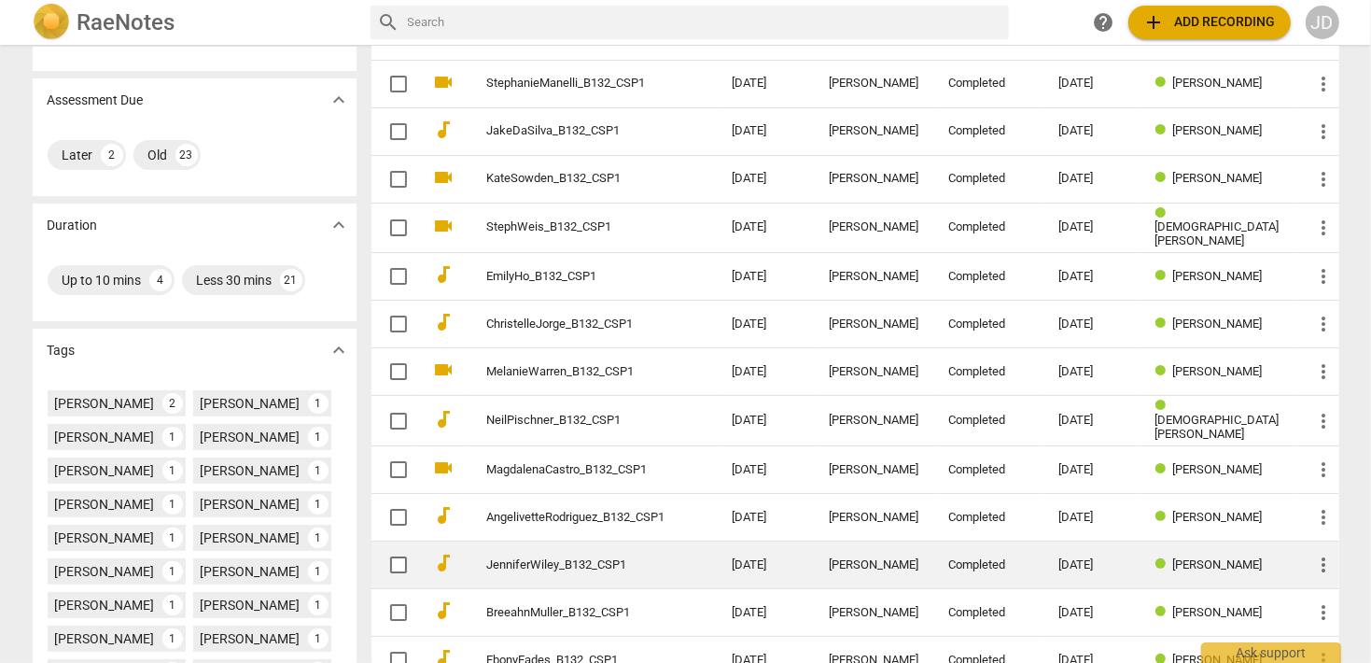
scroll to position [538, 0]
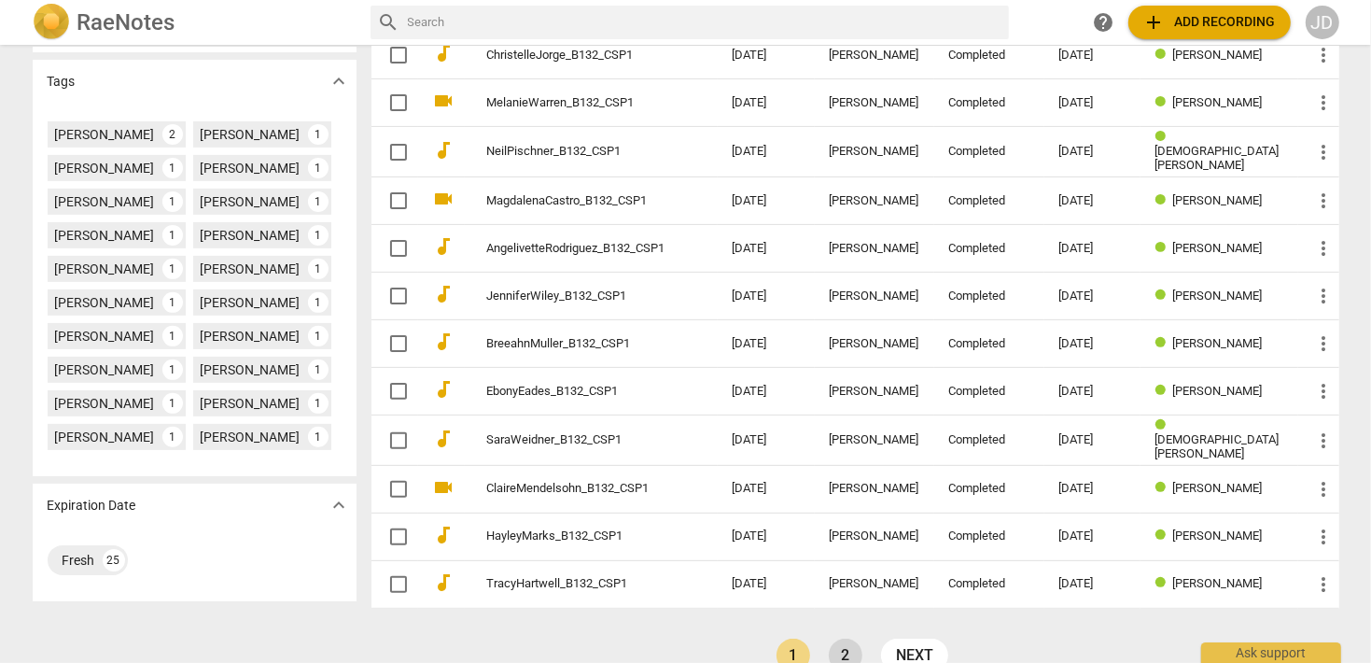
click at [840, 654] on link "2" at bounding box center [846, 656] width 34 height 34
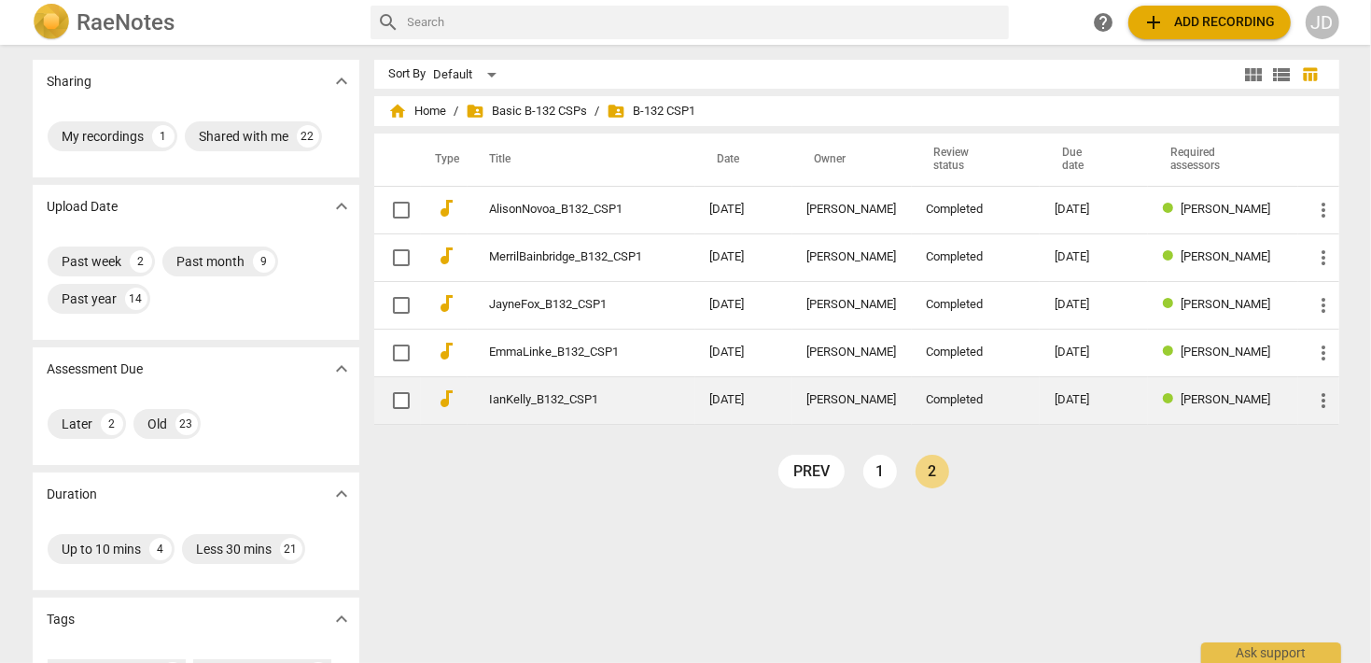
click at [638, 400] on link "IanKelly_B132_CSP1" at bounding box center [566, 400] width 153 height 14
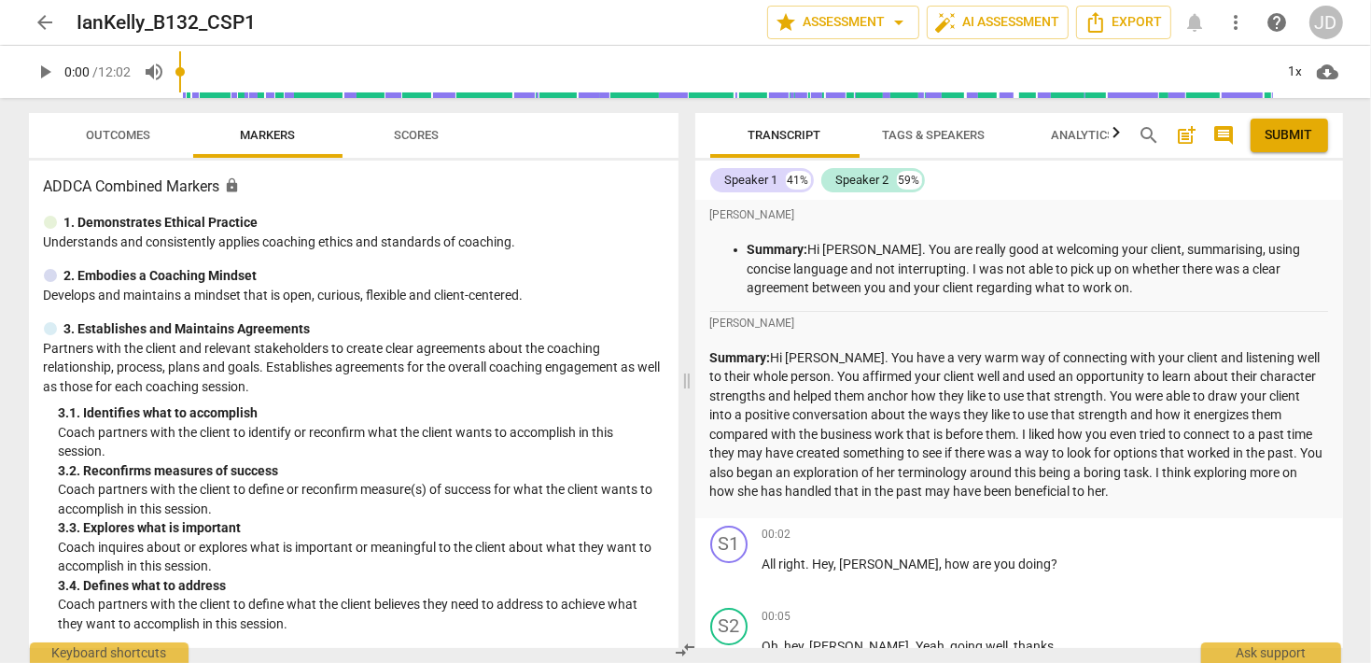
click at [52, 23] on span "arrow_back" at bounding box center [46, 22] width 22 height 22
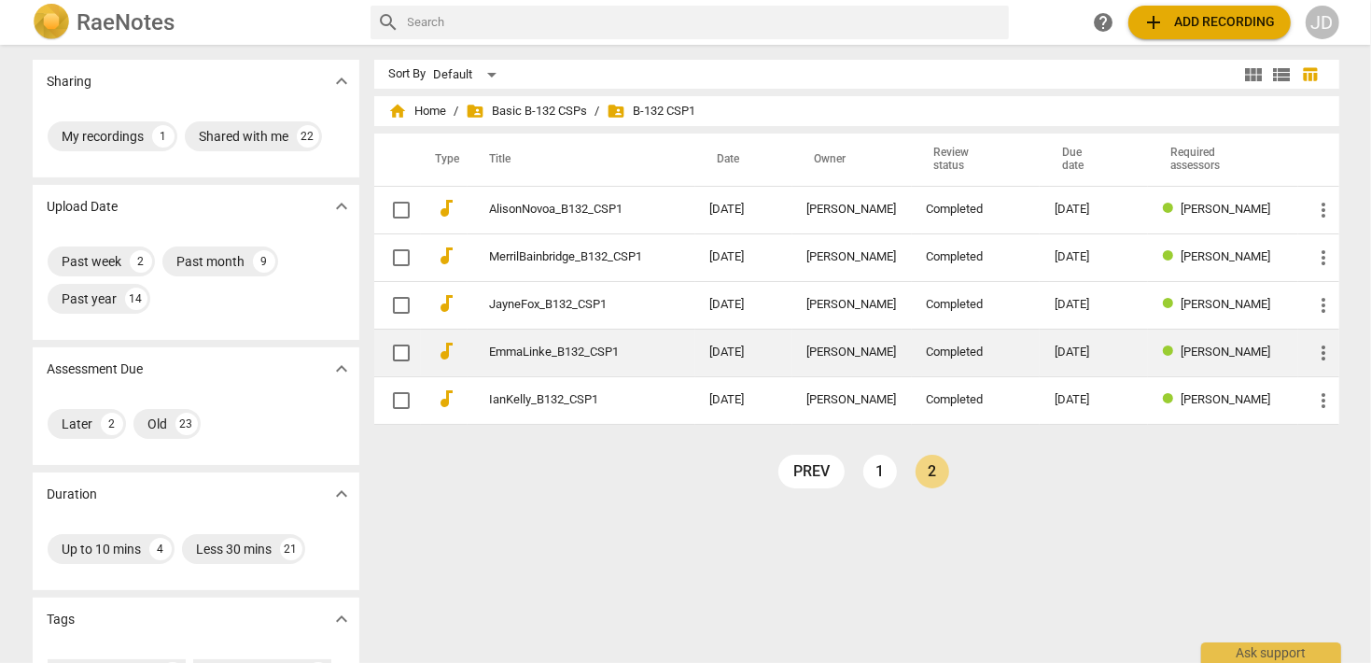
click at [550, 351] on link "EmmaLinke_B132_CSP1" at bounding box center [566, 352] width 153 height 14
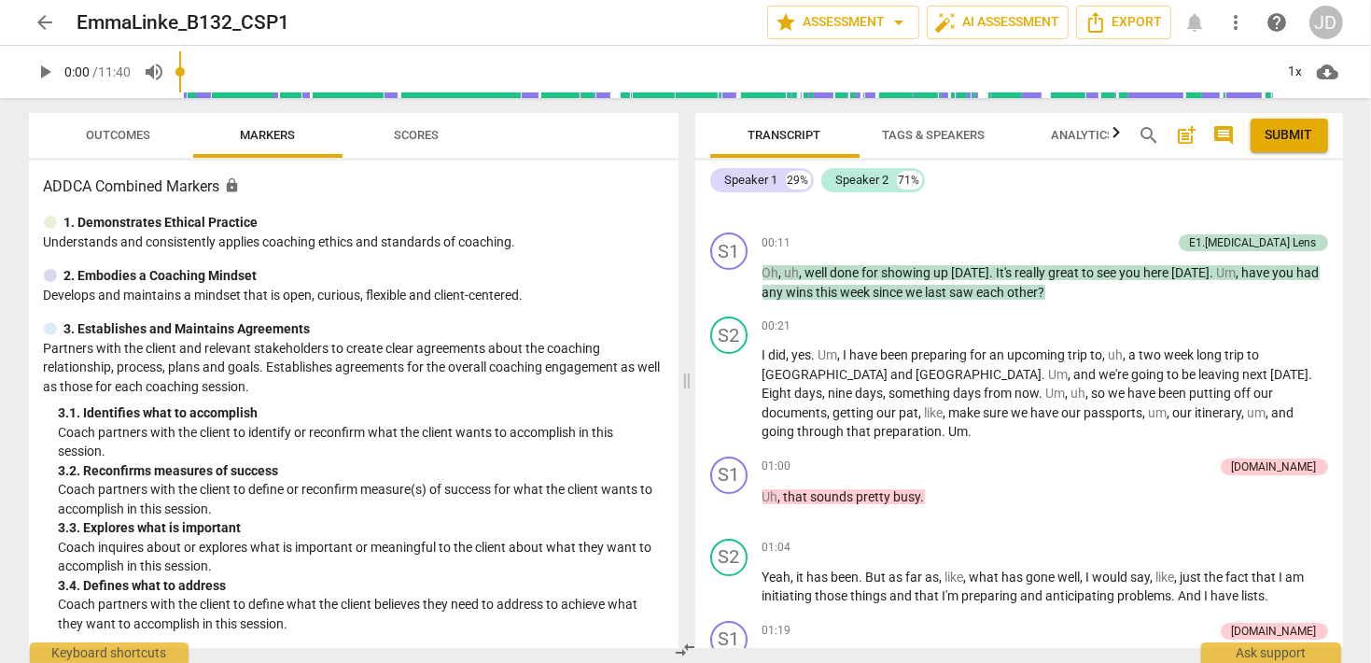
scroll to position [121, 0]
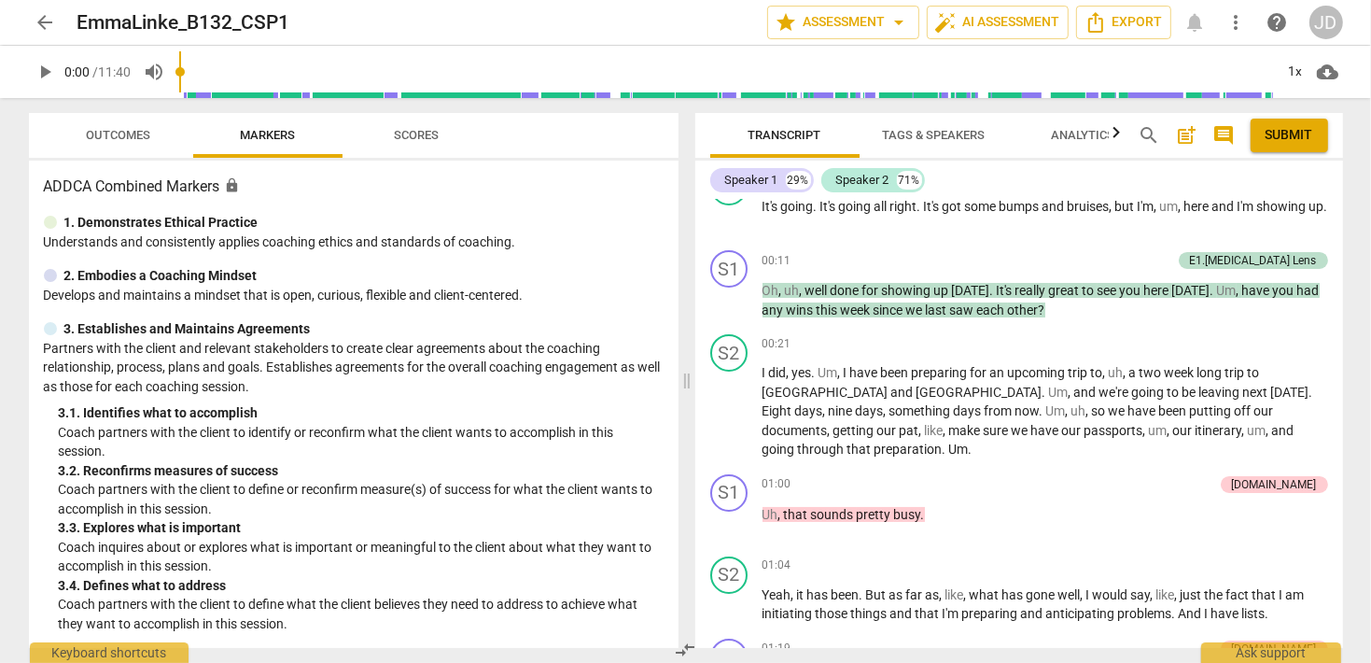
click at [1070, 141] on span "Analytics" at bounding box center [1083, 135] width 63 height 14
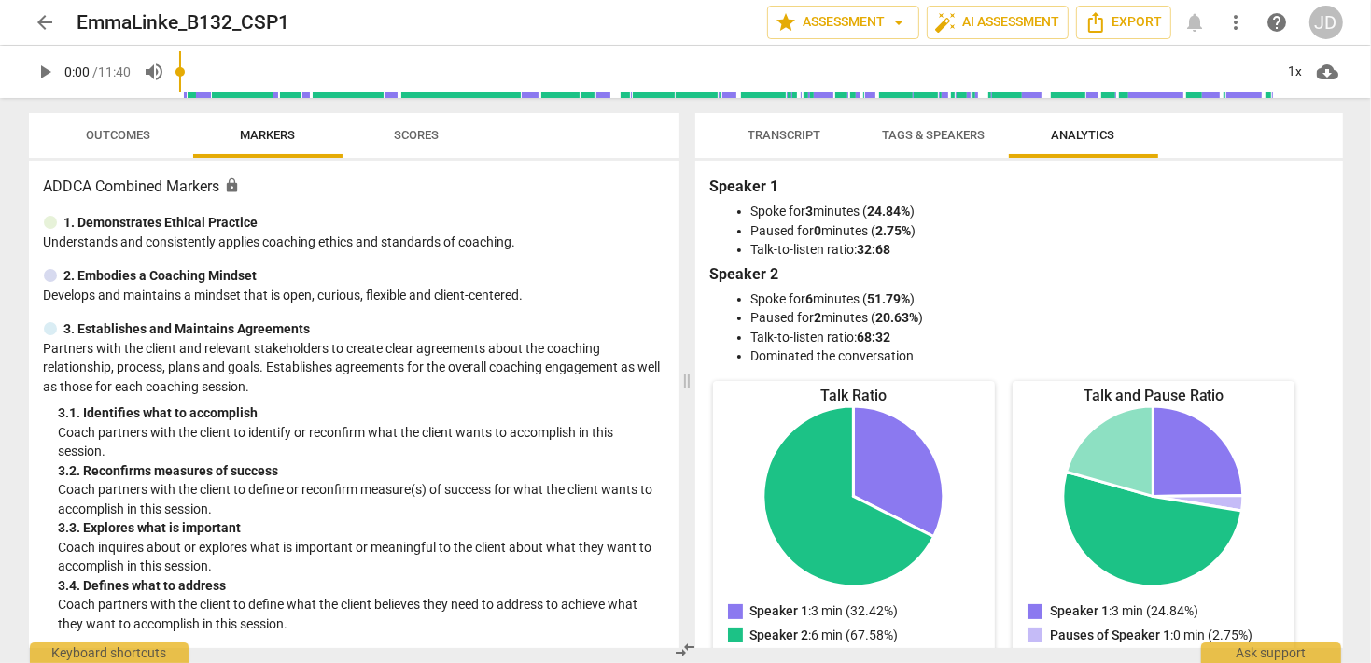
click at [779, 143] on span "Transcript" at bounding box center [785, 135] width 118 height 25
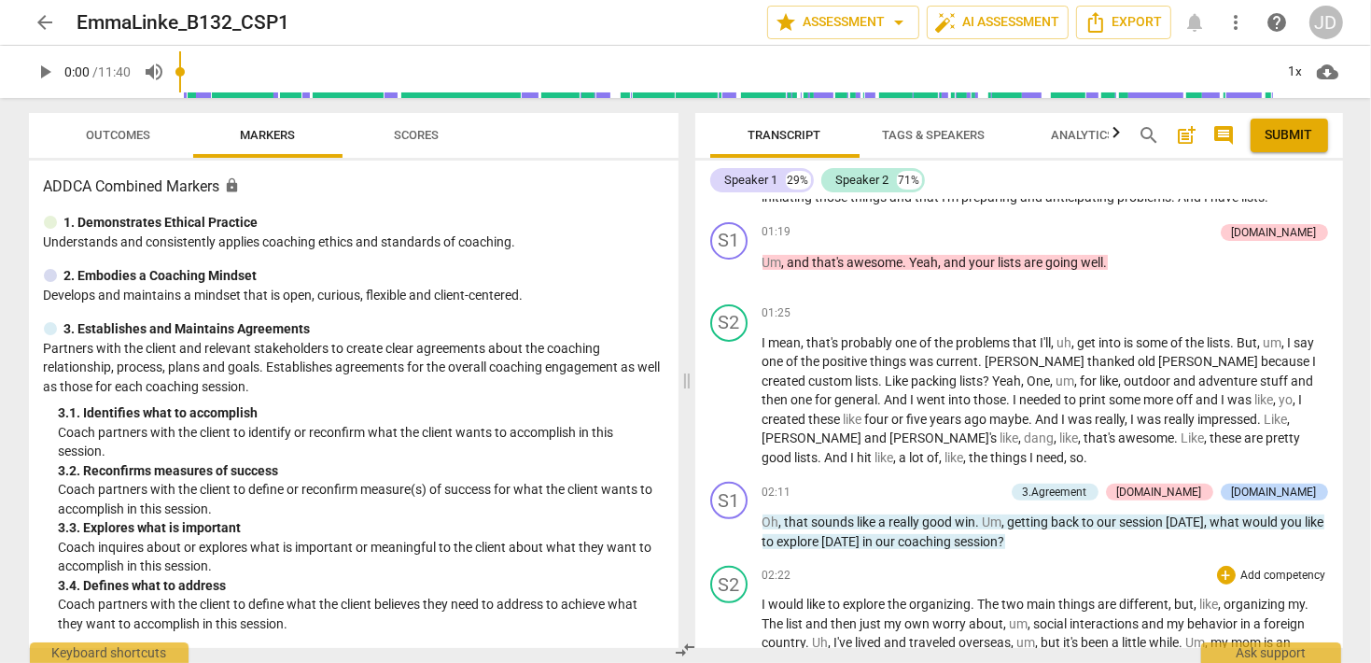
scroll to position [808, 0]
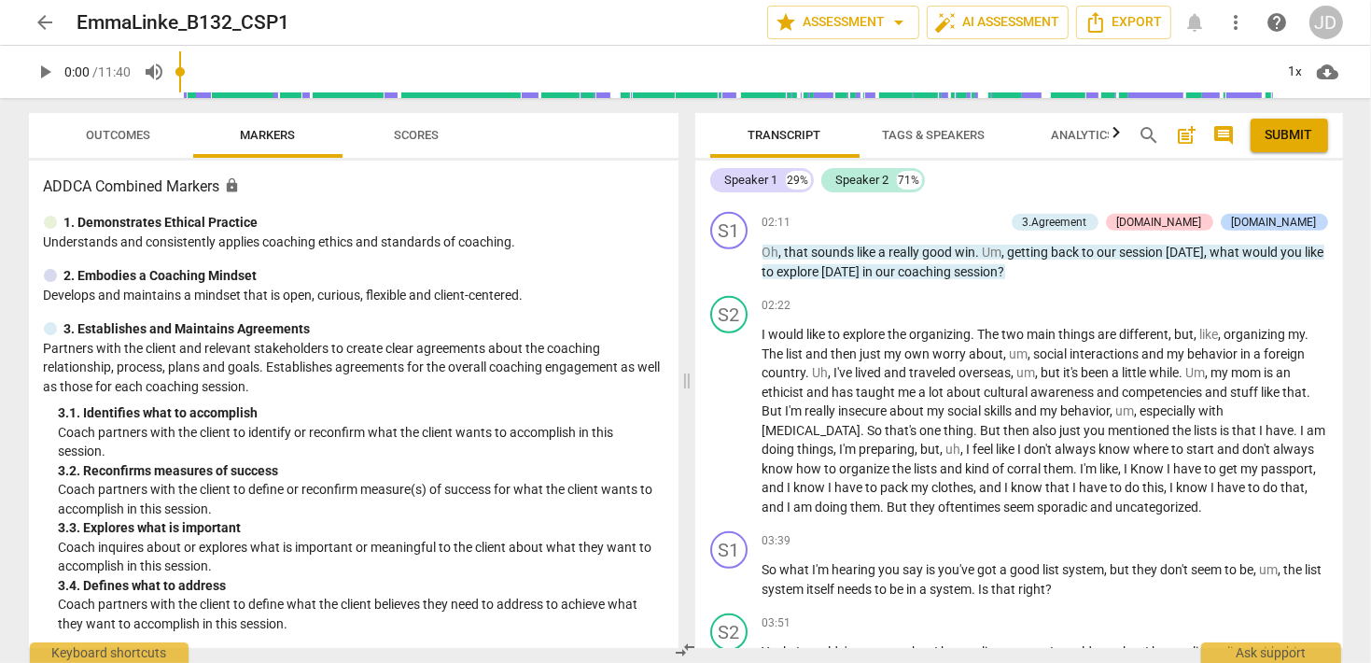
click at [42, 23] on span "arrow_back" at bounding box center [46, 22] width 22 height 22
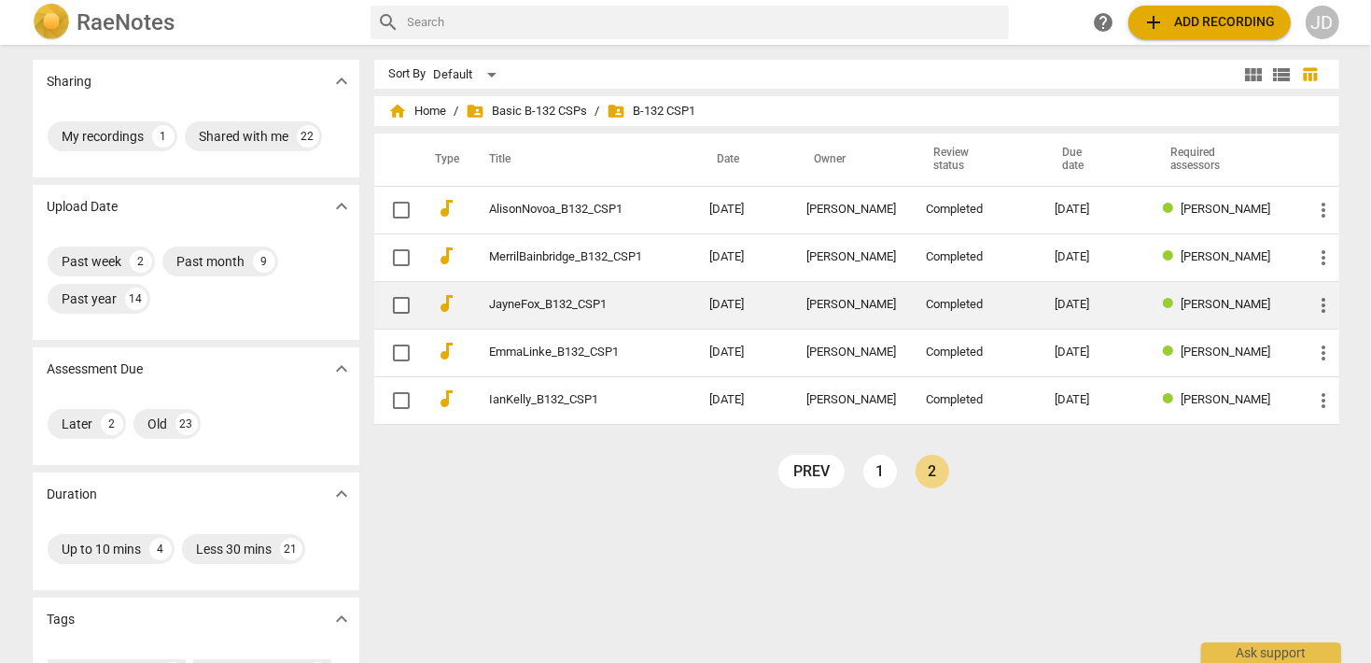
click at [541, 299] on link "JayneFox_B132_CSP1" at bounding box center [566, 305] width 153 height 14
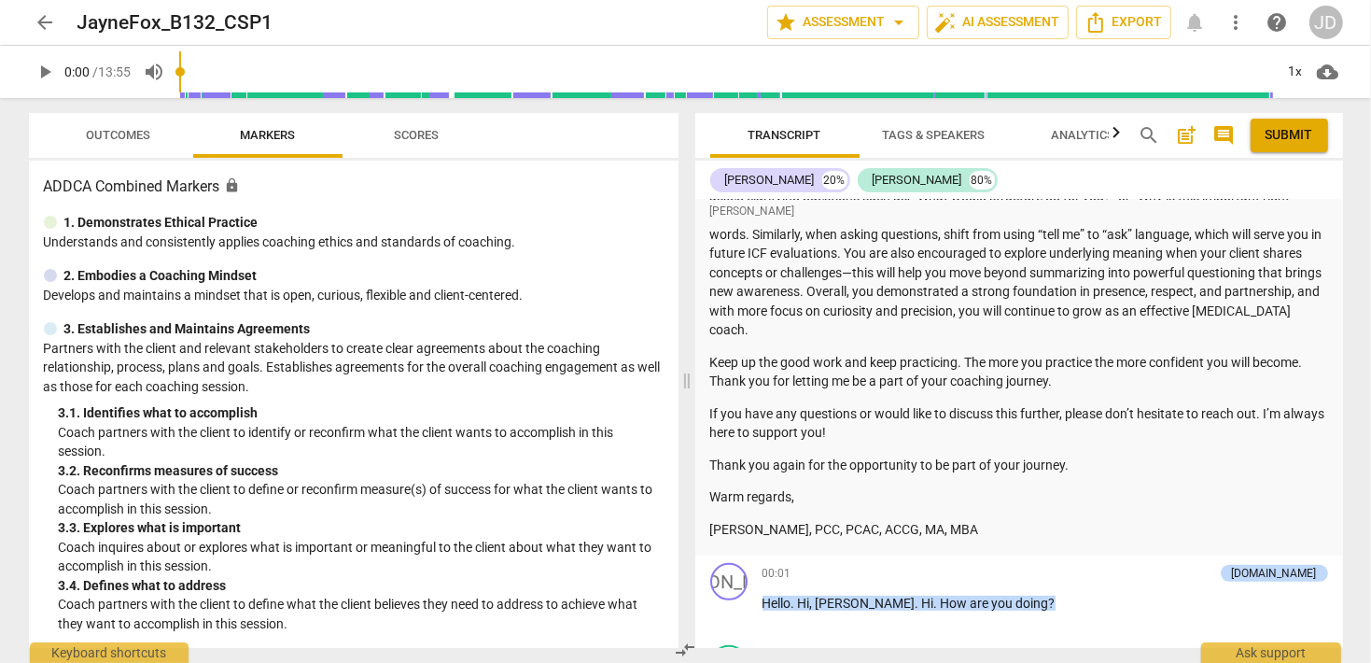
scroll to position [538, 0]
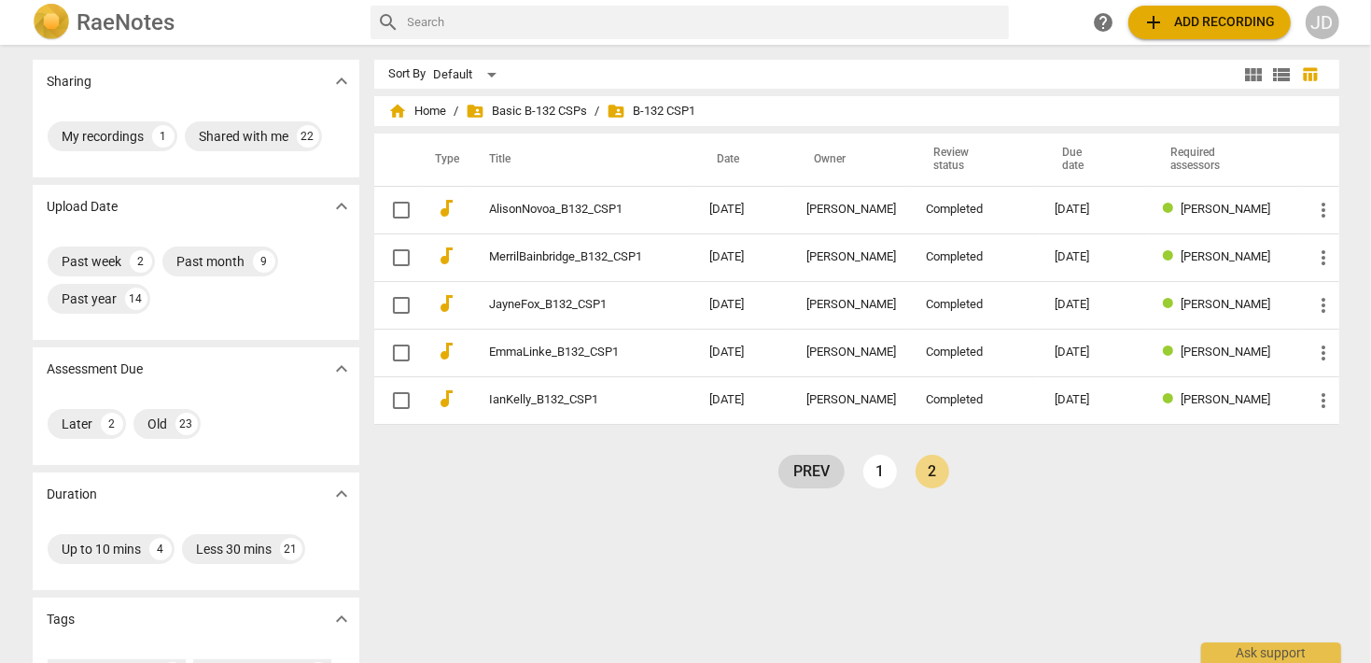
click at [815, 462] on link "prev" at bounding box center [812, 472] width 66 height 34
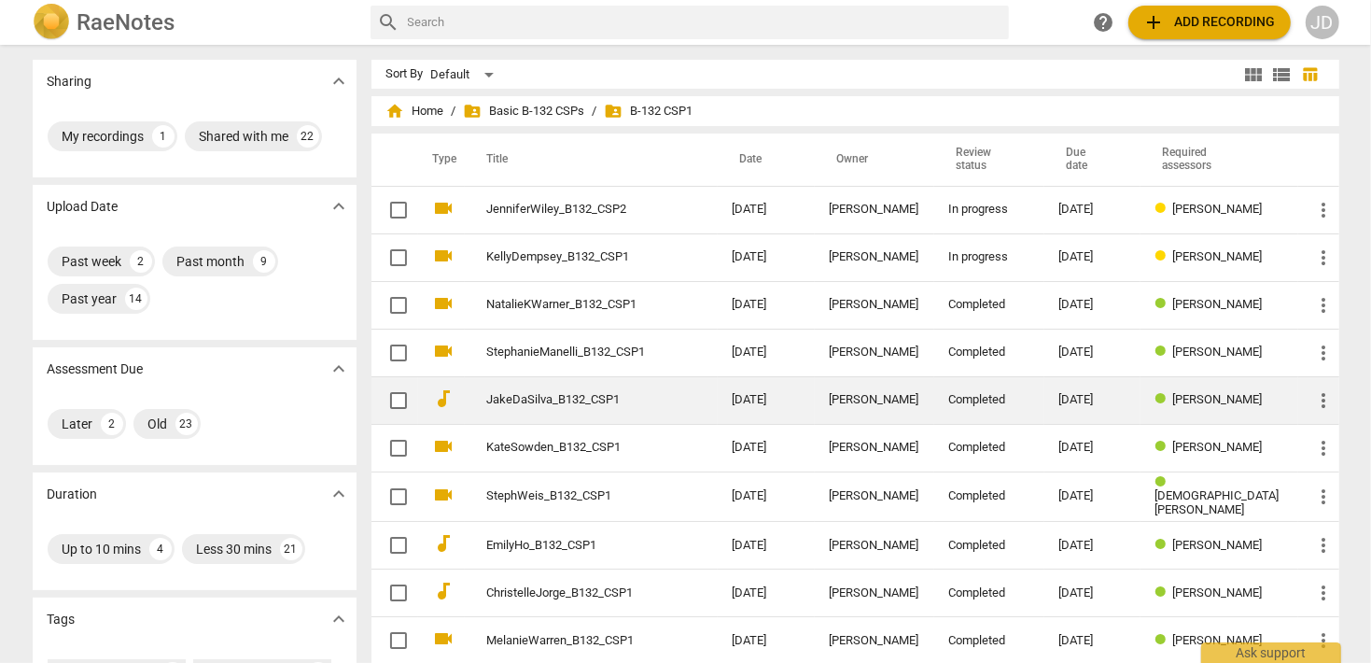
click at [556, 398] on link "JakeDaSilva_B132_CSP1" at bounding box center [576, 400] width 178 height 14
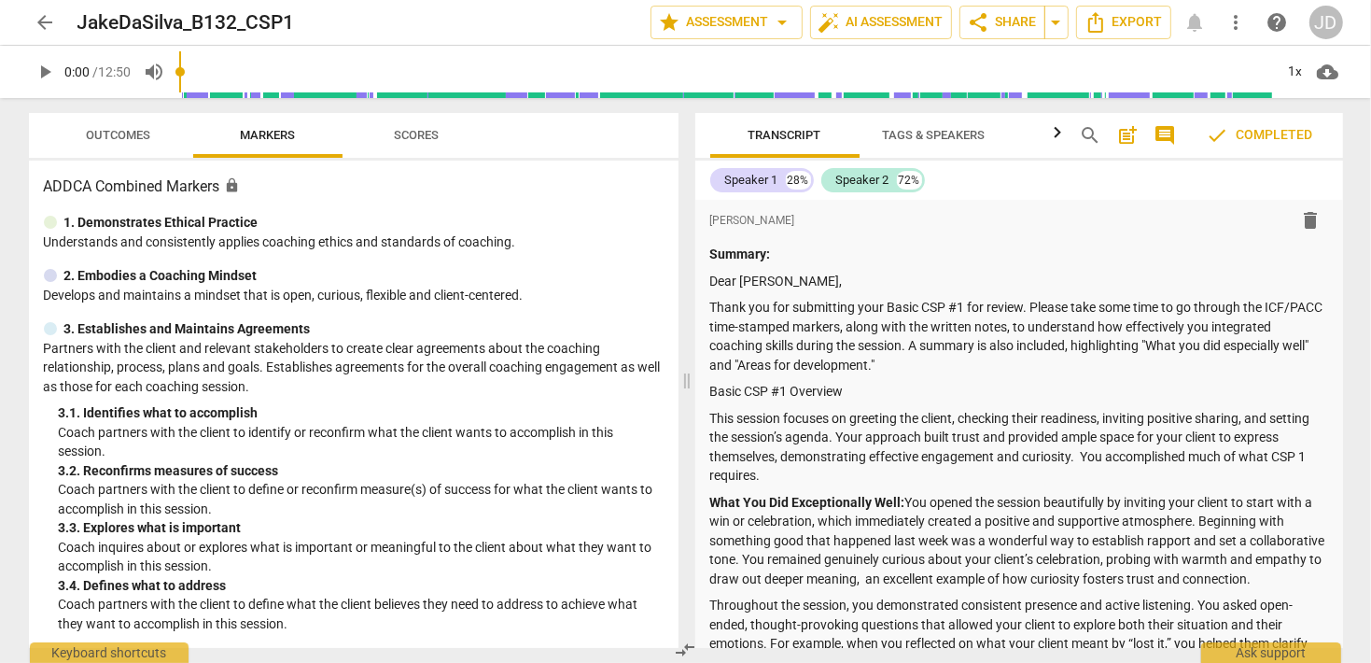
click at [52, 23] on span "arrow_back" at bounding box center [46, 22] width 22 height 22
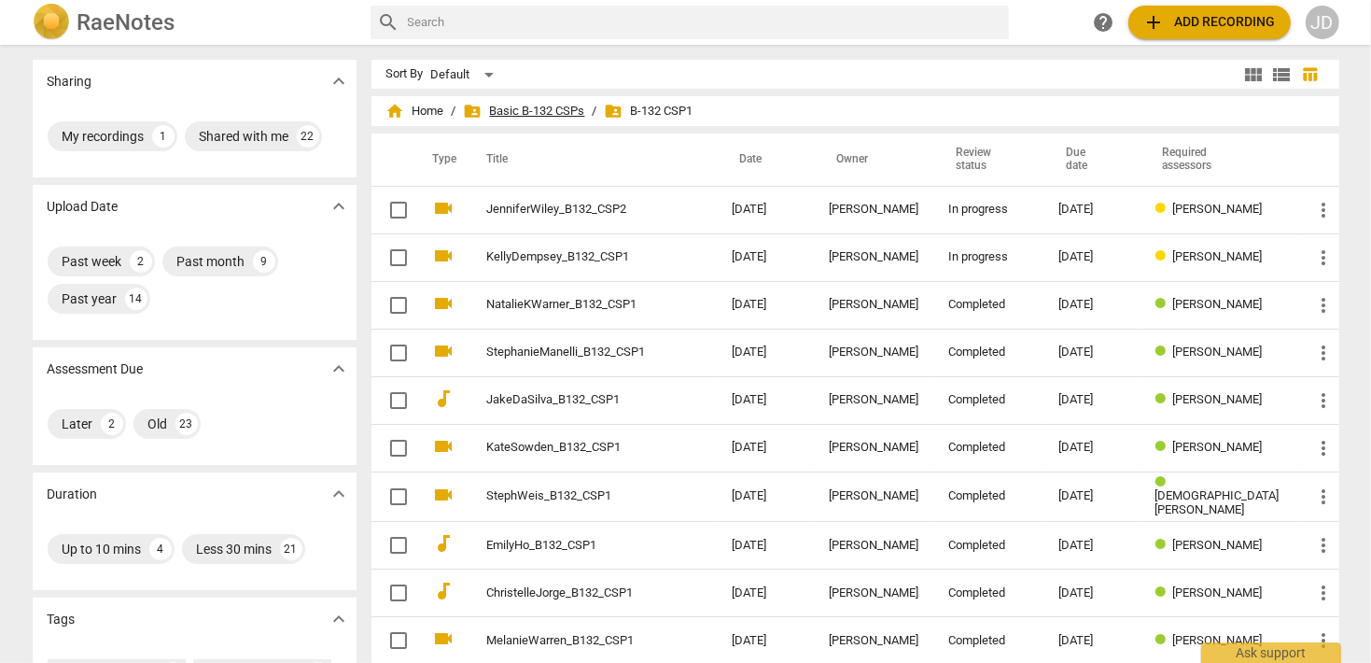
click at [527, 116] on span "folder_shared Basic B-132 CSPs" at bounding box center [524, 111] width 121 height 19
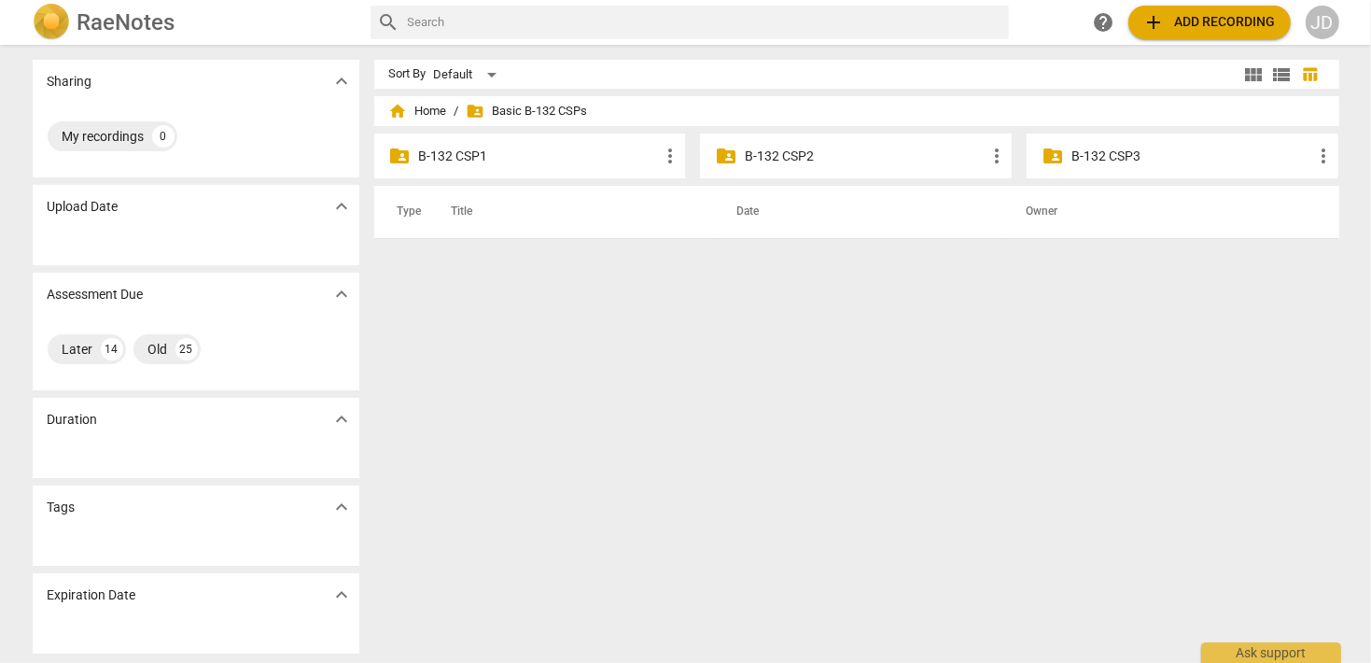
click at [1089, 152] on p "B-132 CSP3" at bounding box center [1192, 157] width 241 height 20
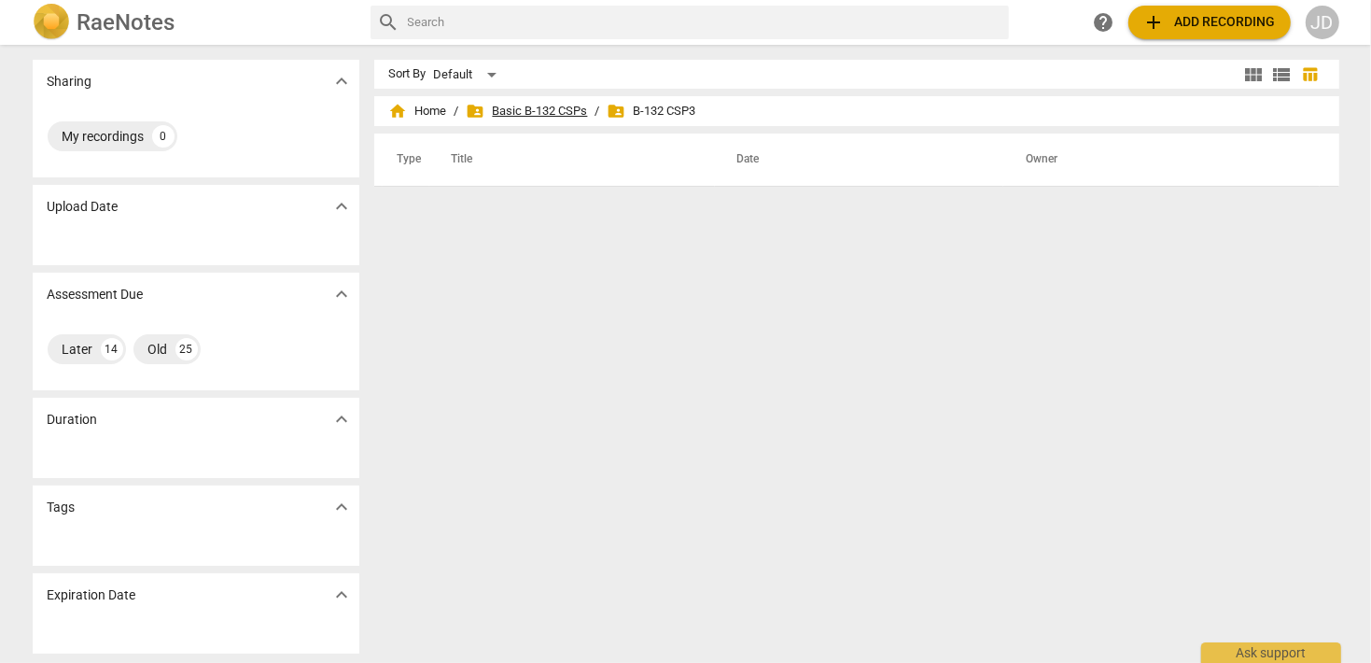
click at [551, 107] on span "folder_shared Basic B-132 CSPs" at bounding box center [527, 111] width 121 height 19
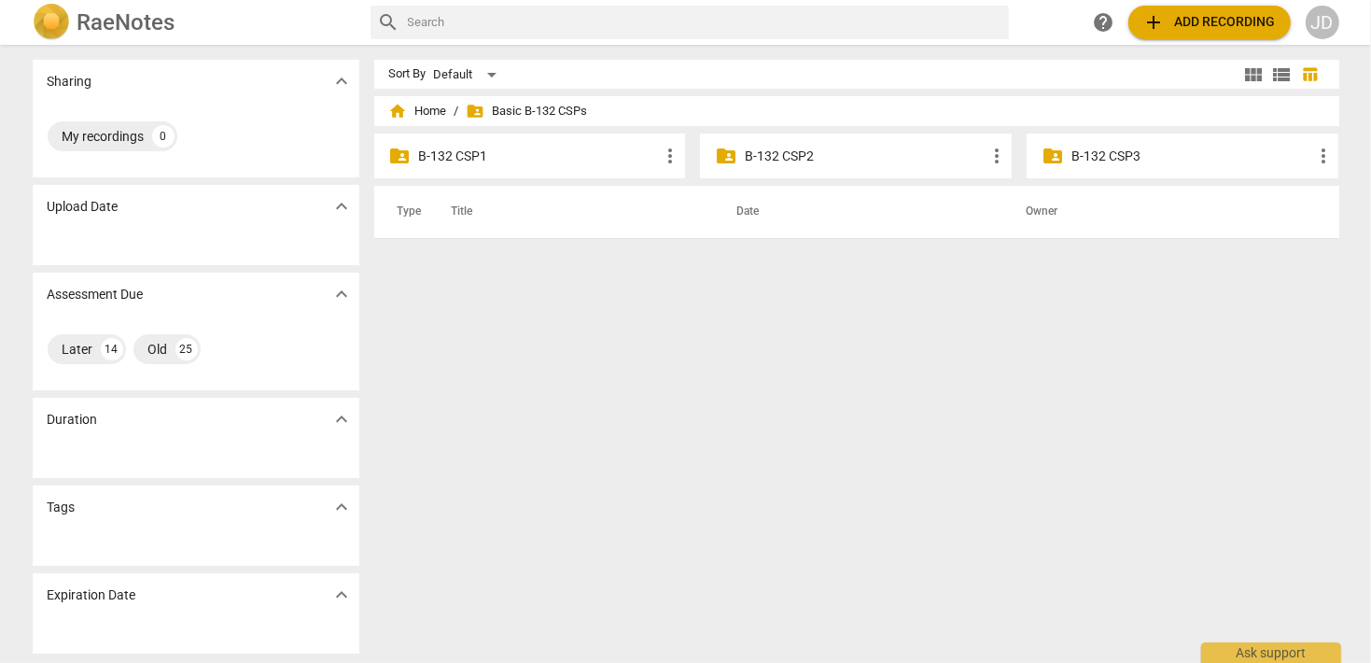
click at [795, 162] on p "B-132 CSP2" at bounding box center [865, 157] width 241 height 20
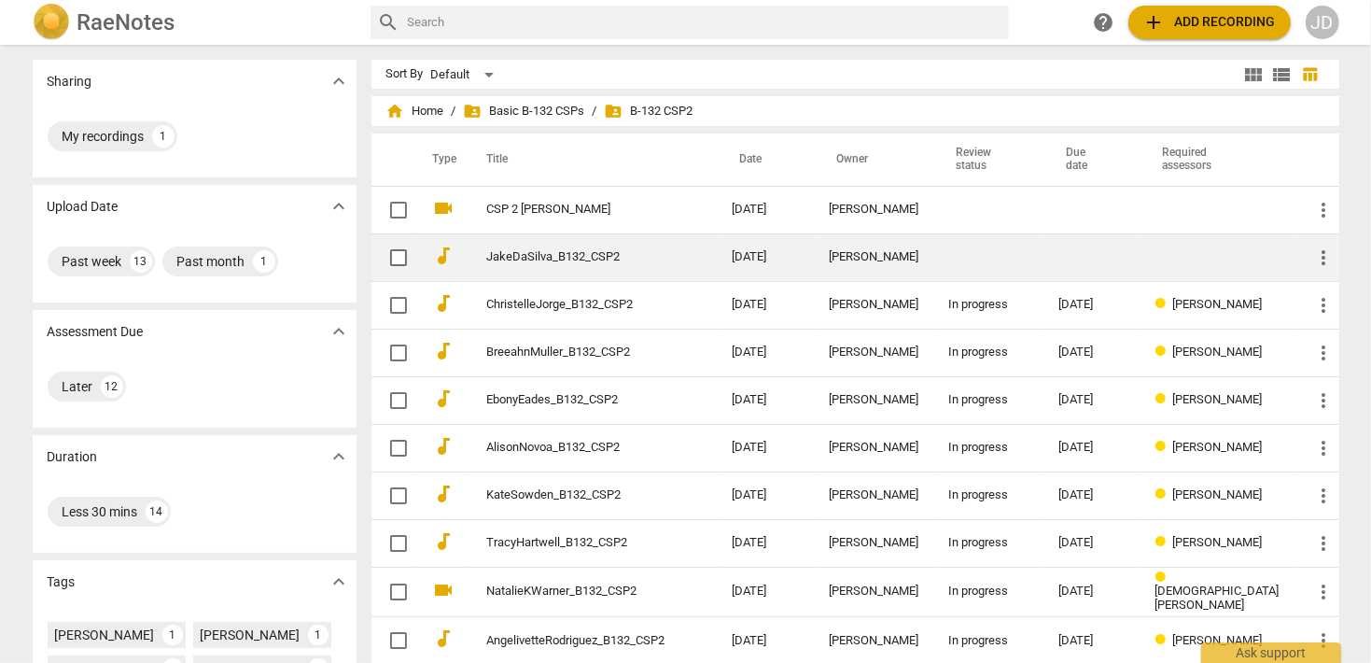
click at [628, 257] on link "JakeDaSilva_B132_CSP2" at bounding box center [576, 257] width 178 height 14
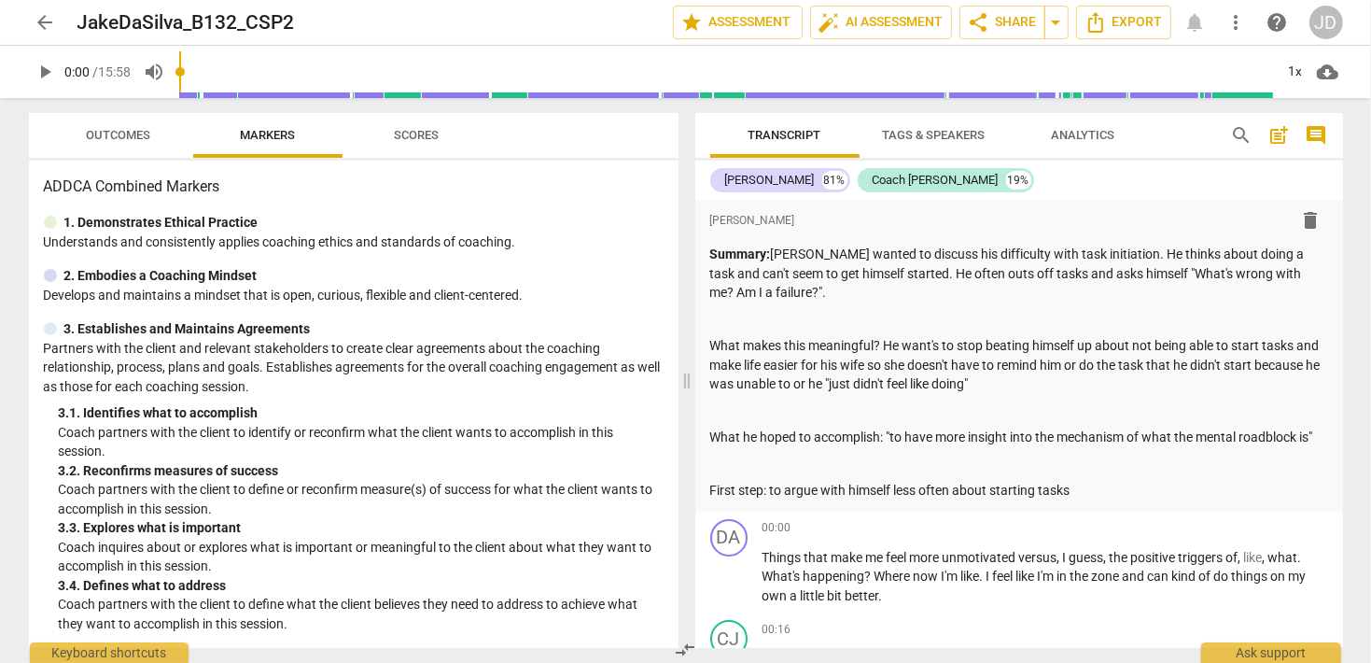
click at [52, 20] on span "arrow_back" at bounding box center [46, 22] width 22 height 22
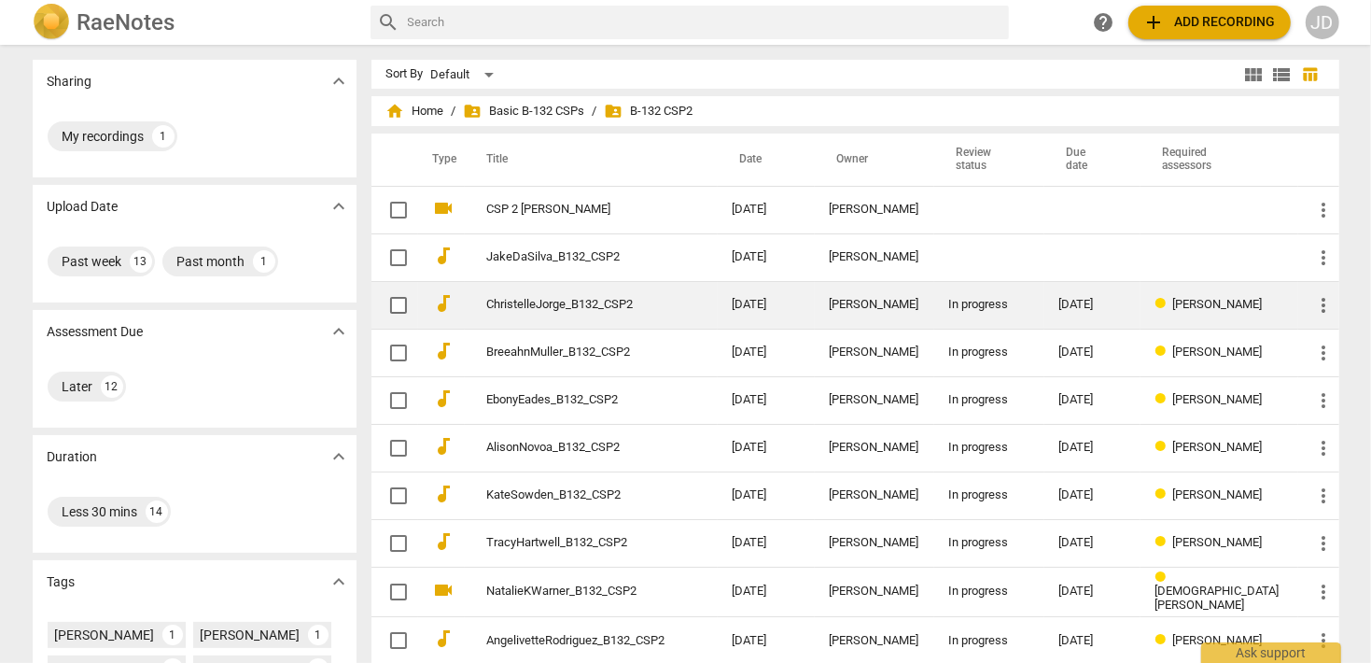
click at [570, 313] on td "ChristelleJorge_B132_CSP2" at bounding box center [591, 305] width 253 height 48
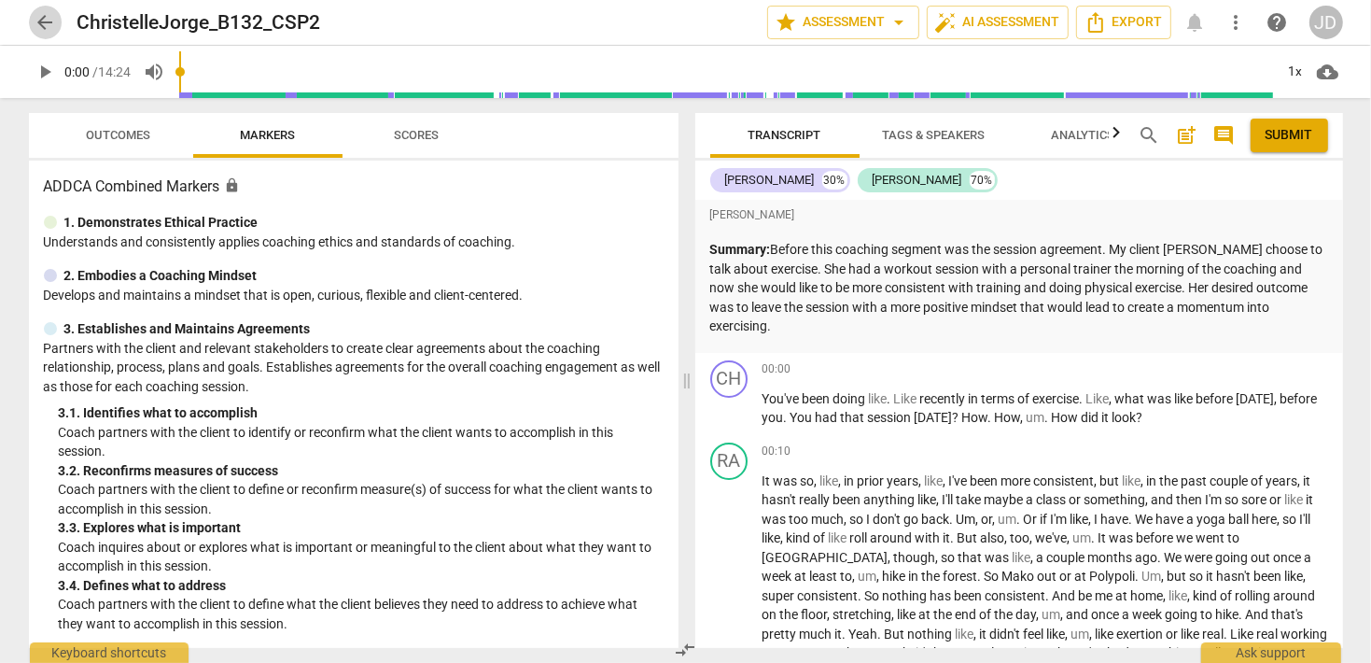
click at [43, 26] on span "arrow_back" at bounding box center [46, 22] width 22 height 22
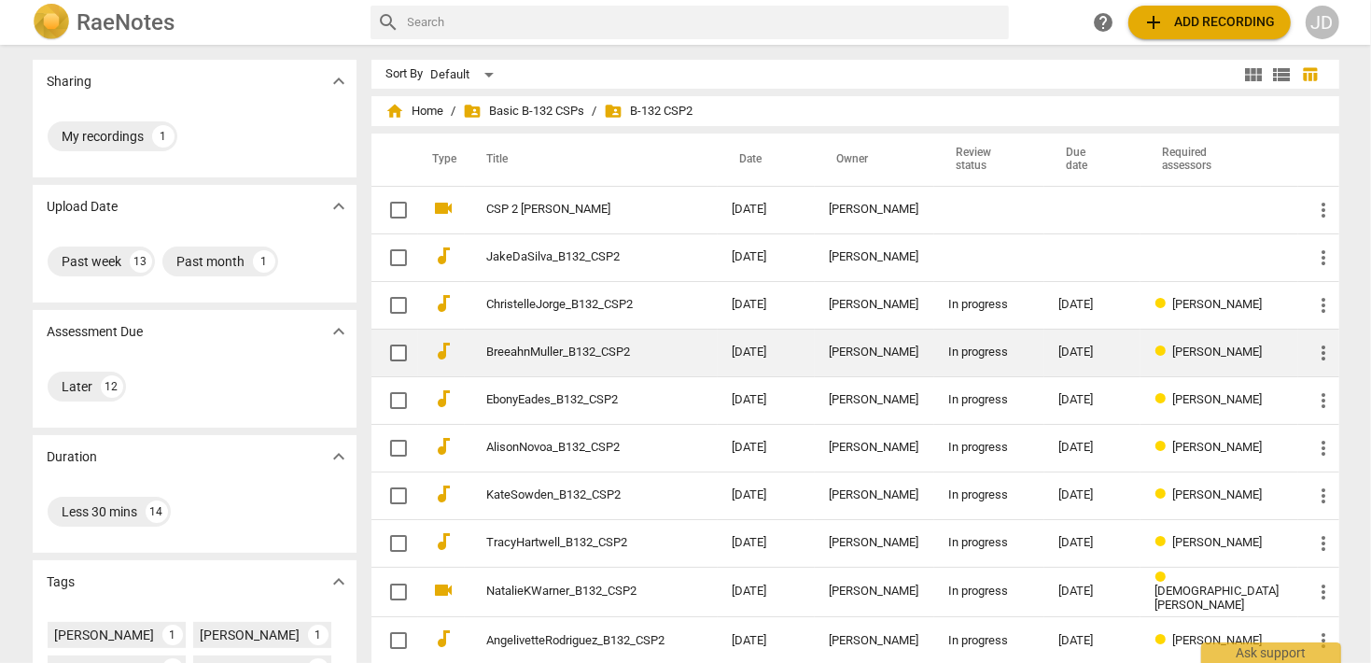
click at [553, 356] on link "BreeahnMuller_B132_CSP2" at bounding box center [576, 352] width 178 height 14
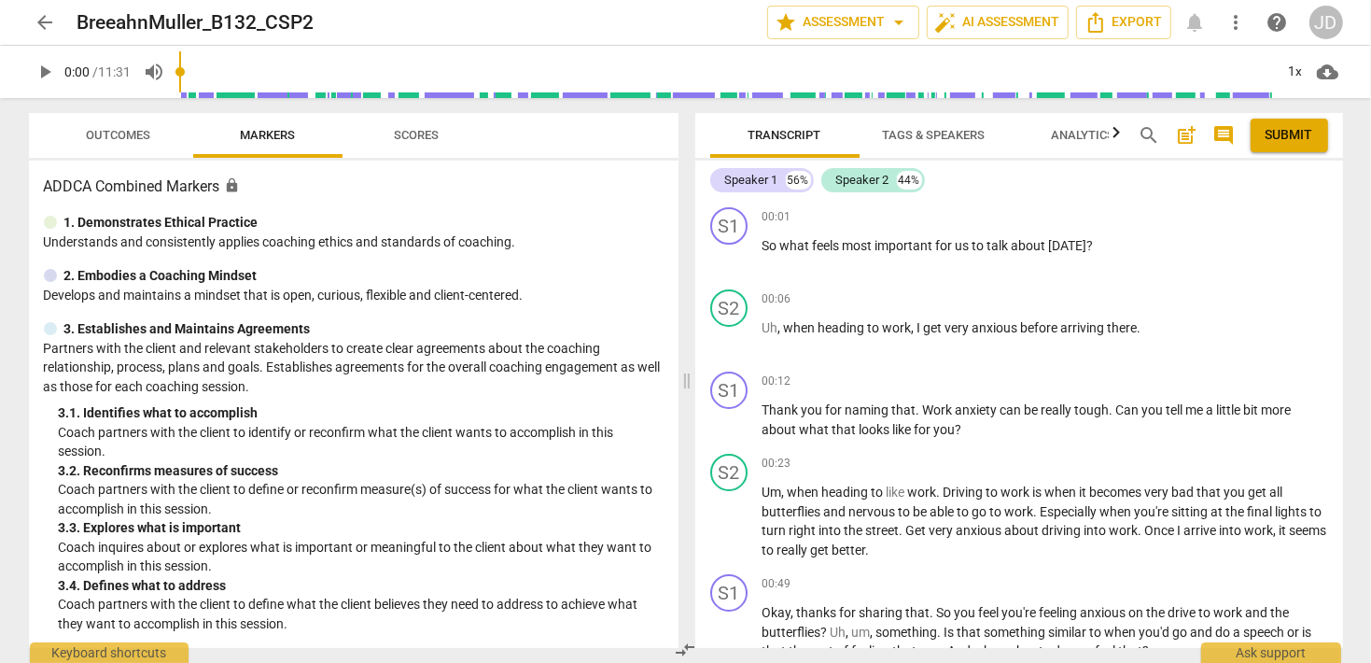
click at [29, 27] on span "arrow_back" at bounding box center [46, 22] width 34 height 22
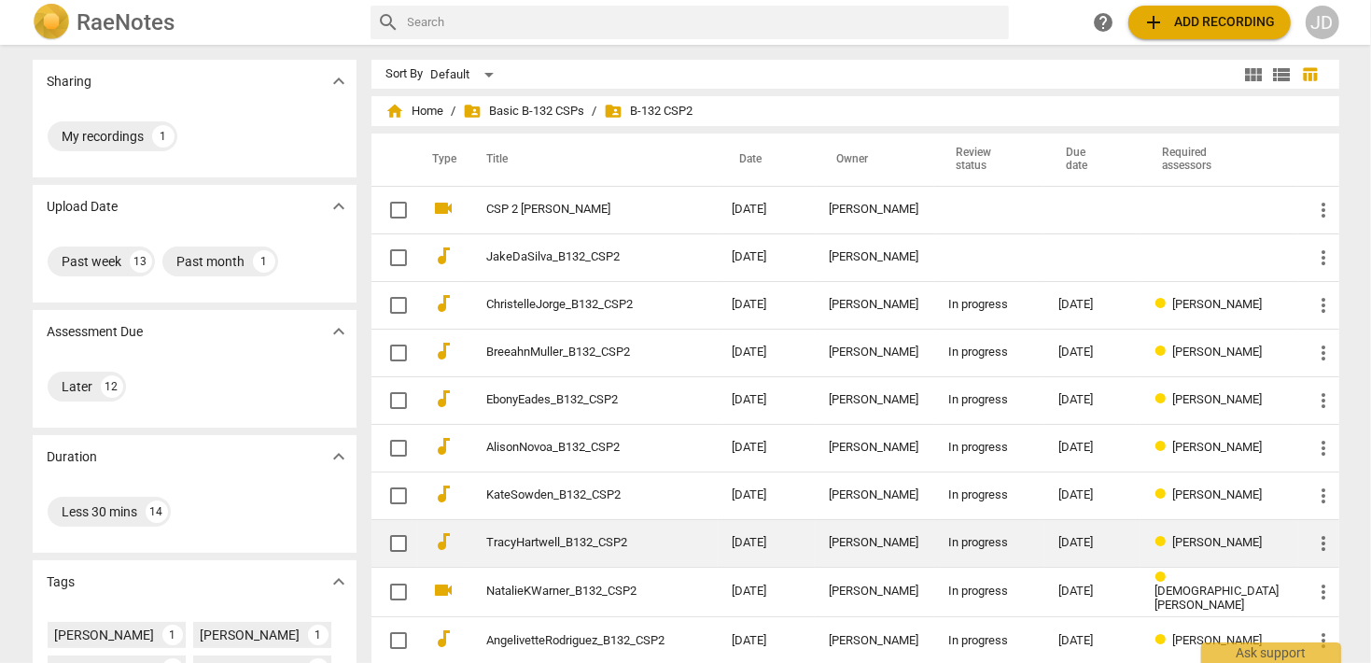
scroll to position [269, 0]
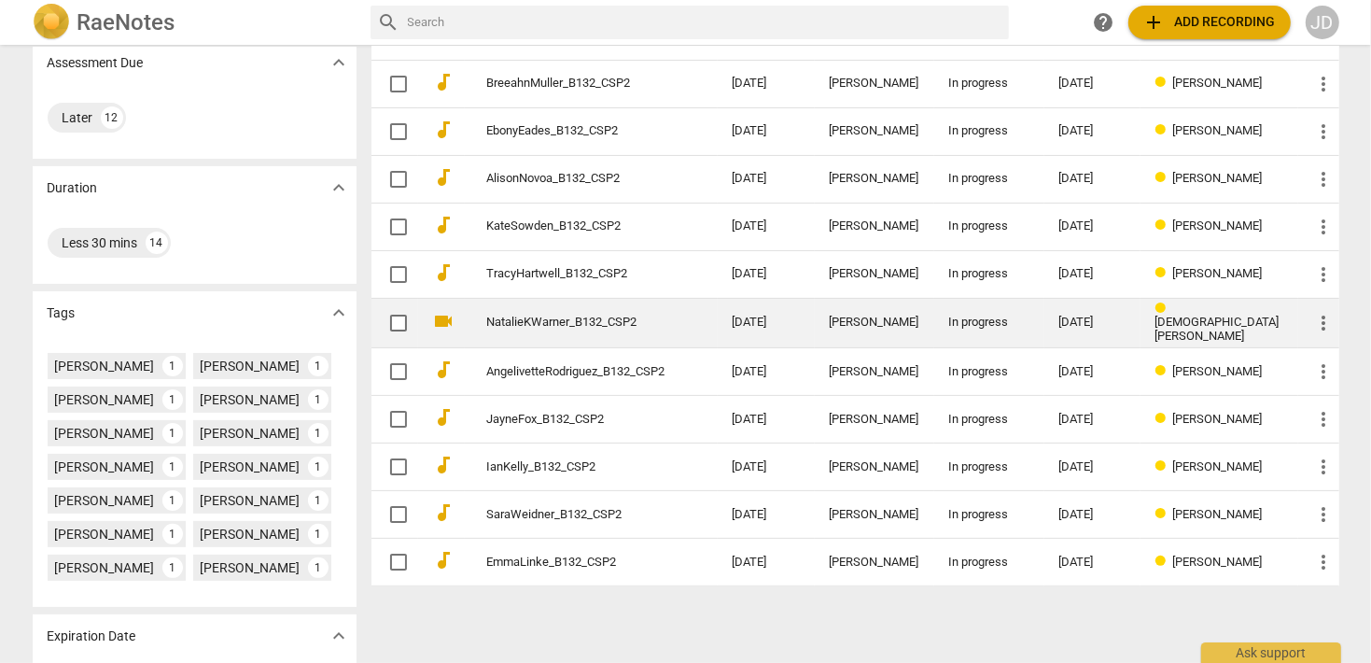
click at [541, 325] on link "NatalieKWarner_B132_CSP2" at bounding box center [576, 323] width 178 height 14
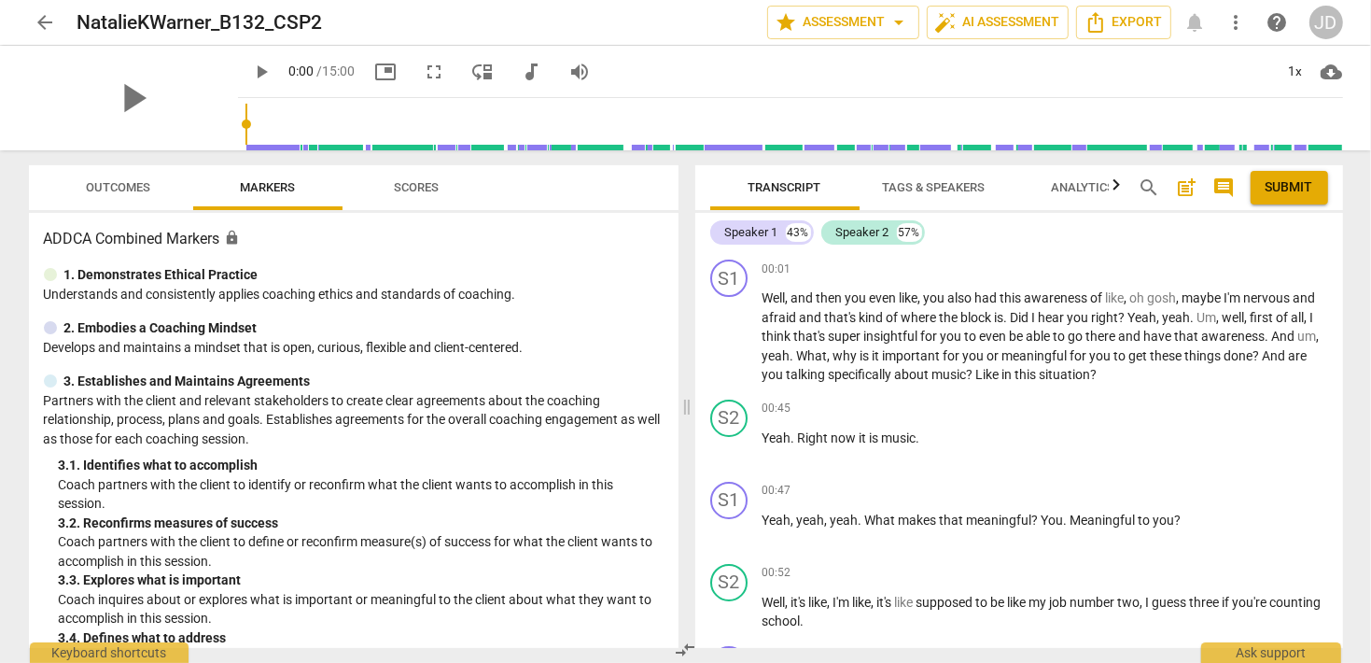
click at [40, 21] on span "arrow_back" at bounding box center [46, 22] width 22 height 22
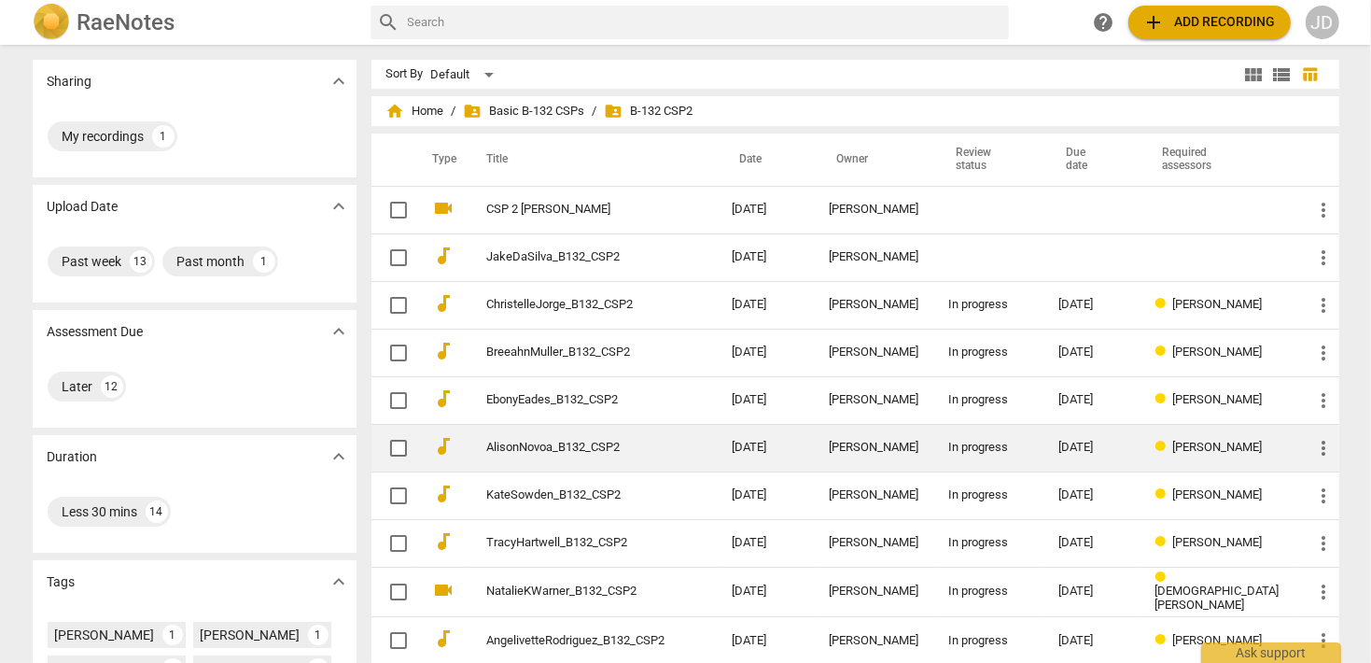
scroll to position [269, 0]
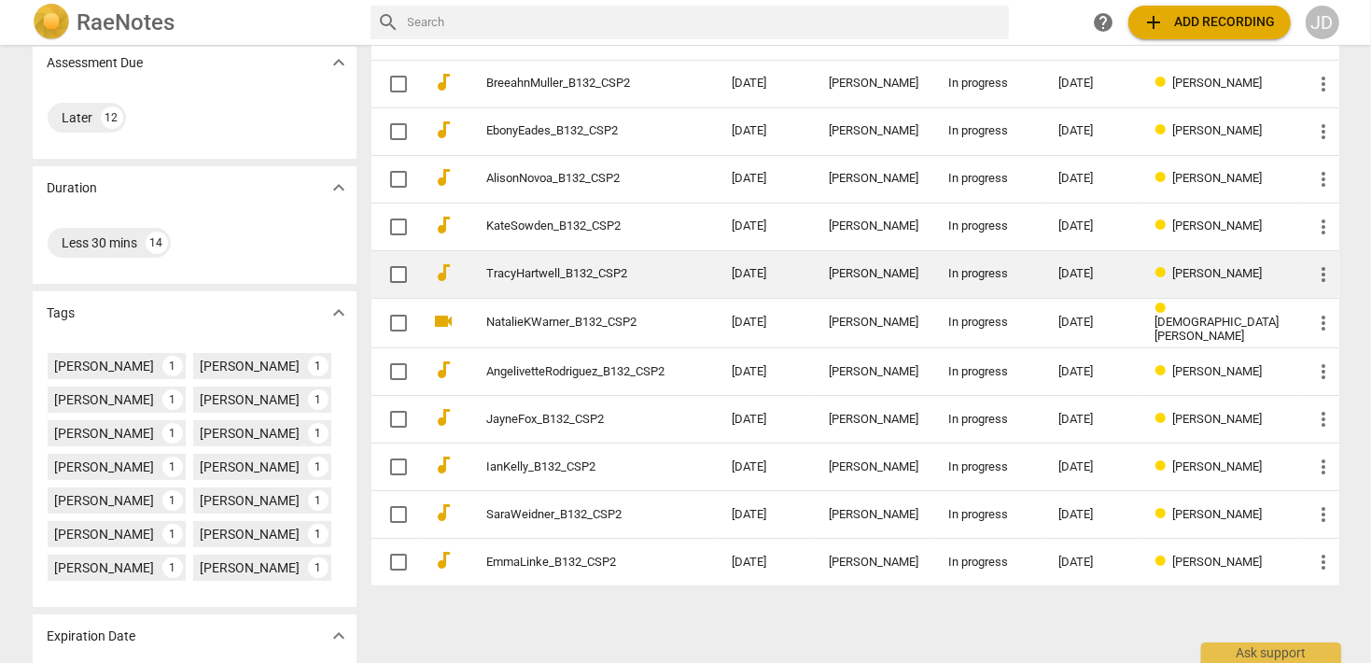
click at [540, 274] on link "TracyHartwell_B132_CSP2" at bounding box center [576, 274] width 178 height 14
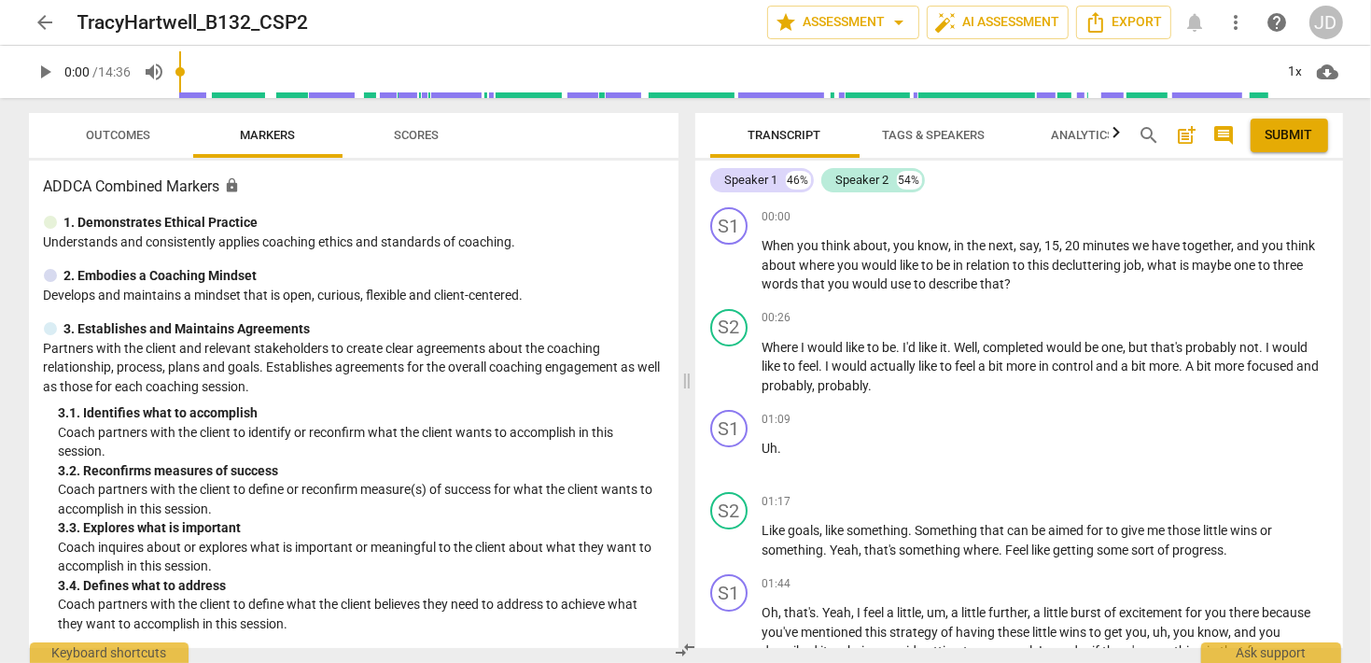
click at [49, 27] on span "arrow_back" at bounding box center [46, 22] width 22 height 22
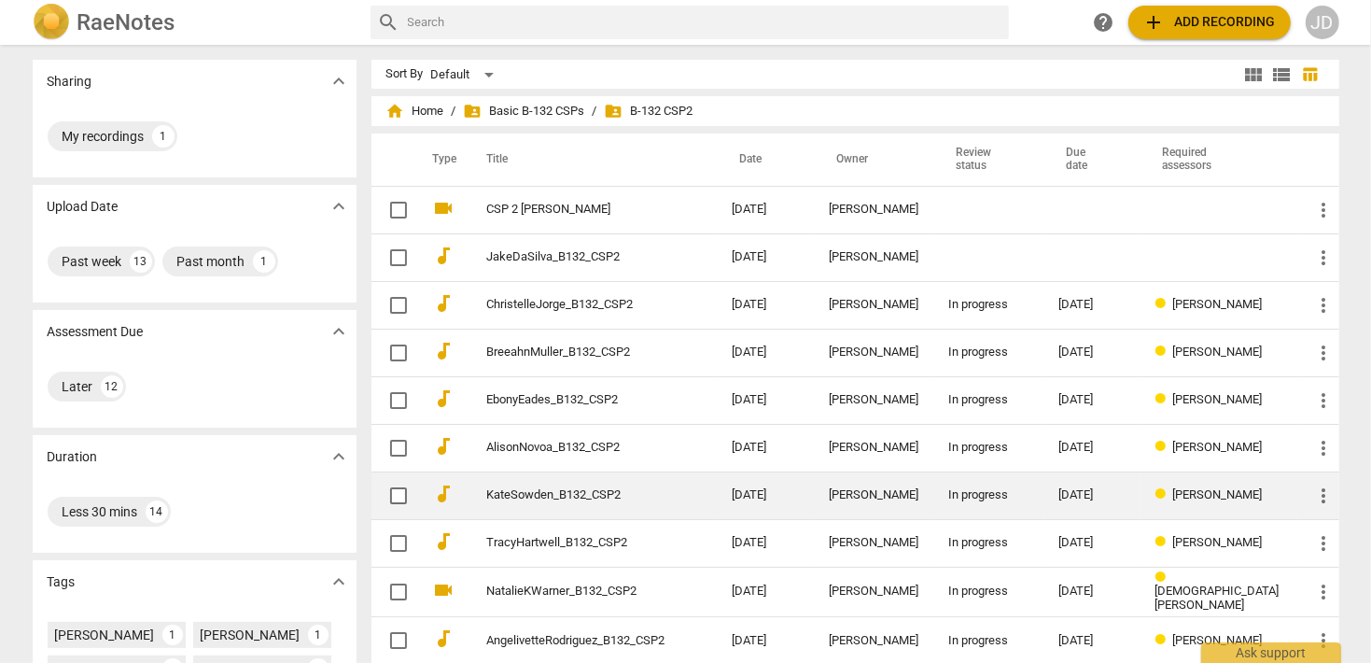
scroll to position [269, 0]
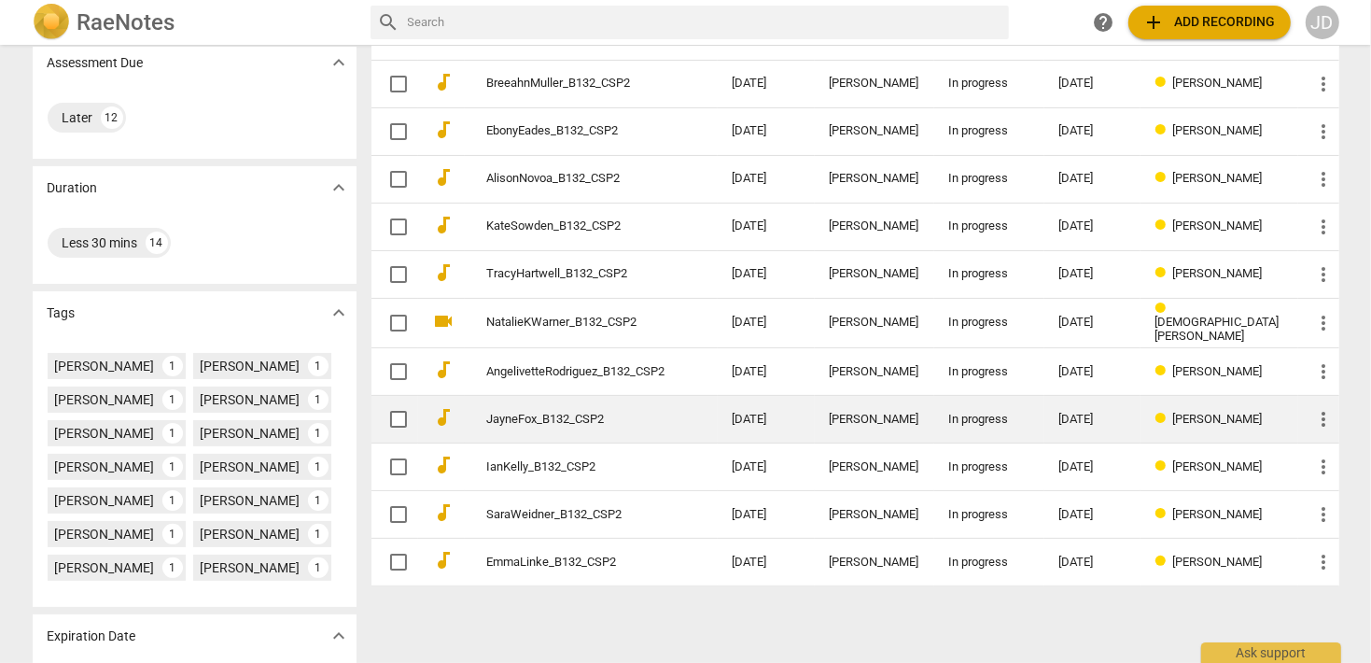
click at [569, 420] on link "JayneFox_B132_CSP2" at bounding box center [576, 420] width 178 height 14
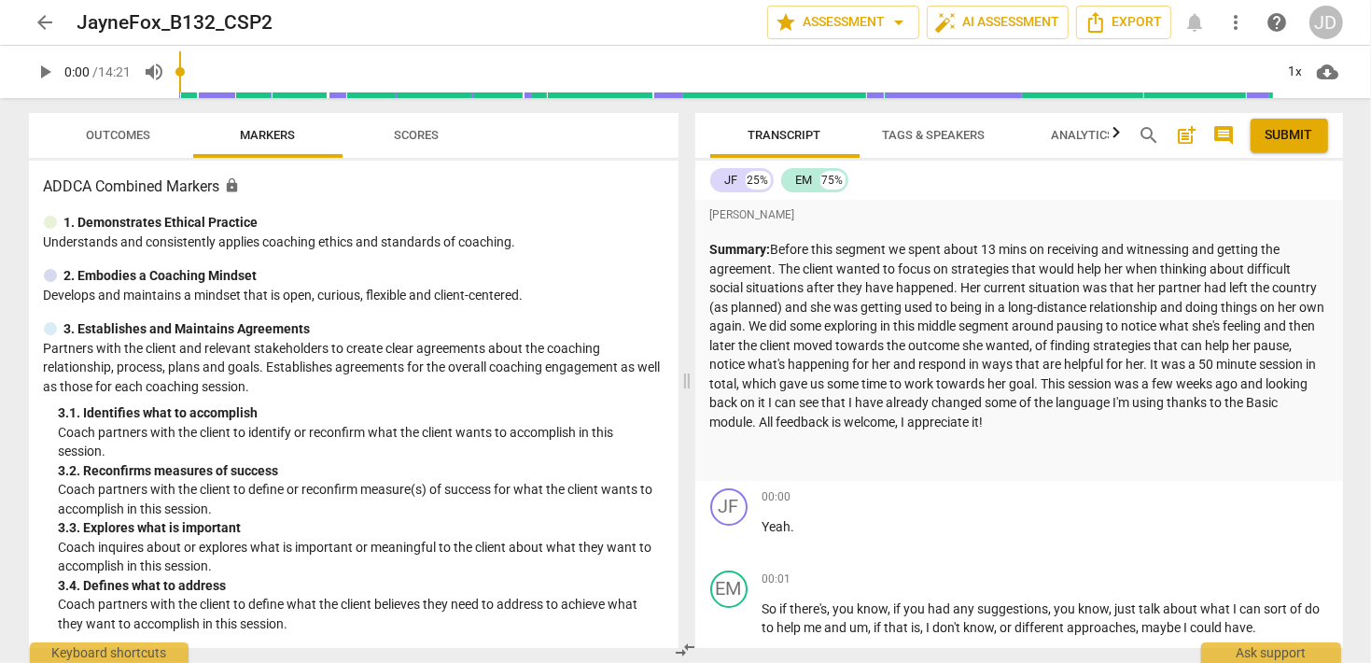
click at [33, 19] on span "arrow_back" at bounding box center [46, 22] width 34 height 22
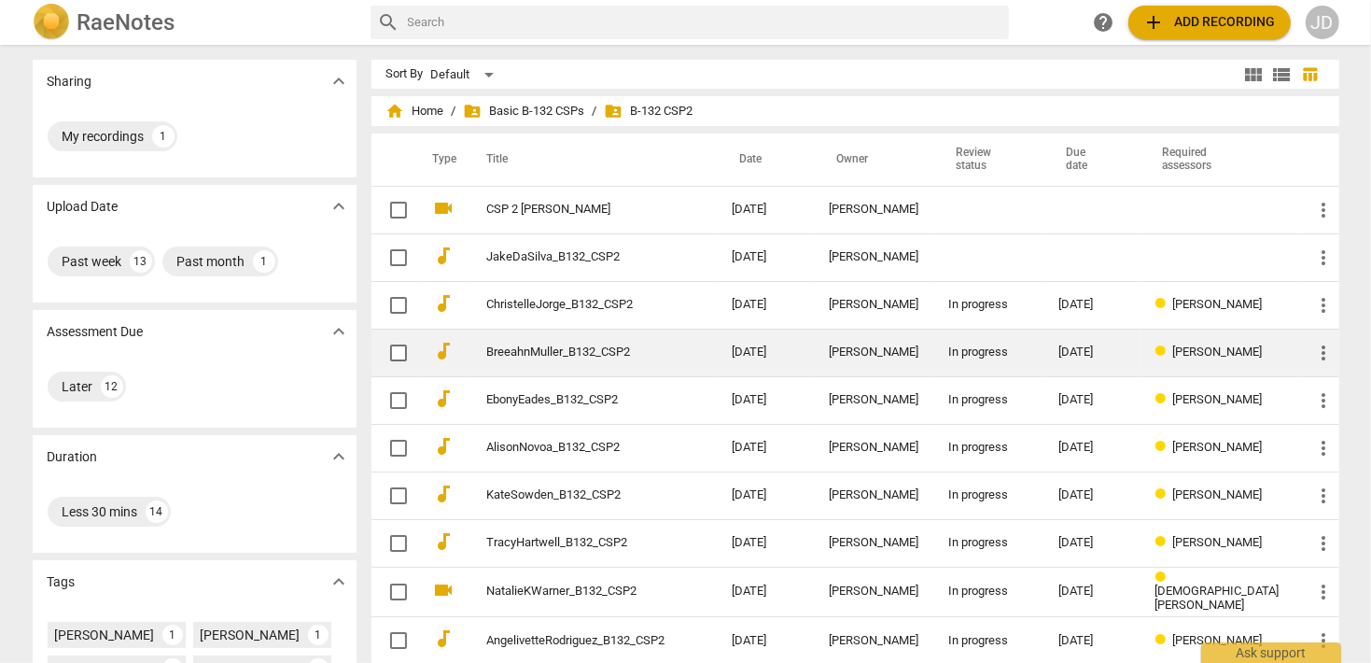
scroll to position [269, 0]
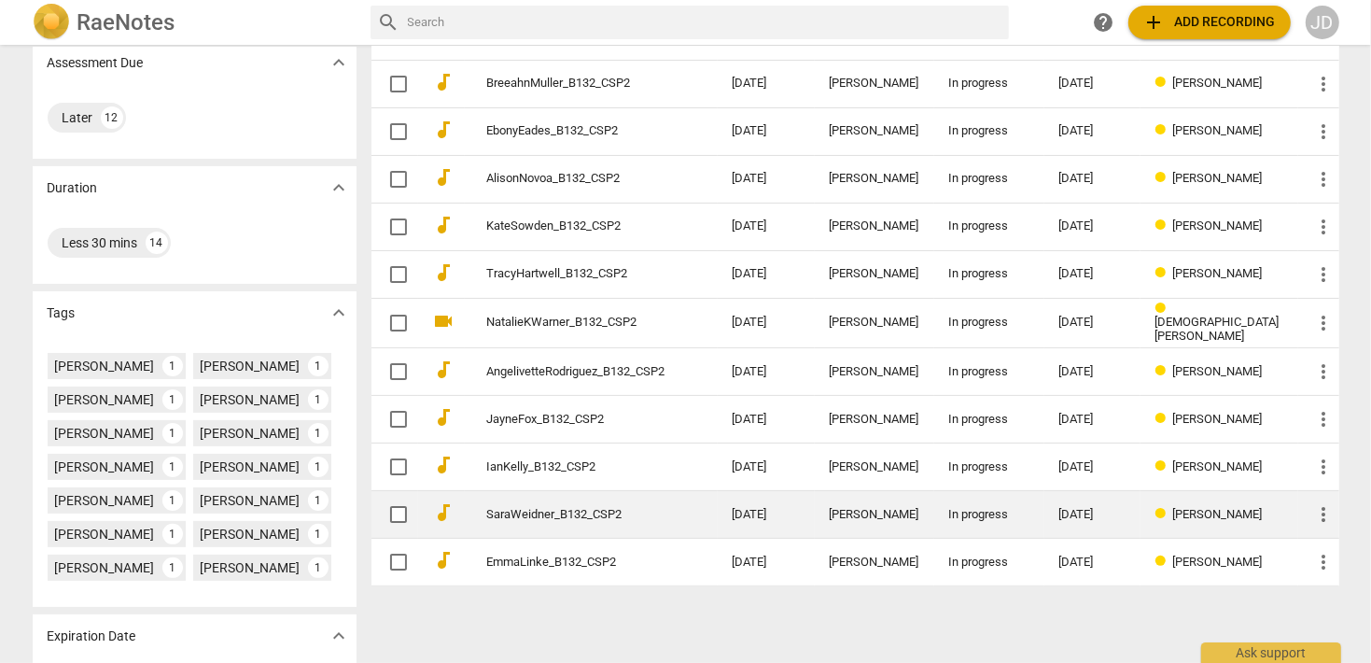
click at [553, 510] on link "SaraWeidner_B132_CSP2" at bounding box center [576, 515] width 178 height 14
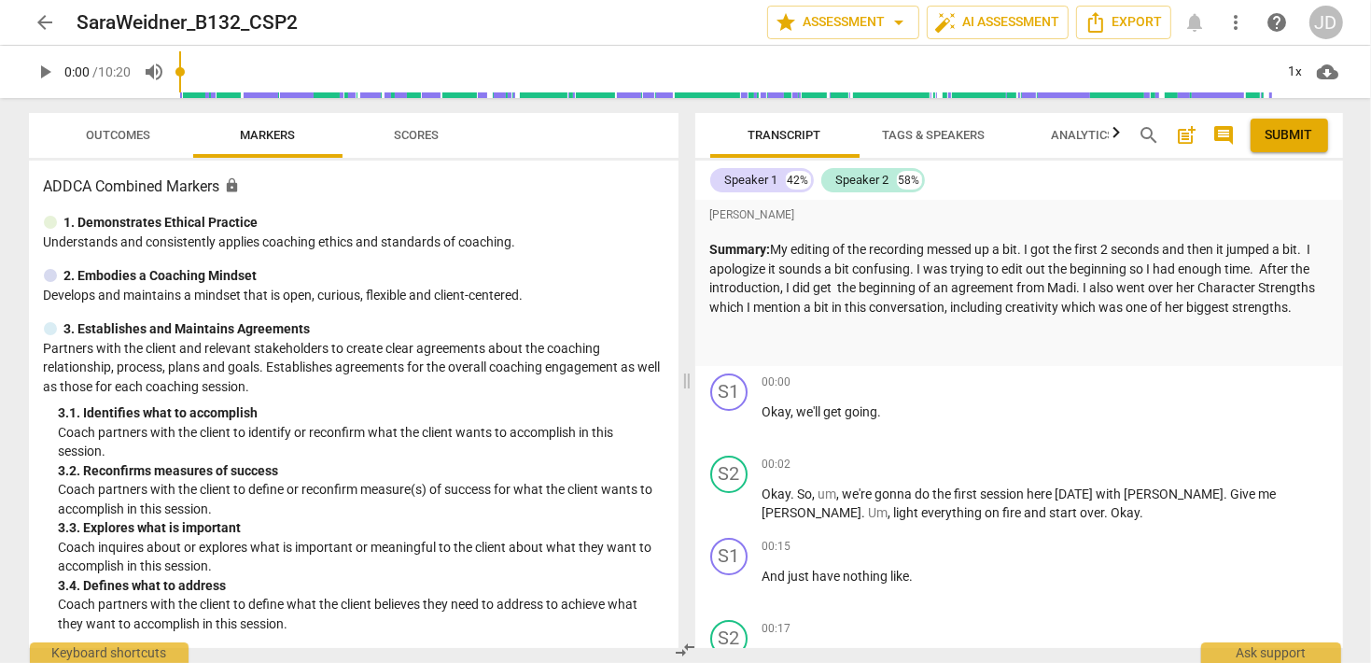
click at [53, 29] on span "arrow_back" at bounding box center [46, 22] width 22 height 22
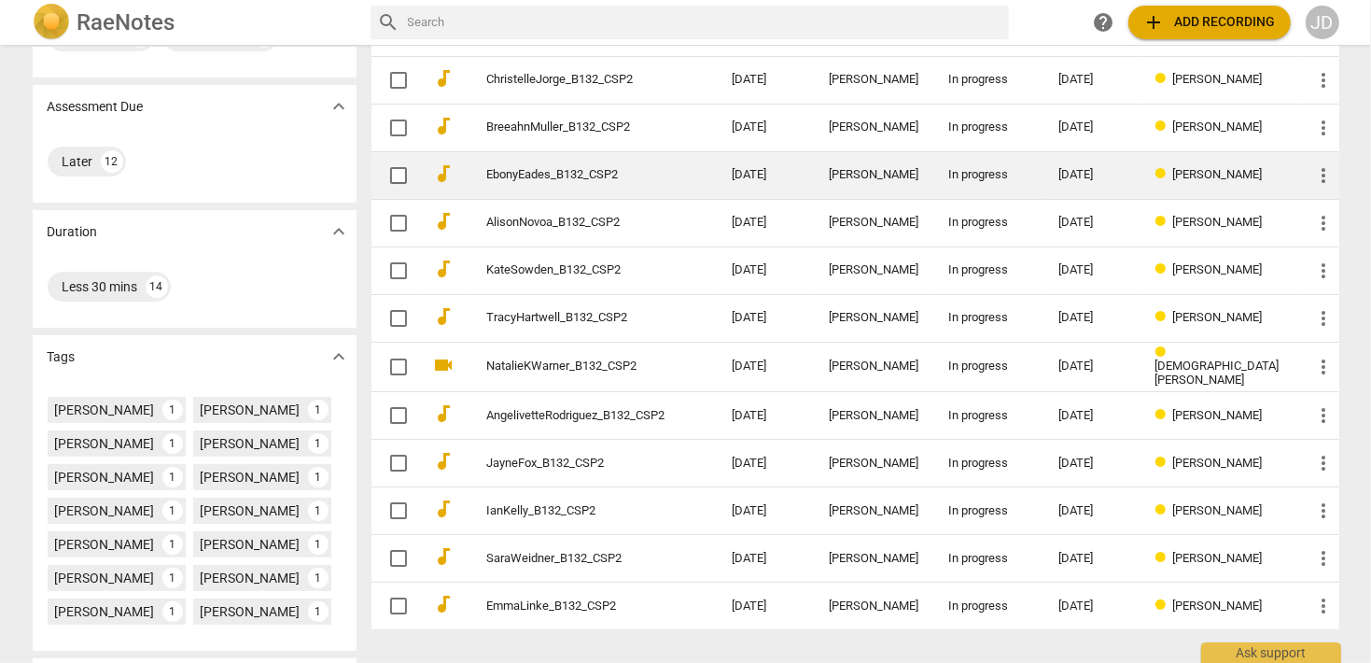
scroll to position [344, 0]
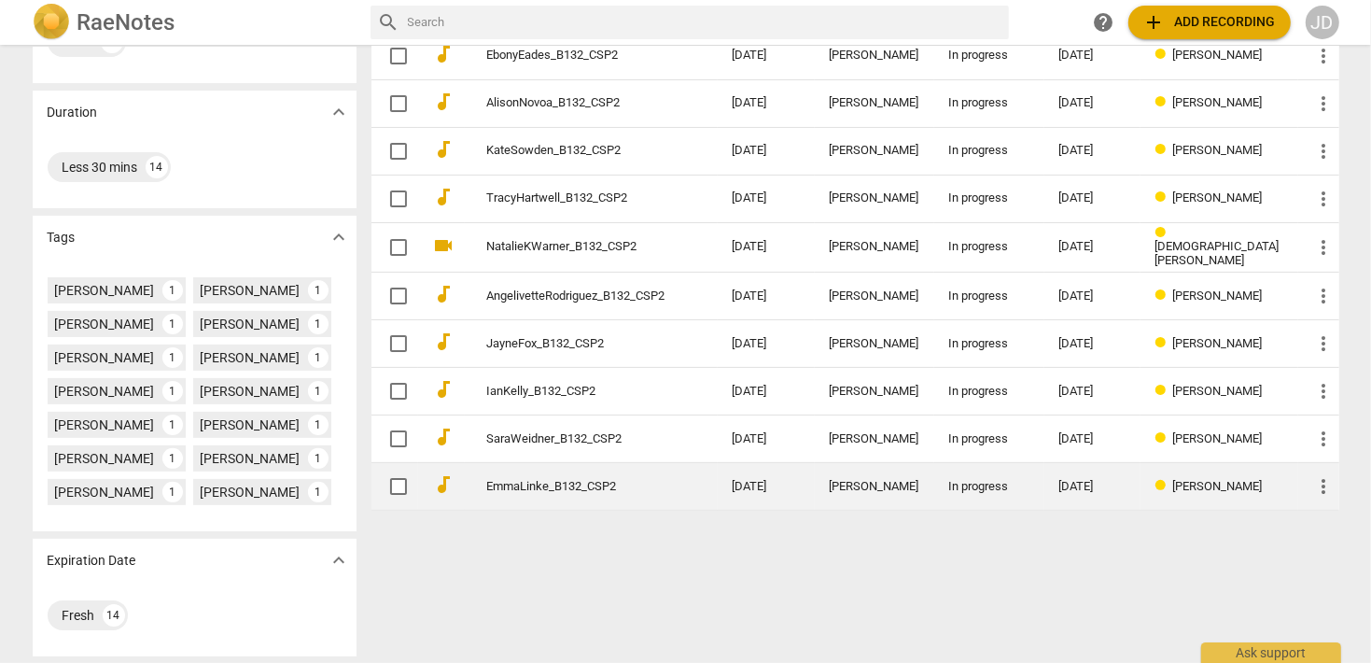
click at [551, 481] on link "EmmaLinke_B132_CSP2" at bounding box center [576, 487] width 178 height 14
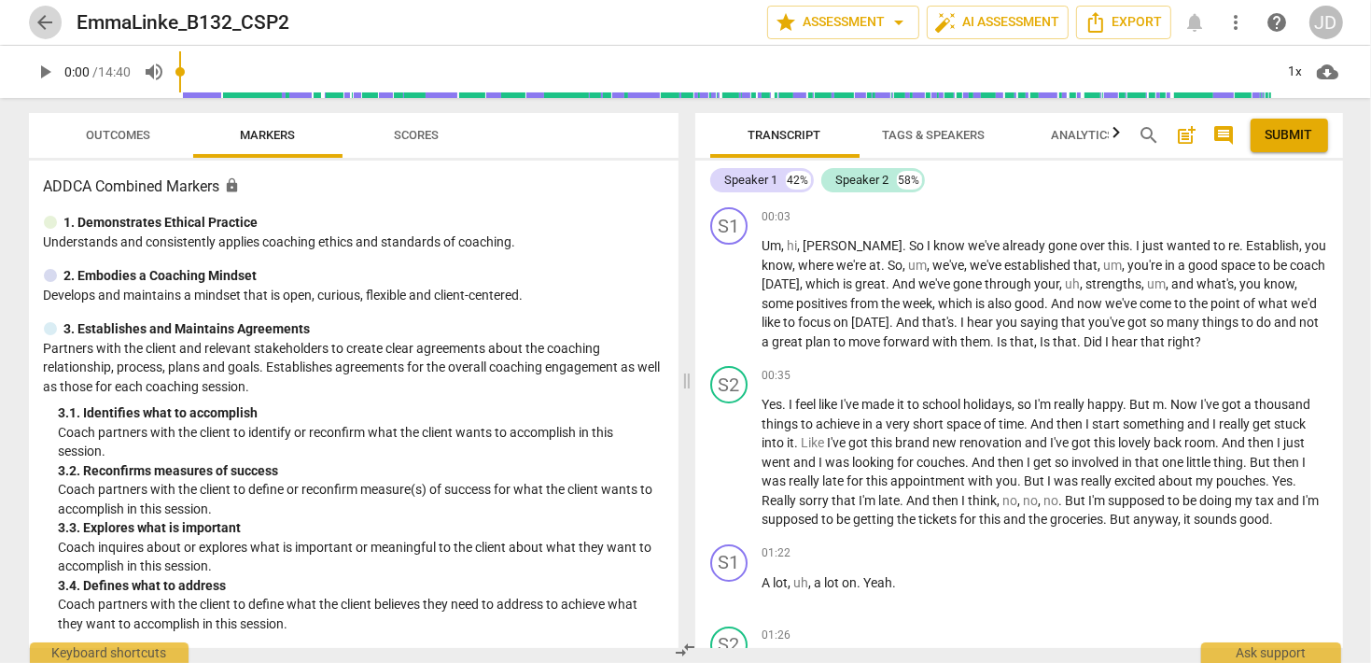
click at [56, 20] on span "arrow_back" at bounding box center [46, 22] width 34 height 22
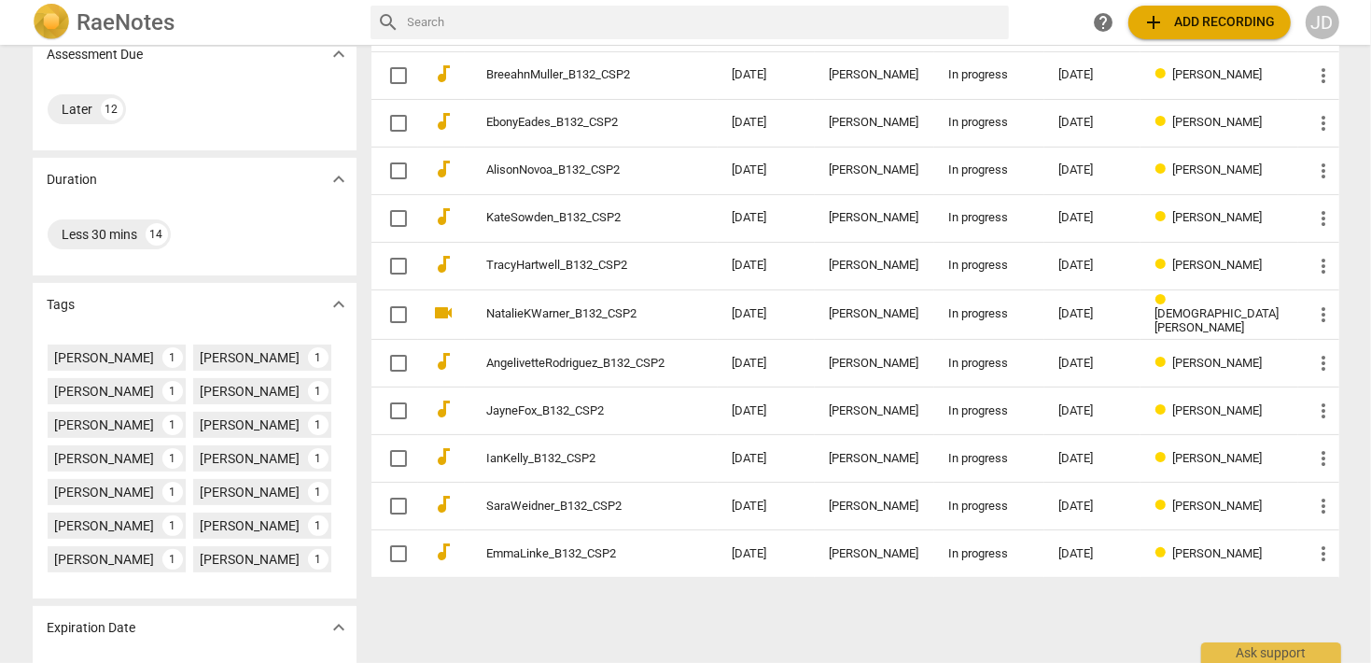
scroll to position [344, 0]
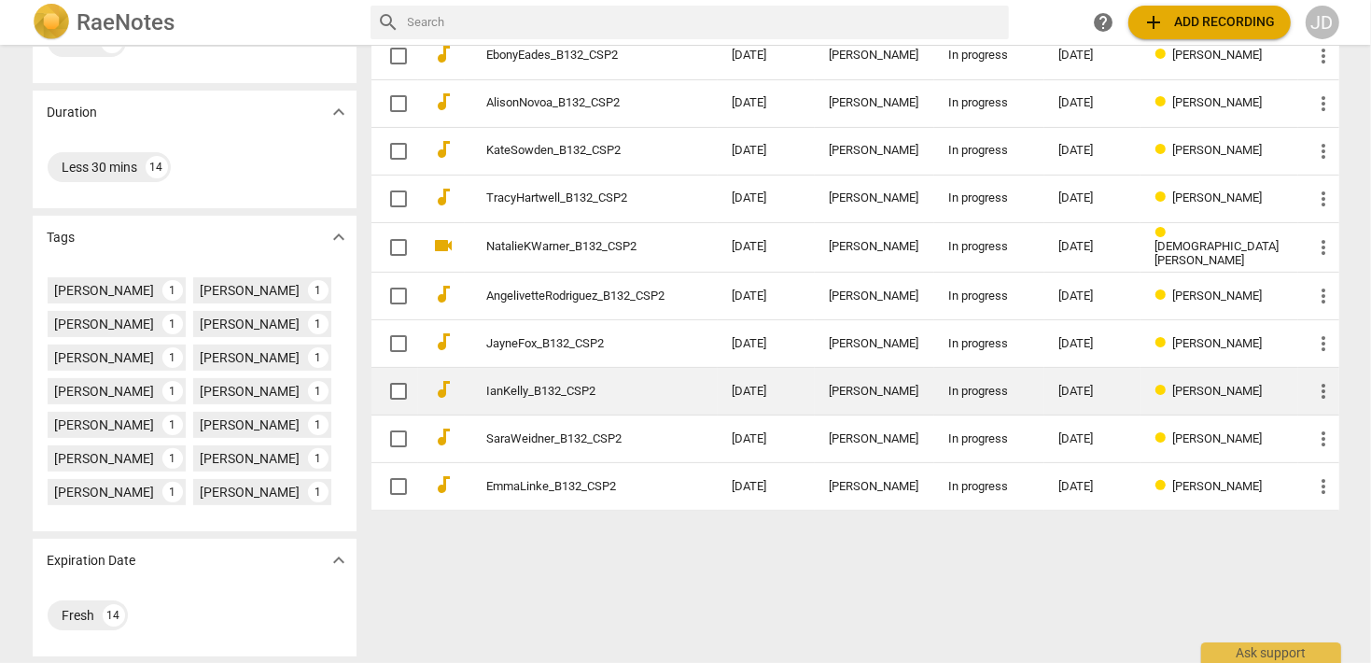
click at [527, 387] on link "IanKelly_B132_CSP2" at bounding box center [576, 392] width 178 height 14
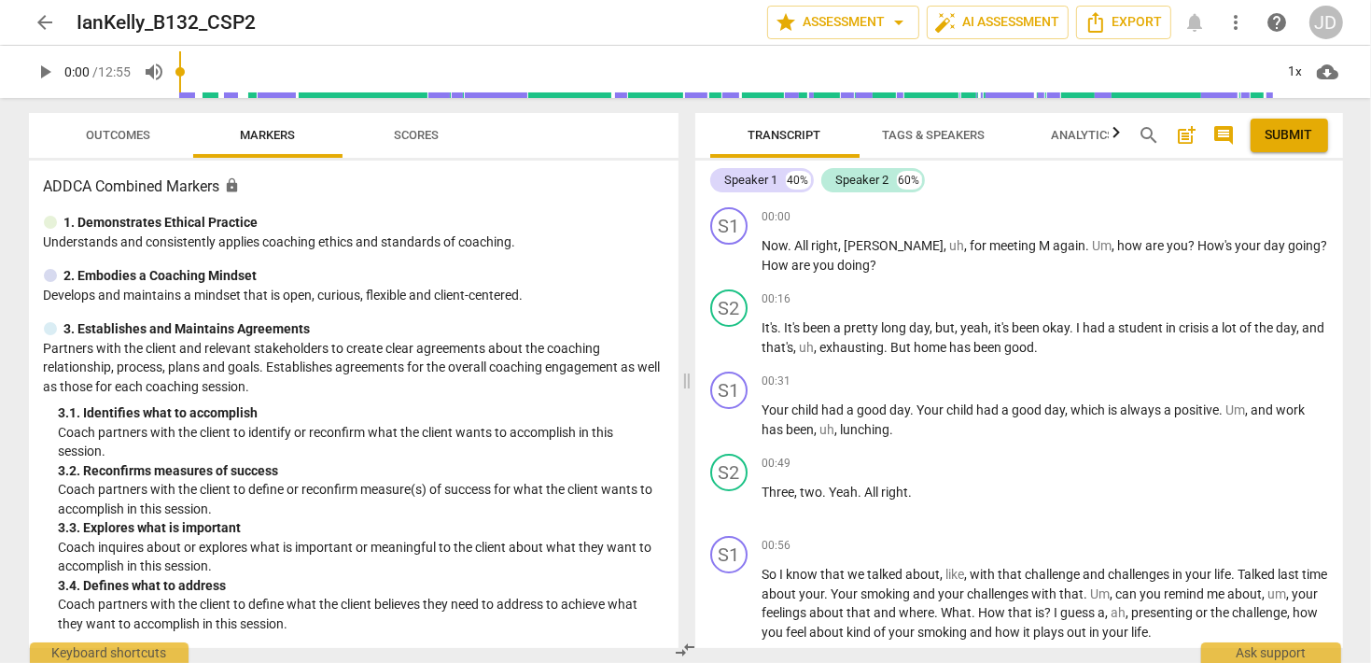
click at [52, 24] on span "arrow_back" at bounding box center [46, 22] width 22 height 22
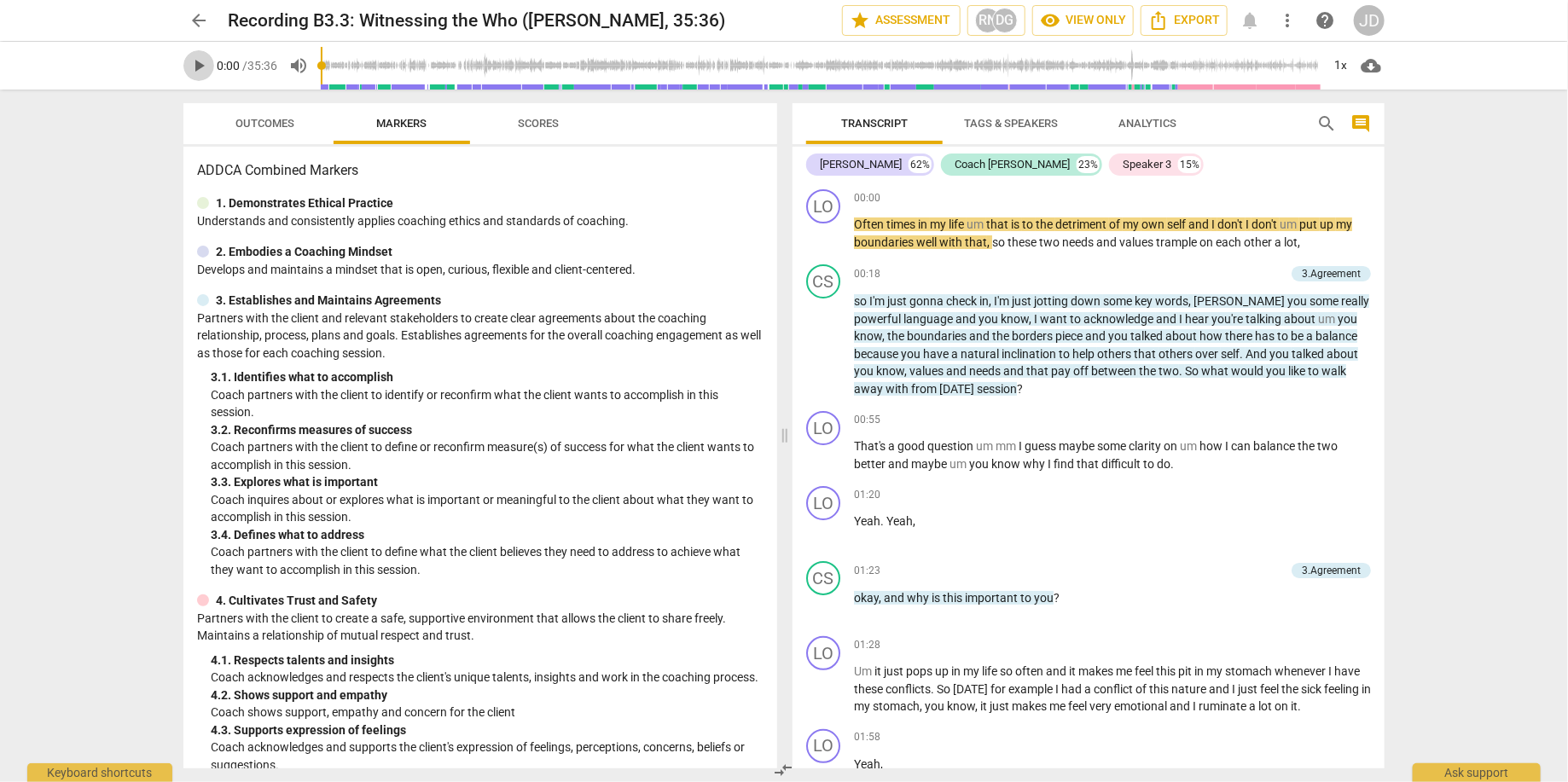
click at [196, 65] on span "play_arrow" at bounding box center [198, 66] width 20 height 20
click at [195, 64] on span "pause" at bounding box center [198, 66] width 20 height 20
click at [199, 64] on span "play_arrow" at bounding box center [198, 66] width 20 height 20
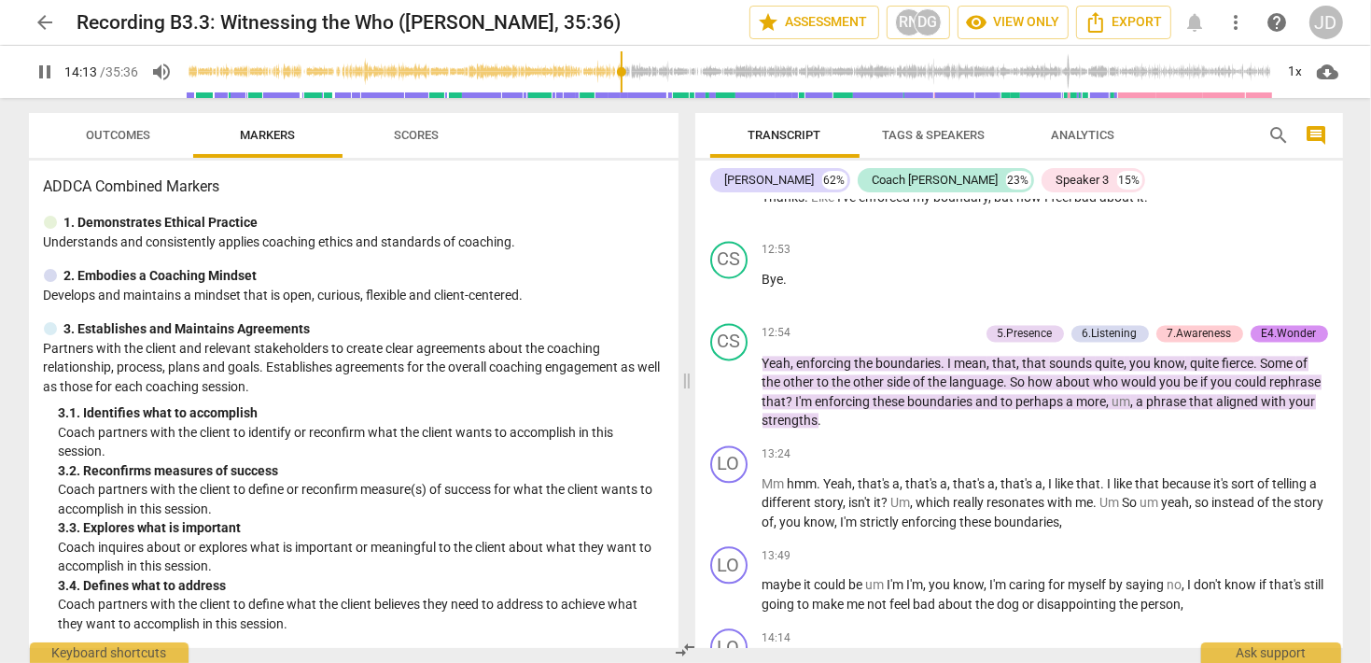
scroll to position [3925, 0]
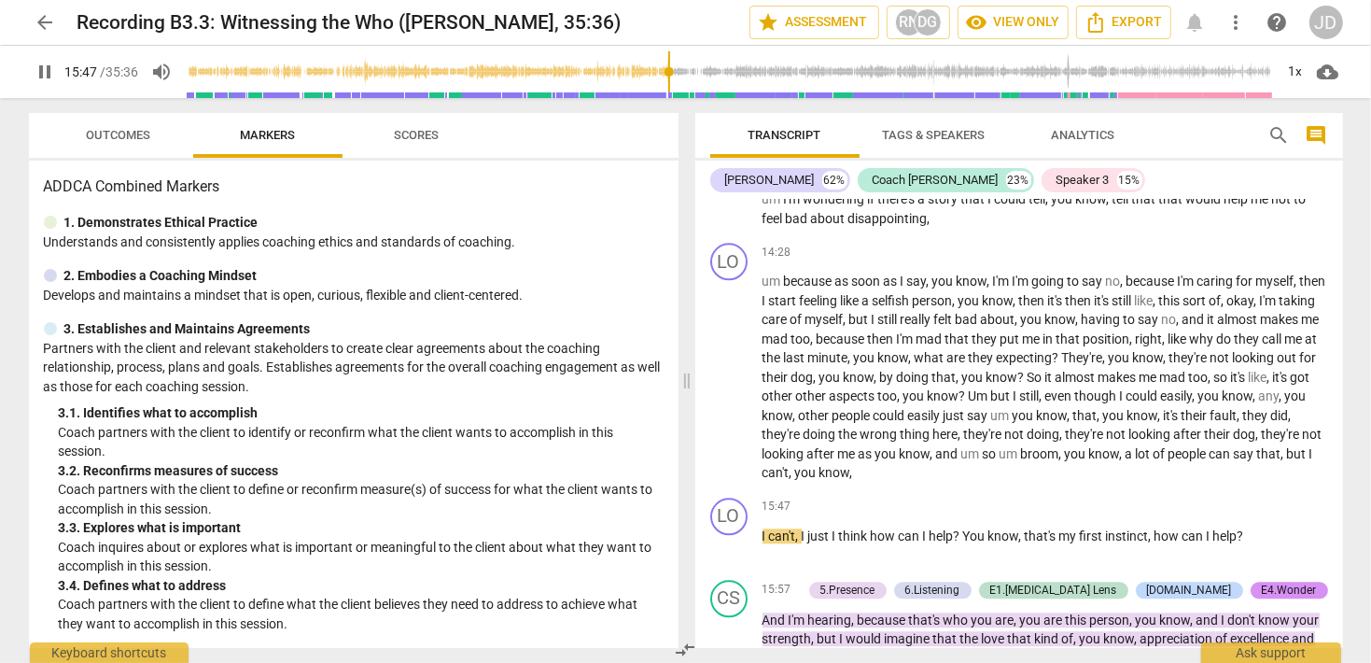
click at [54, 66] on span "pause" at bounding box center [46, 72] width 22 height 22
type input "948"
